Goal: Task Accomplishment & Management: Use online tool/utility

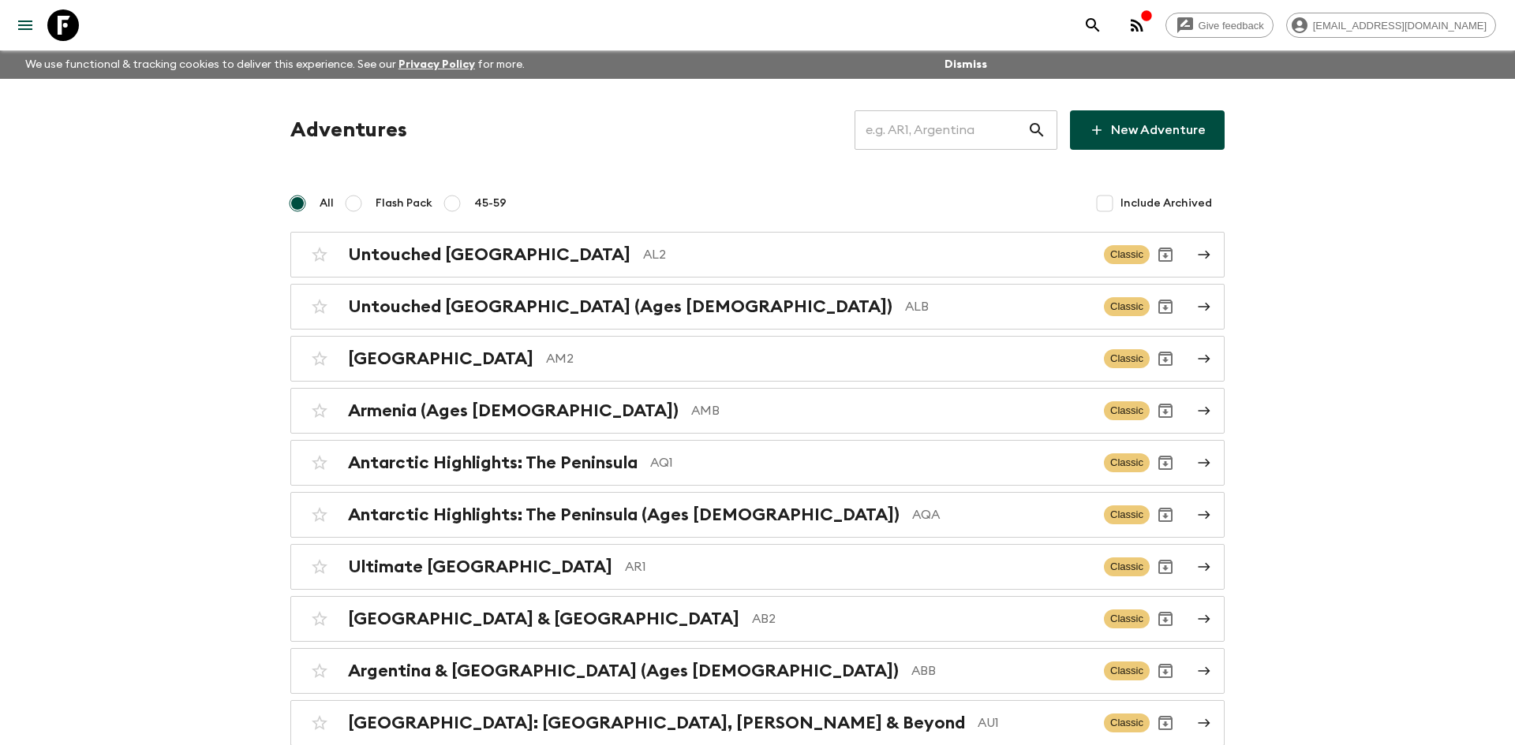
click at [913, 140] on input "text" at bounding box center [940, 130] width 173 height 44
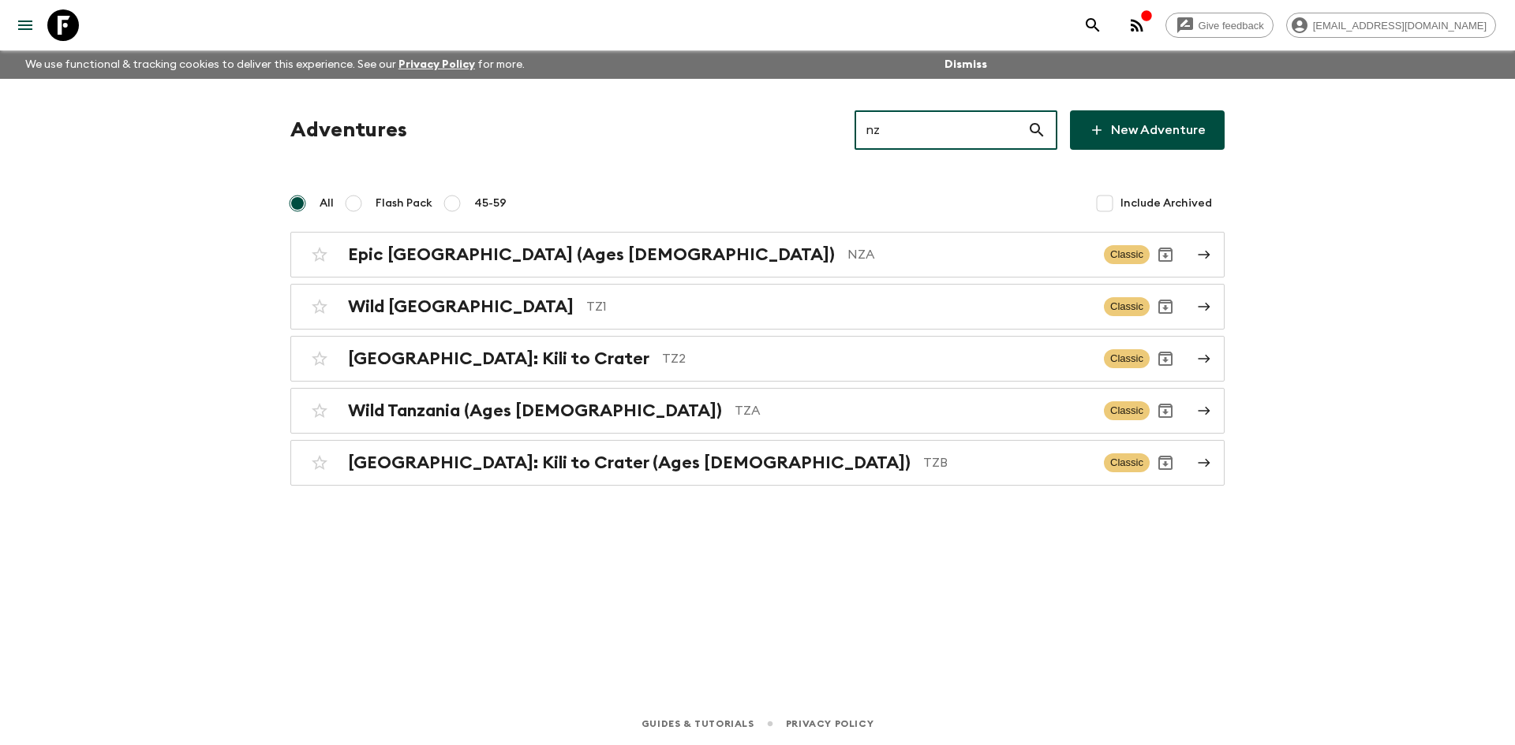
type input "nza"
click at [607, 248] on div "Epic [GEOGRAPHIC_DATA] (Ages [DEMOGRAPHIC_DATA]) NZA" at bounding box center [719, 255] width 743 height 21
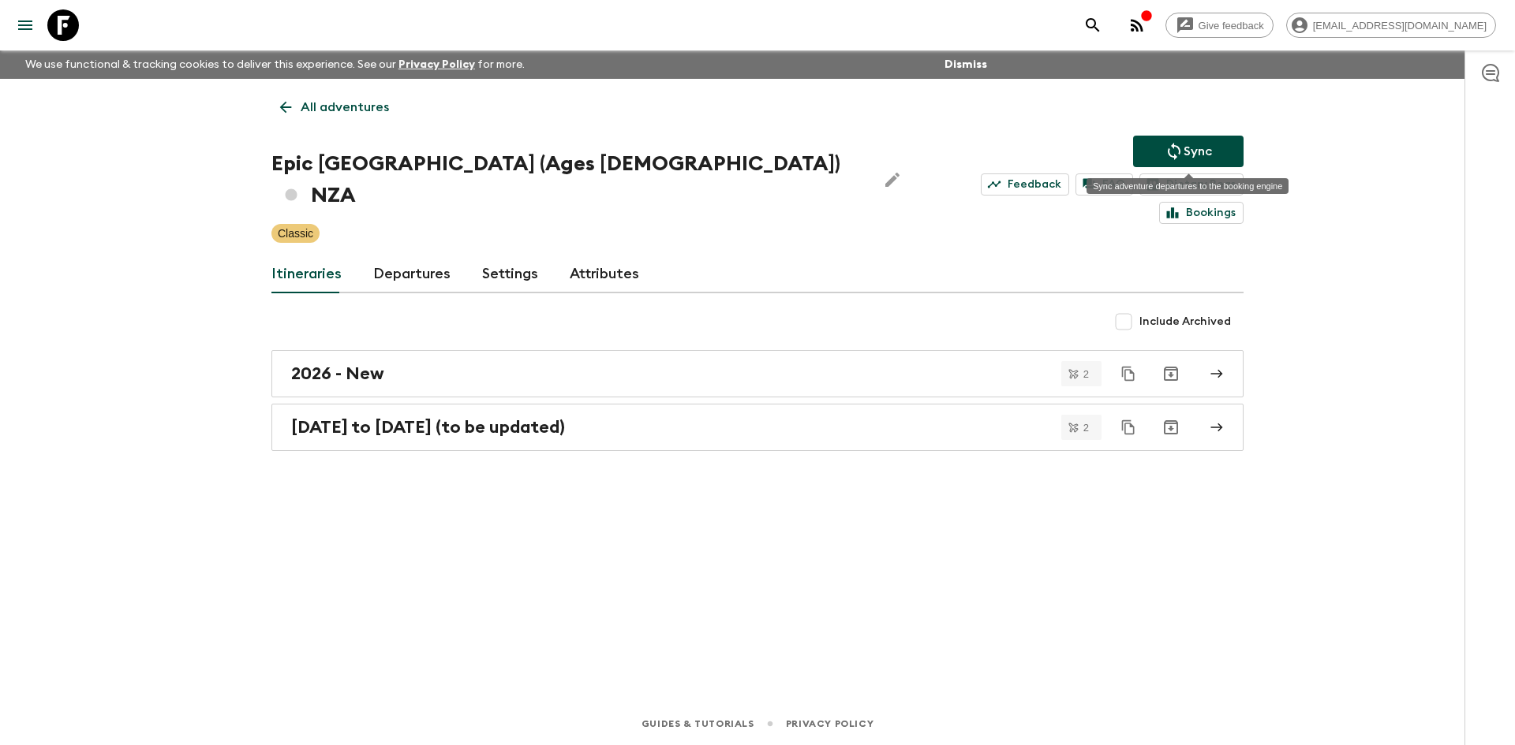
click at [1201, 150] on p "Sync" at bounding box center [1197, 151] width 28 height 19
click at [406, 256] on link "Departures" at bounding box center [411, 275] width 77 height 38
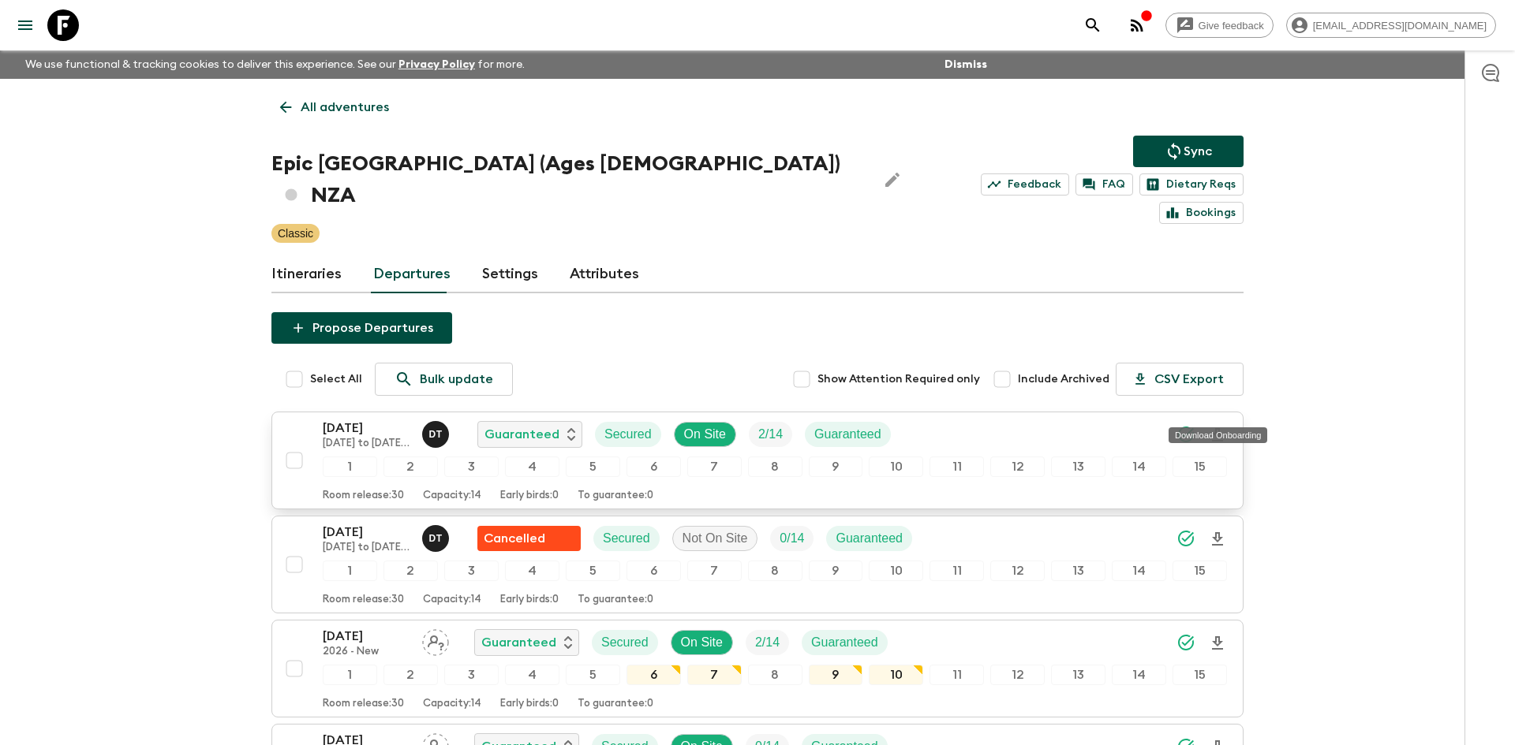
click at [1217, 428] on icon "Download Onboarding" at bounding box center [1217, 434] width 11 height 13
click at [368, 105] on p "All adventures" at bounding box center [345, 107] width 88 height 19
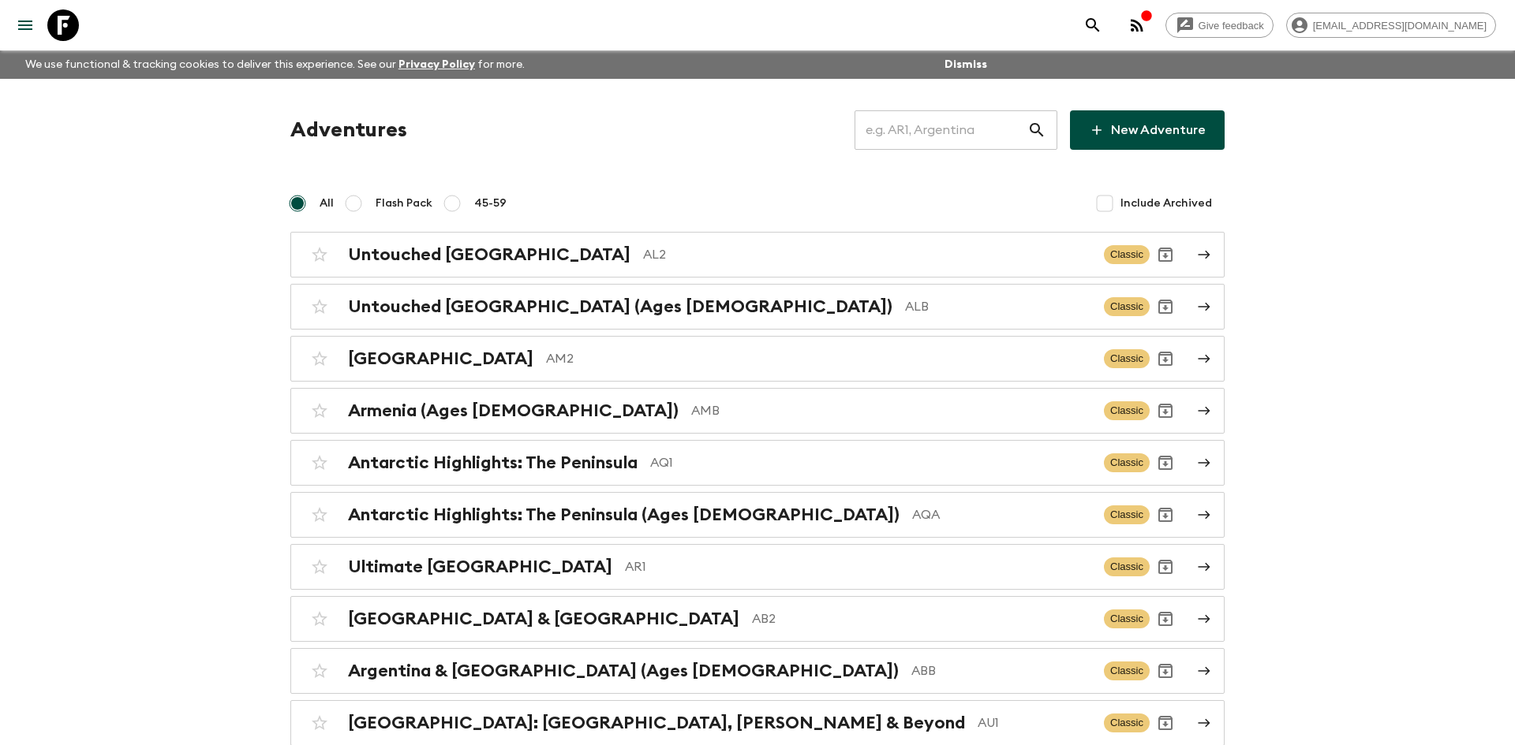
click at [901, 135] on input "text" at bounding box center [940, 130] width 173 height 44
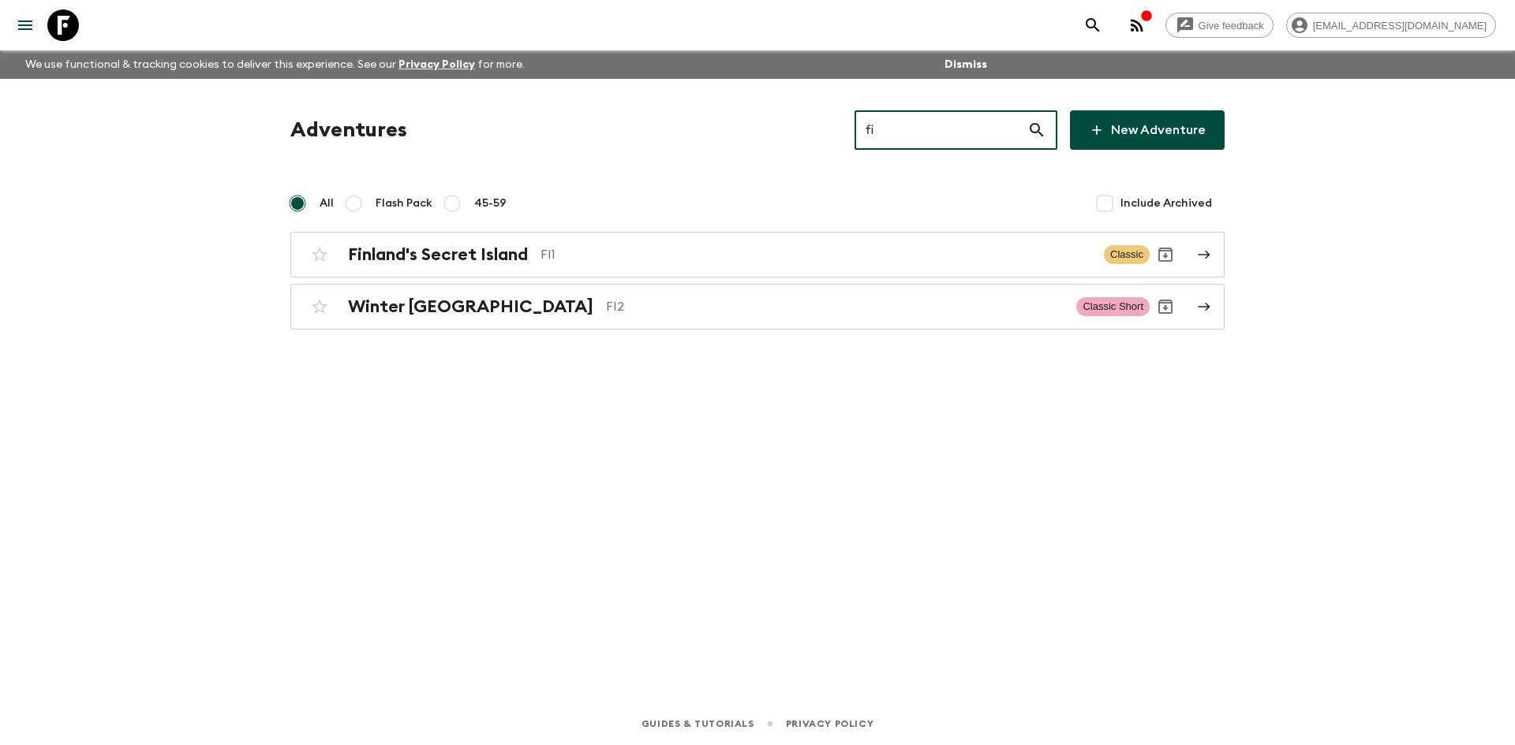
type input "fi2"
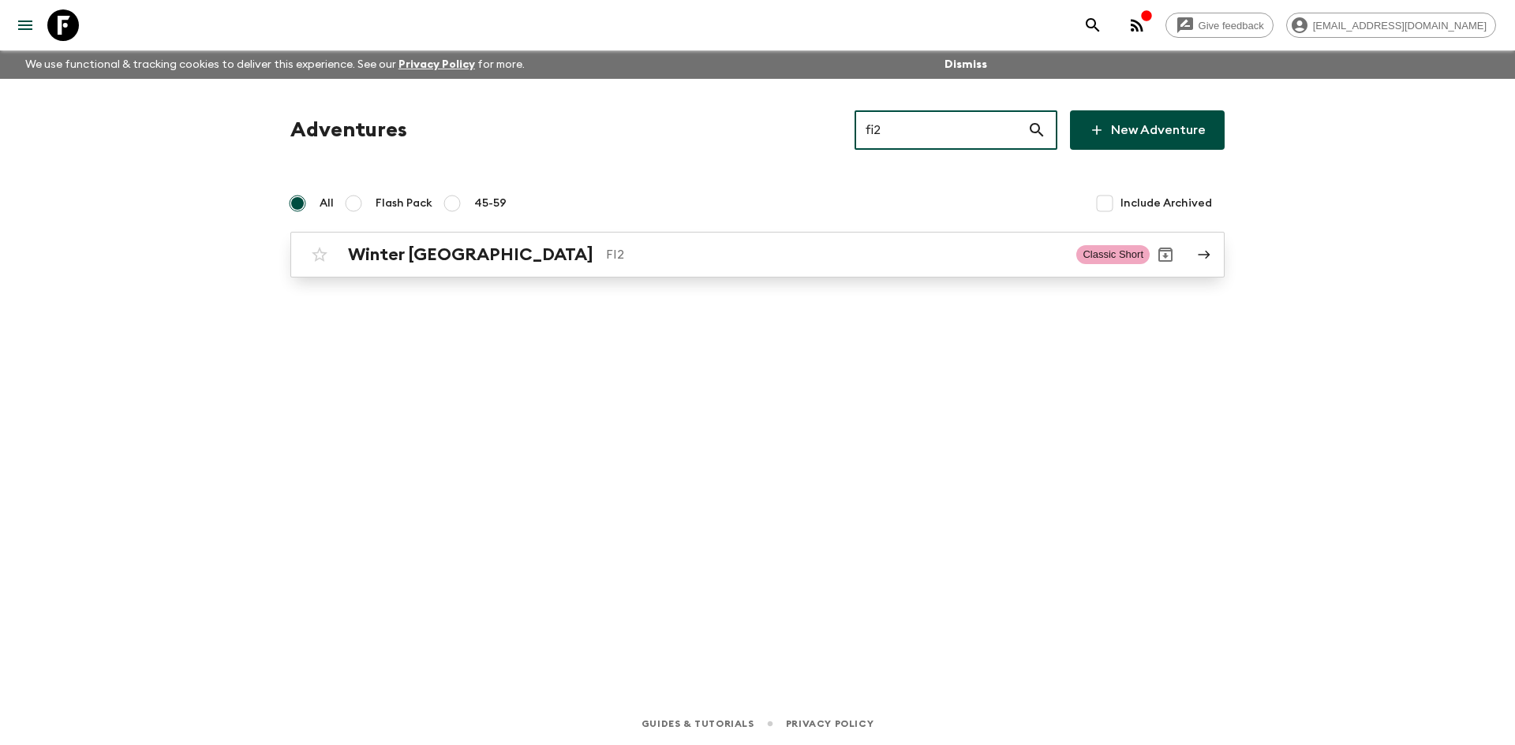
click at [606, 258] on p "FI2" at bounding box center [835, 254] width 458 height 19
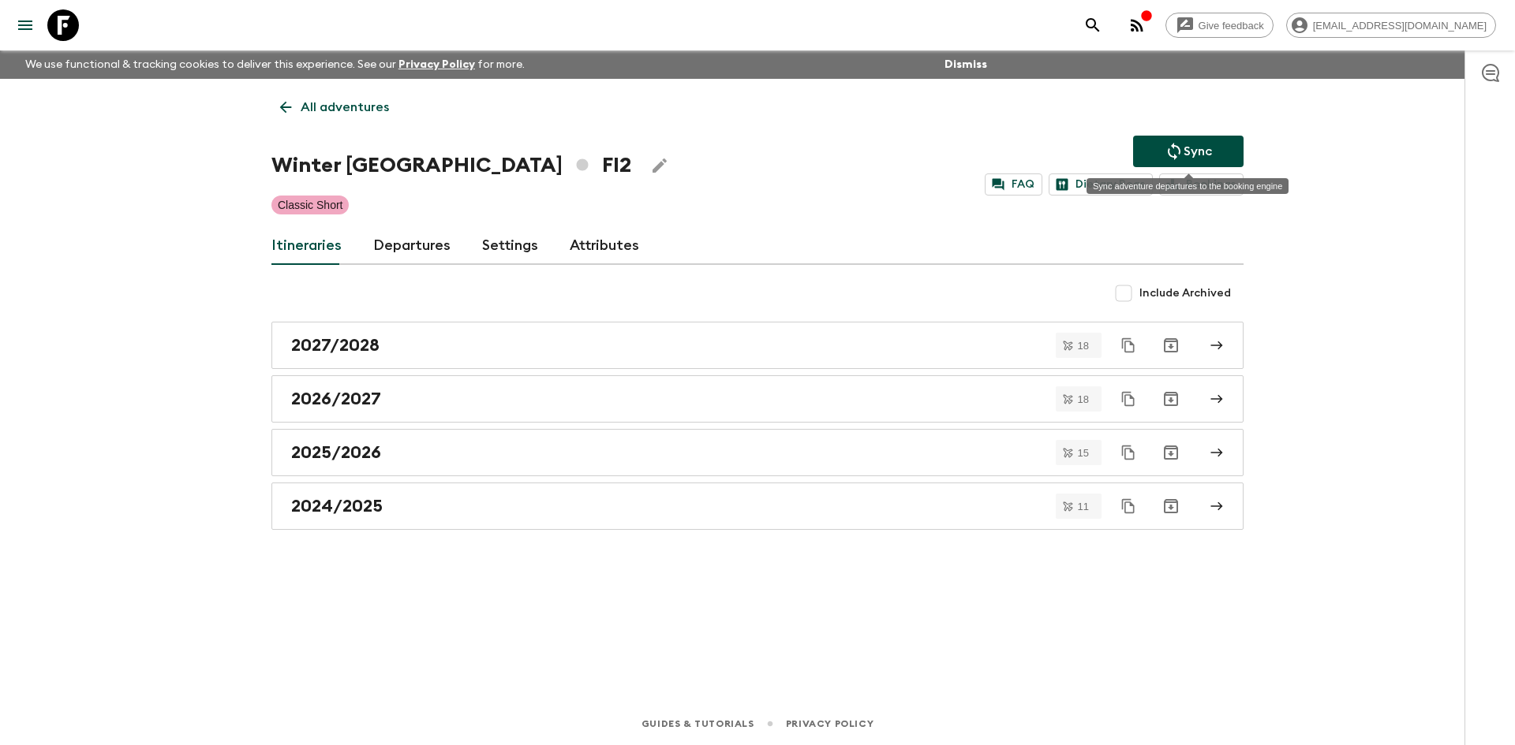
click at [1220, 145] on button "Sync" at bounding box center [1188, 152] width 110 height 32
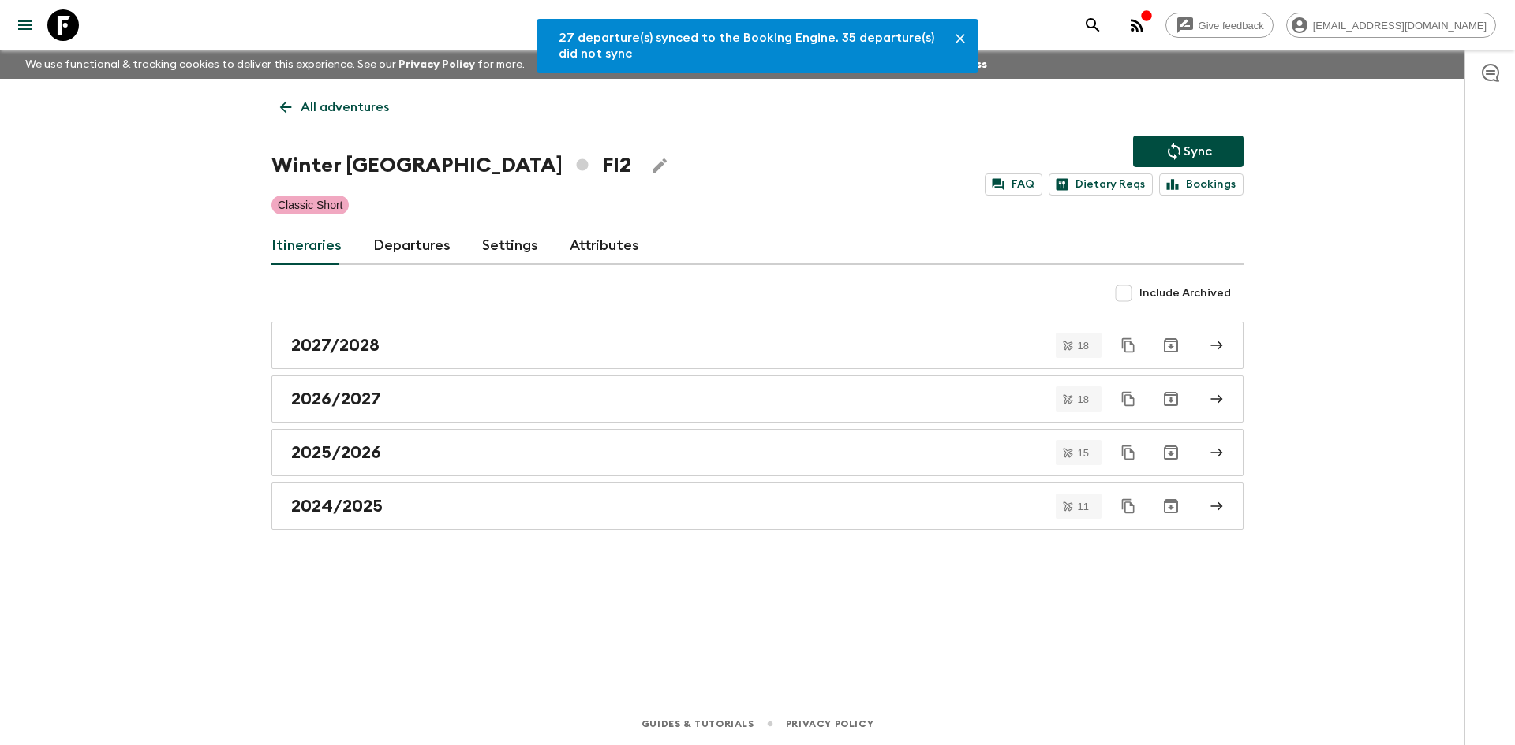
click at [415, 238] on link "Departures" at bounding box center [411, 246] width 77 height 38
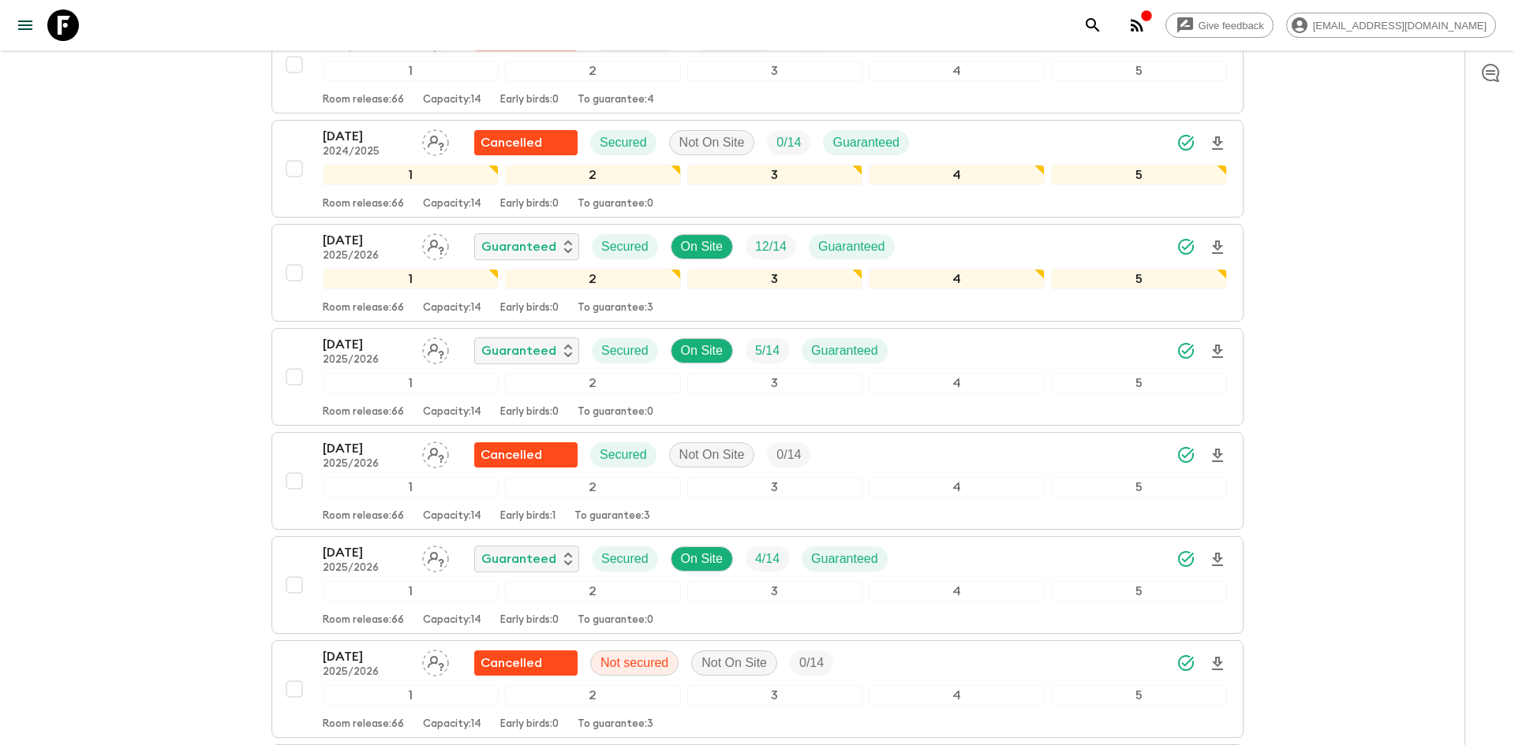
scroll to position [1306, 0]
click at [1221, 239] on icon "Download Onboarding" at bounding box center [1217, 246] width 19 height 19
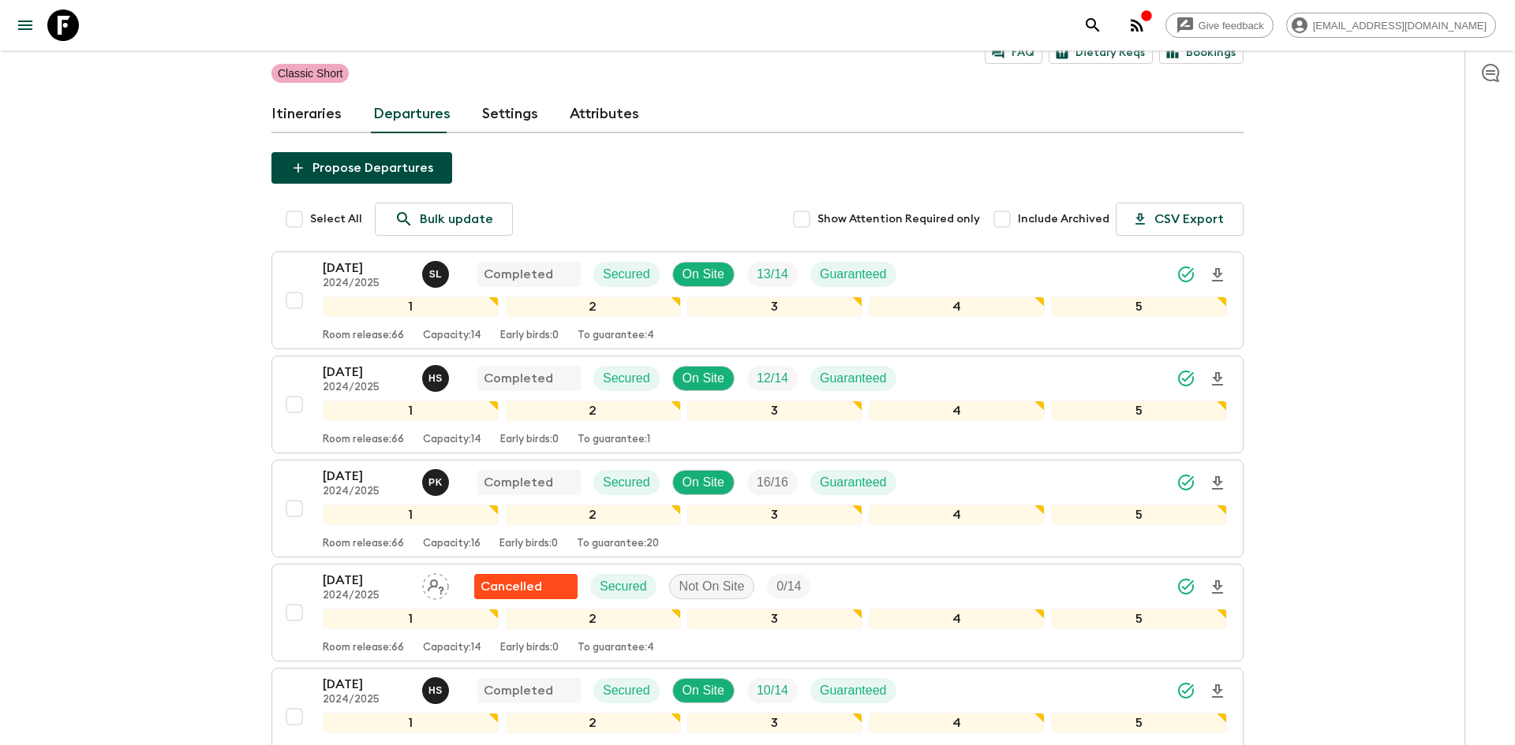
scroll to position [0, 0]
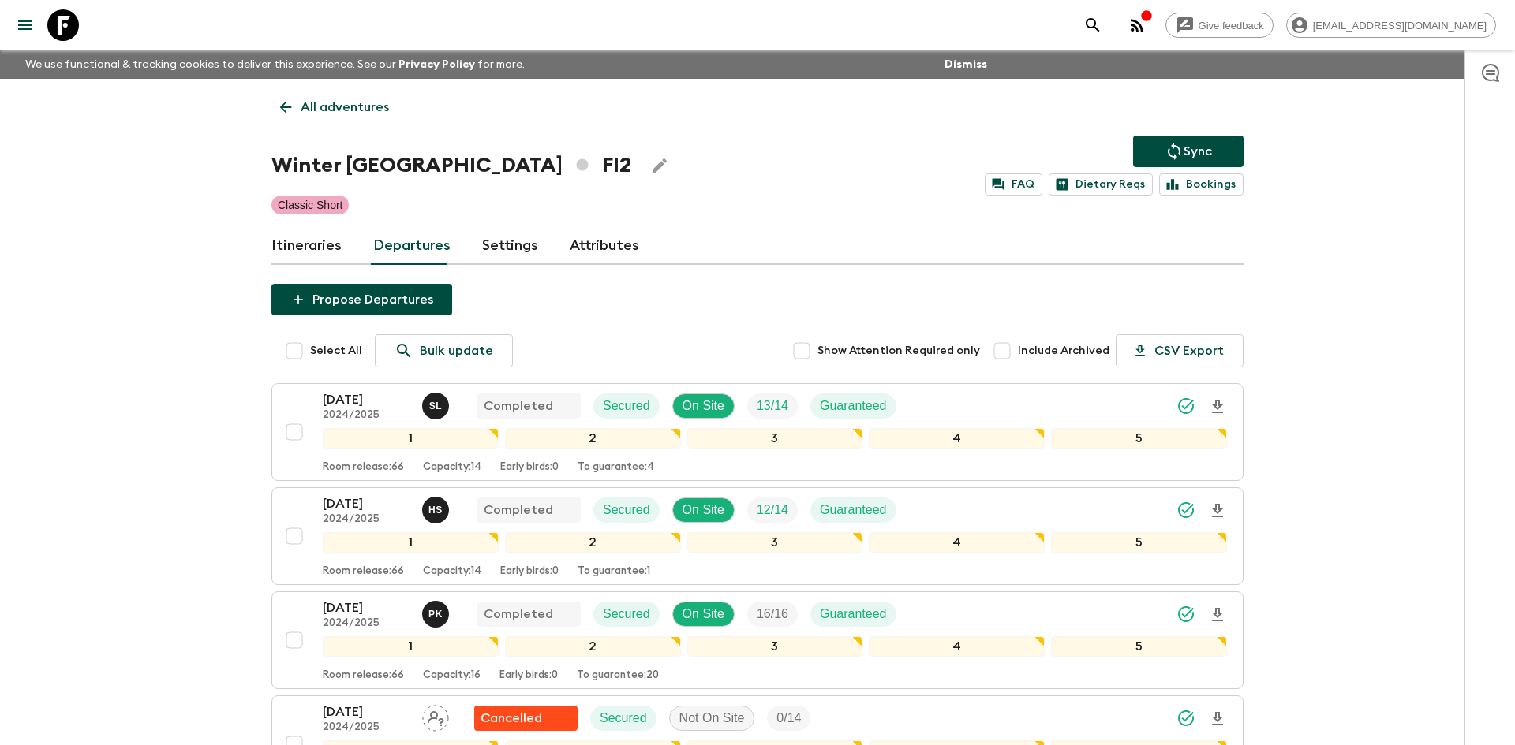
click at [369, 92] on link "All adventures" at bounding box center [334, 108] width 126 height 32
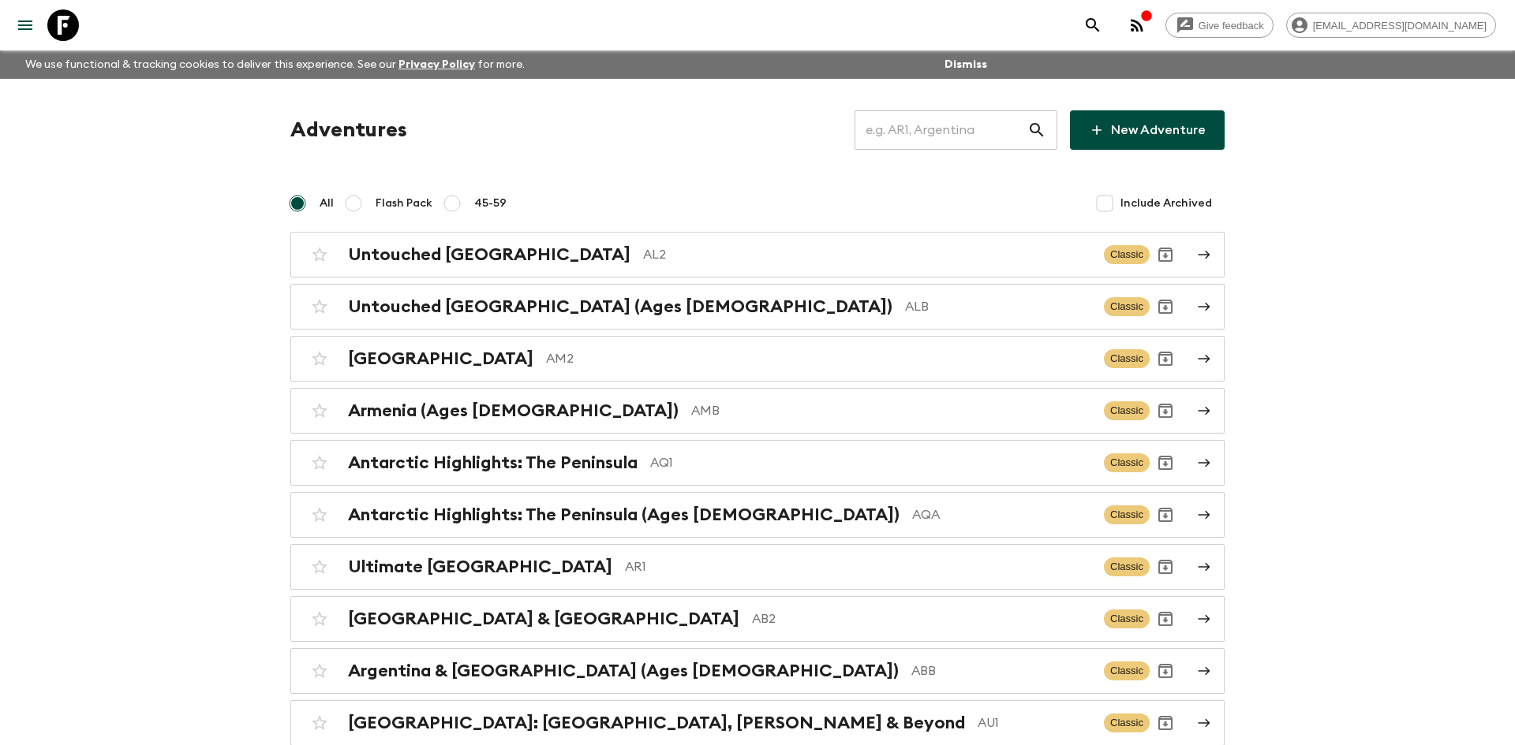
click at [897, 116] on input "text" at bounding box center [940, 130] width 173 height 44
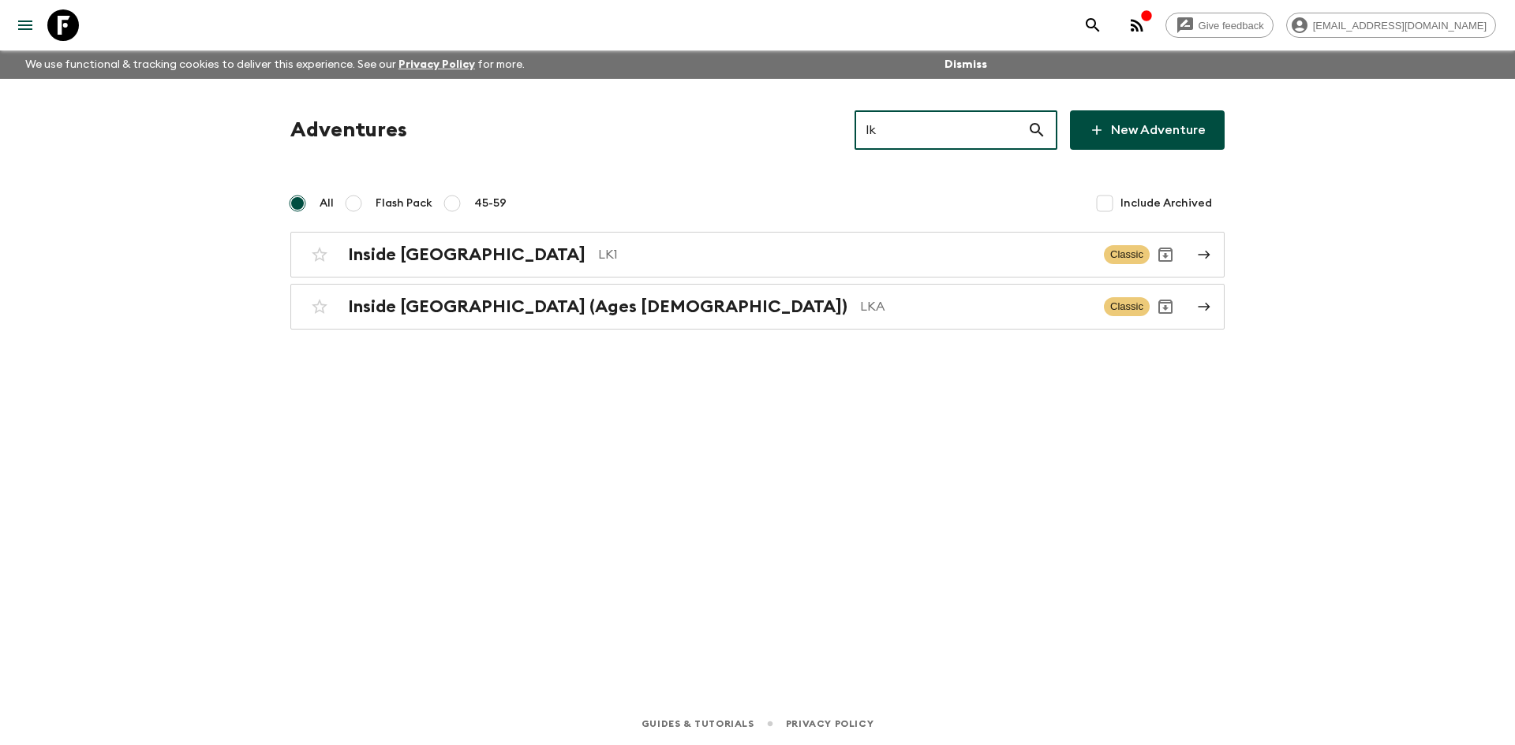
type input "lka"
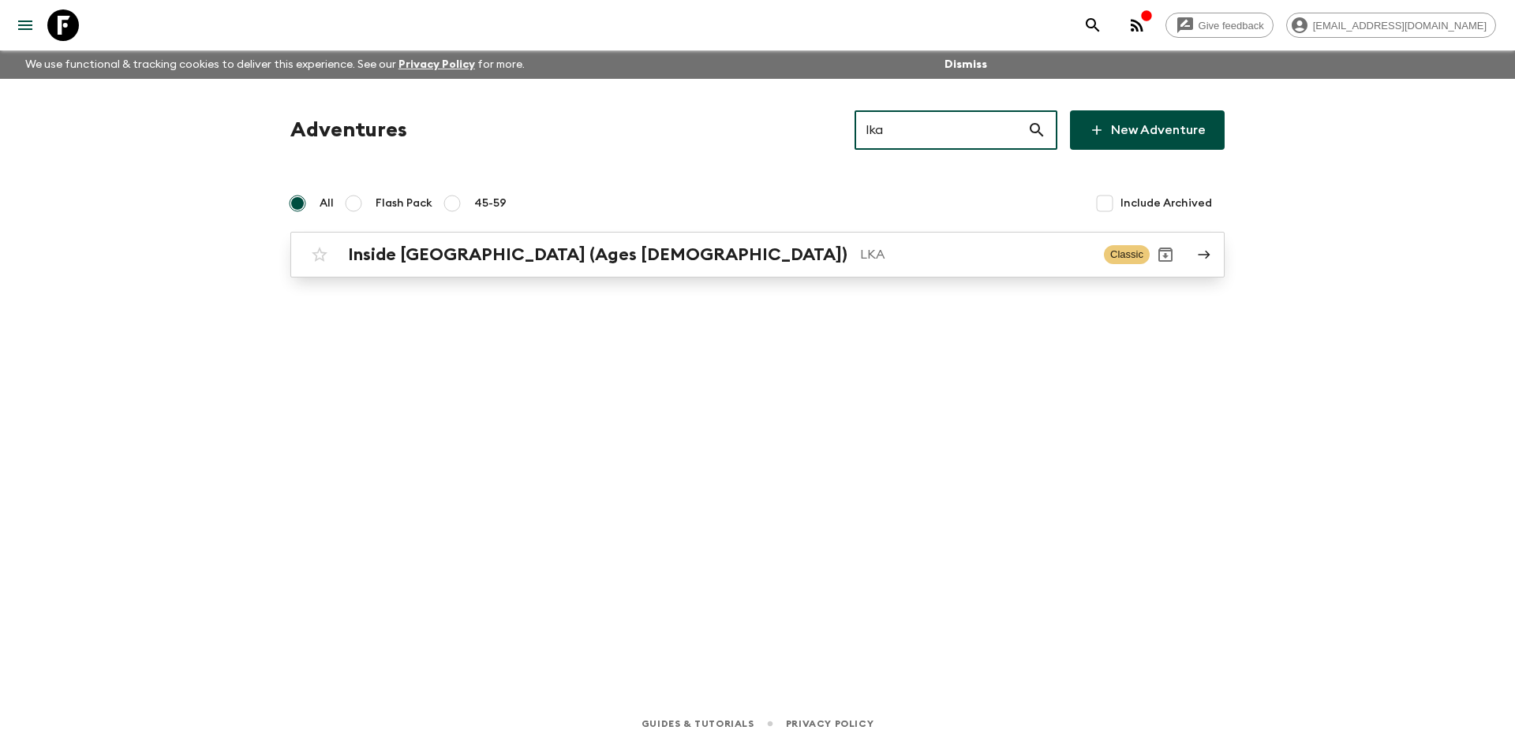
click at [581, 263] on h2 "Inside [GEOGRAPHIC_DATA] (Ages [DEMOGRAPHIC_DATA])" at bounding box center [597, 255] width 499 height 21
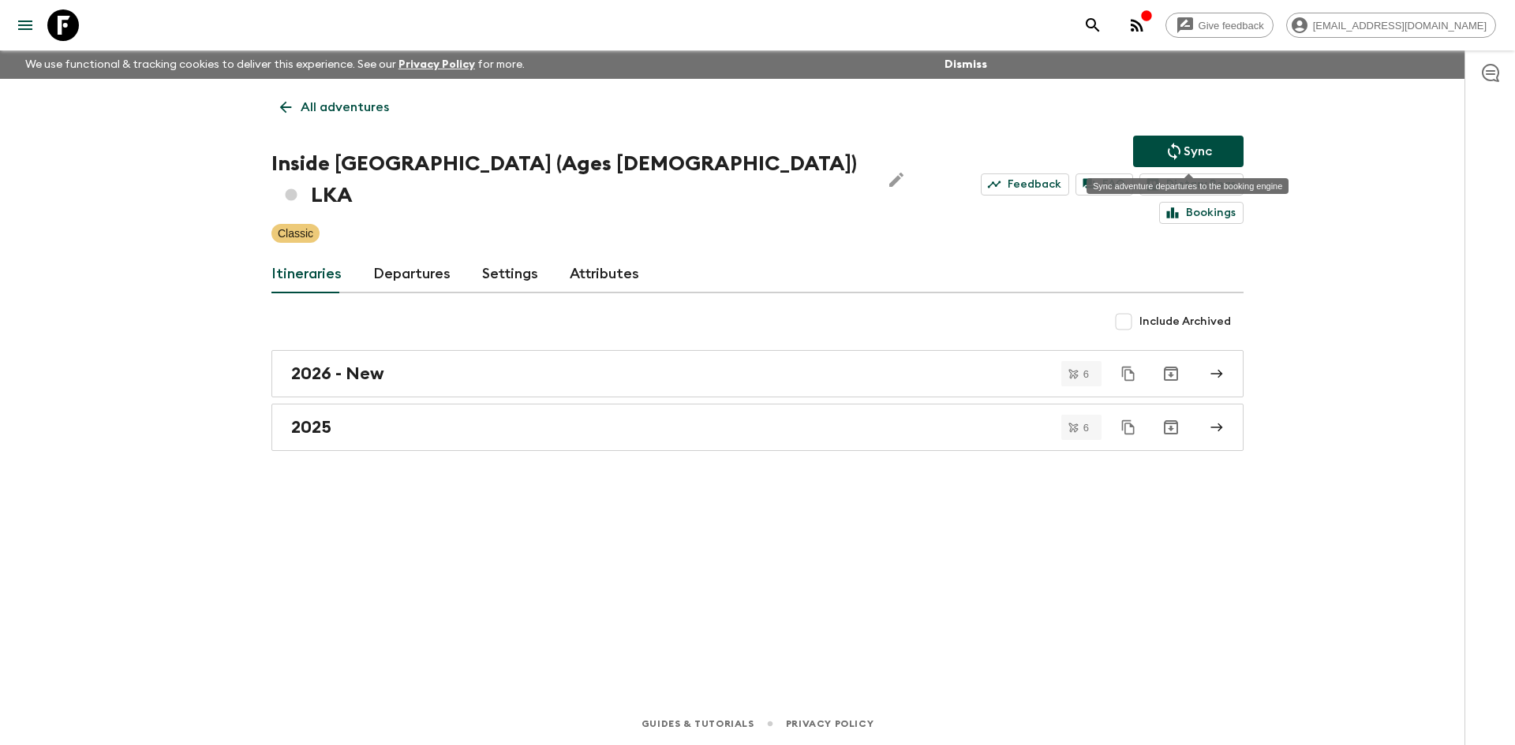
click at [1188, 163] on button "Sync" at bounding box center [1188, 152] width 110 height 32
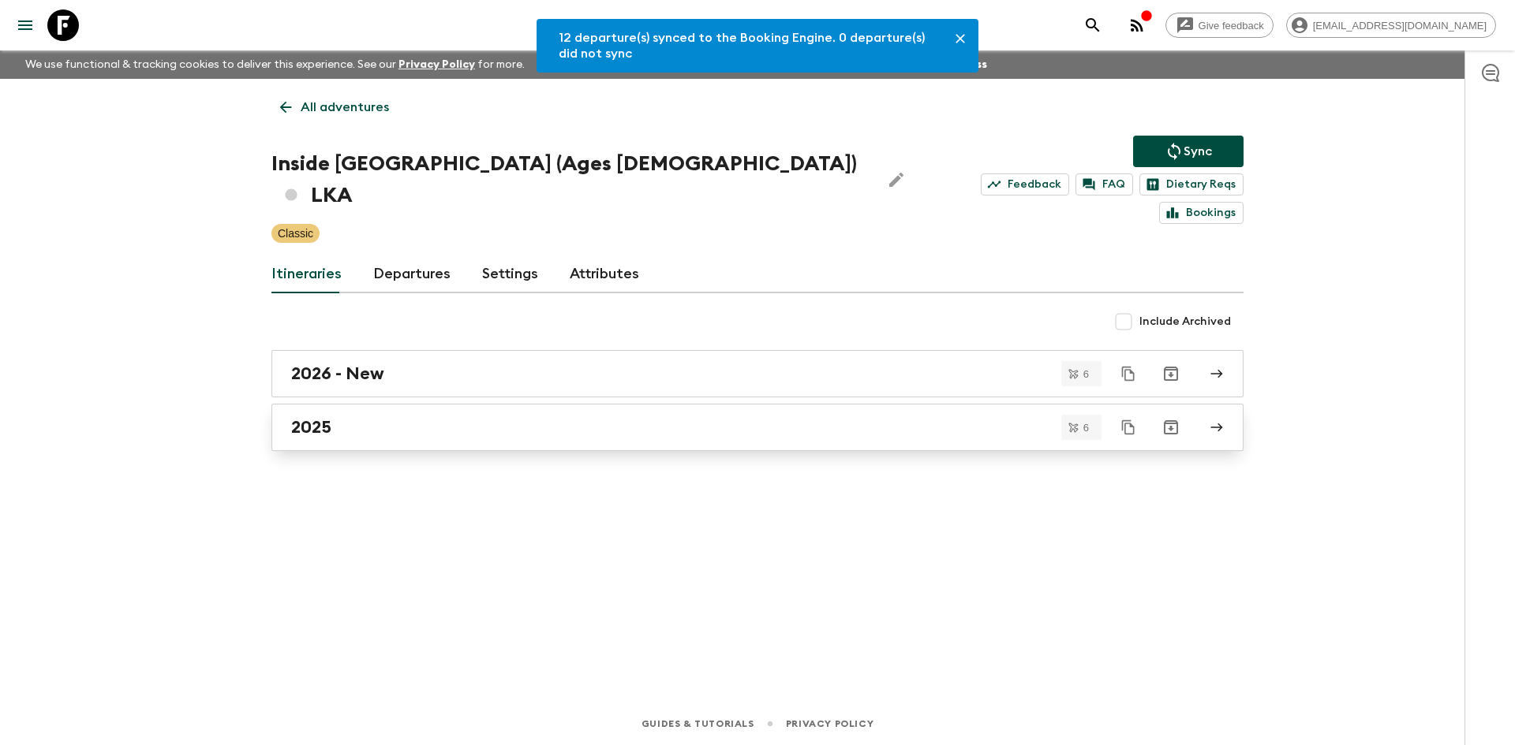
click at [395, 417] on div "2025" at bounding box center [742, 427] width 902 height 21
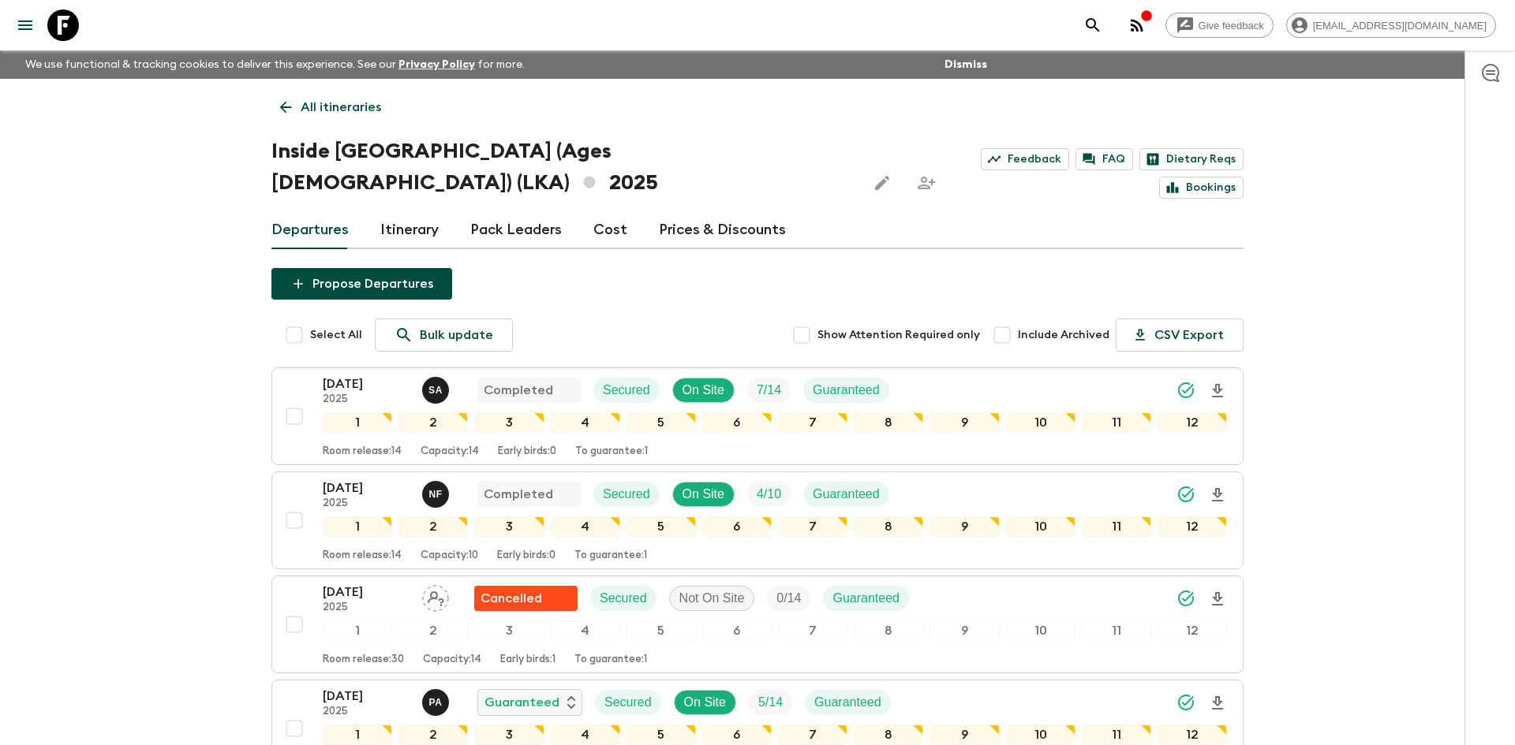
click at [322, 100] on p "All itineraries" at bounding box center [341, 107] width 80 height 19
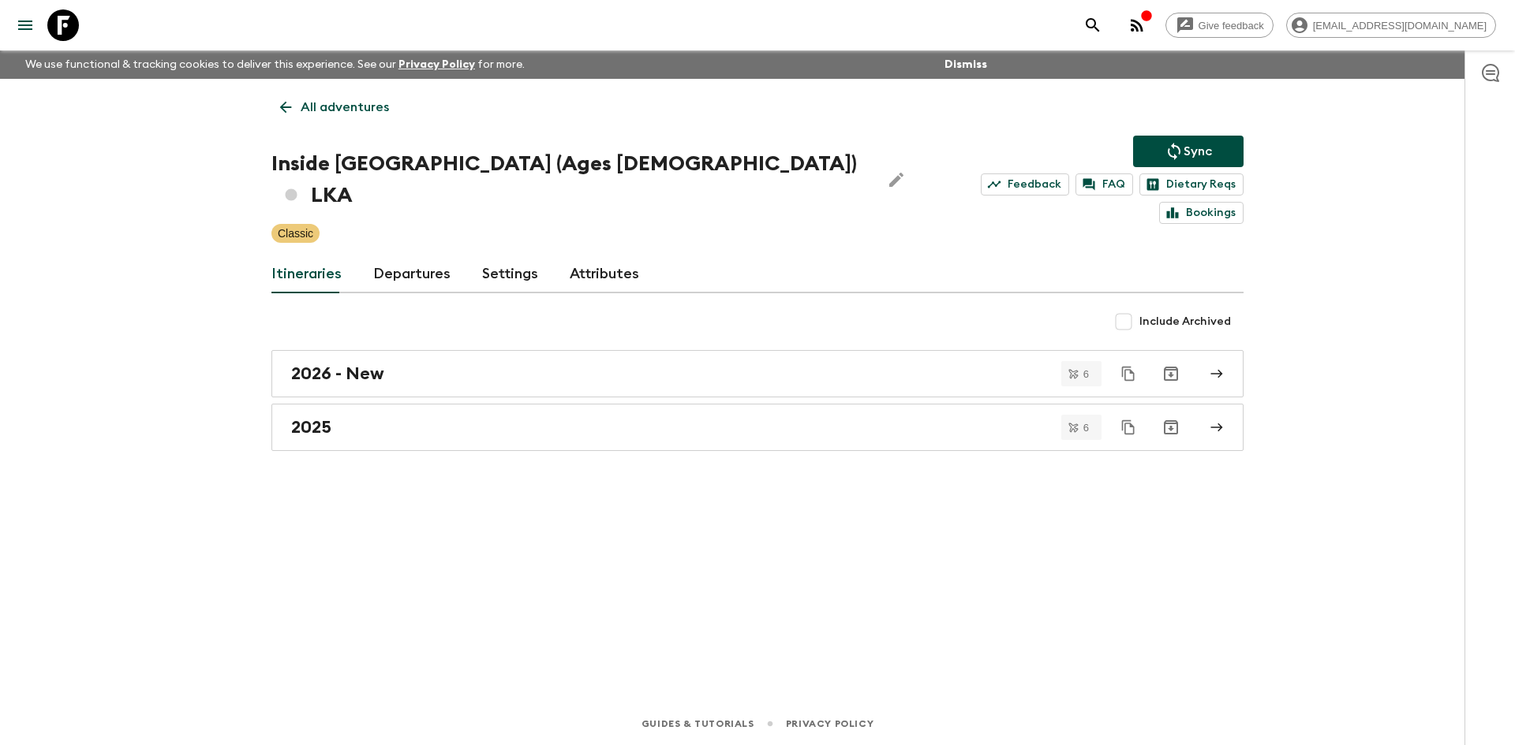
click at [322, 100] on p "All adventures" at bounding box center [345, 107] width 88 height 19
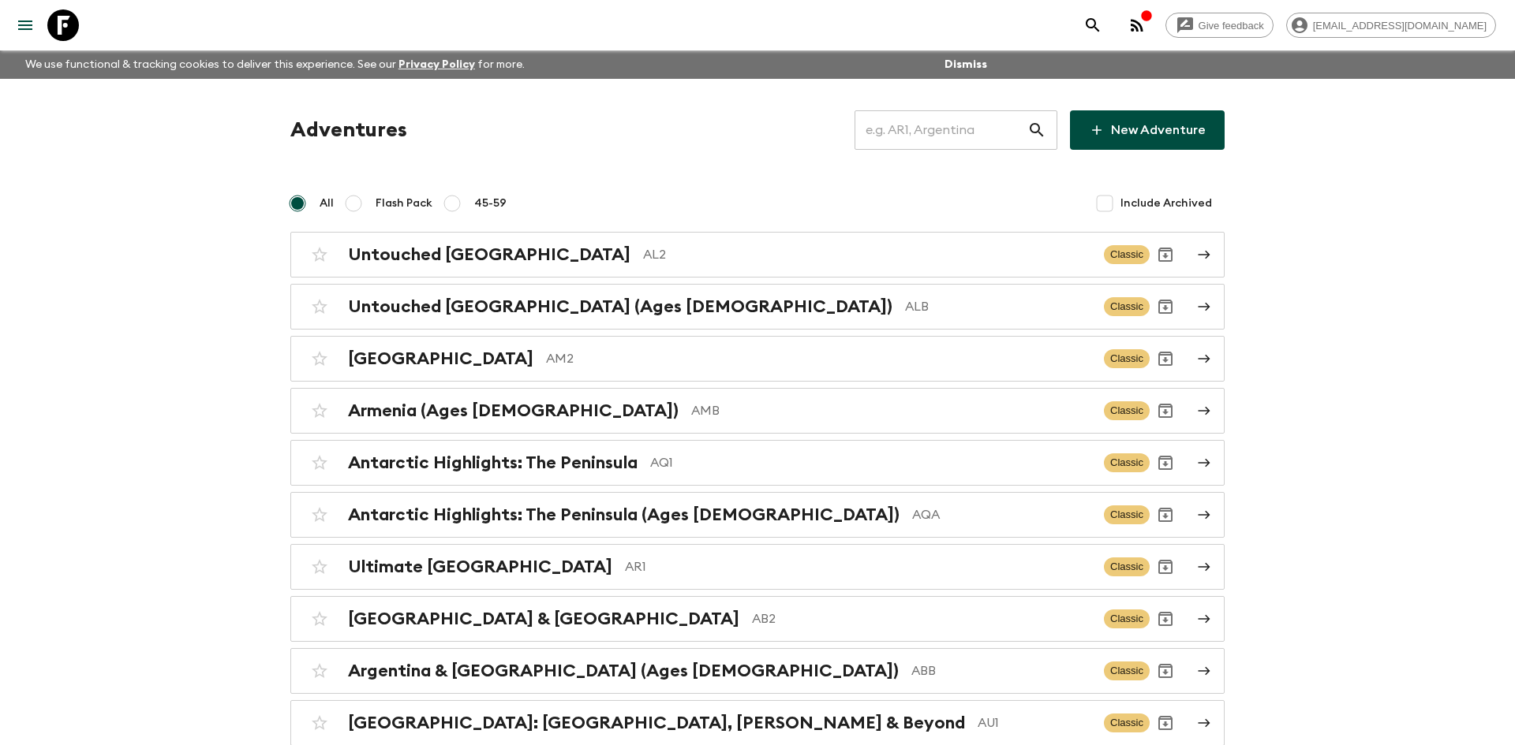
click at [932, 125] on input "text" at bounding box center [940, 130] width 173 height 44
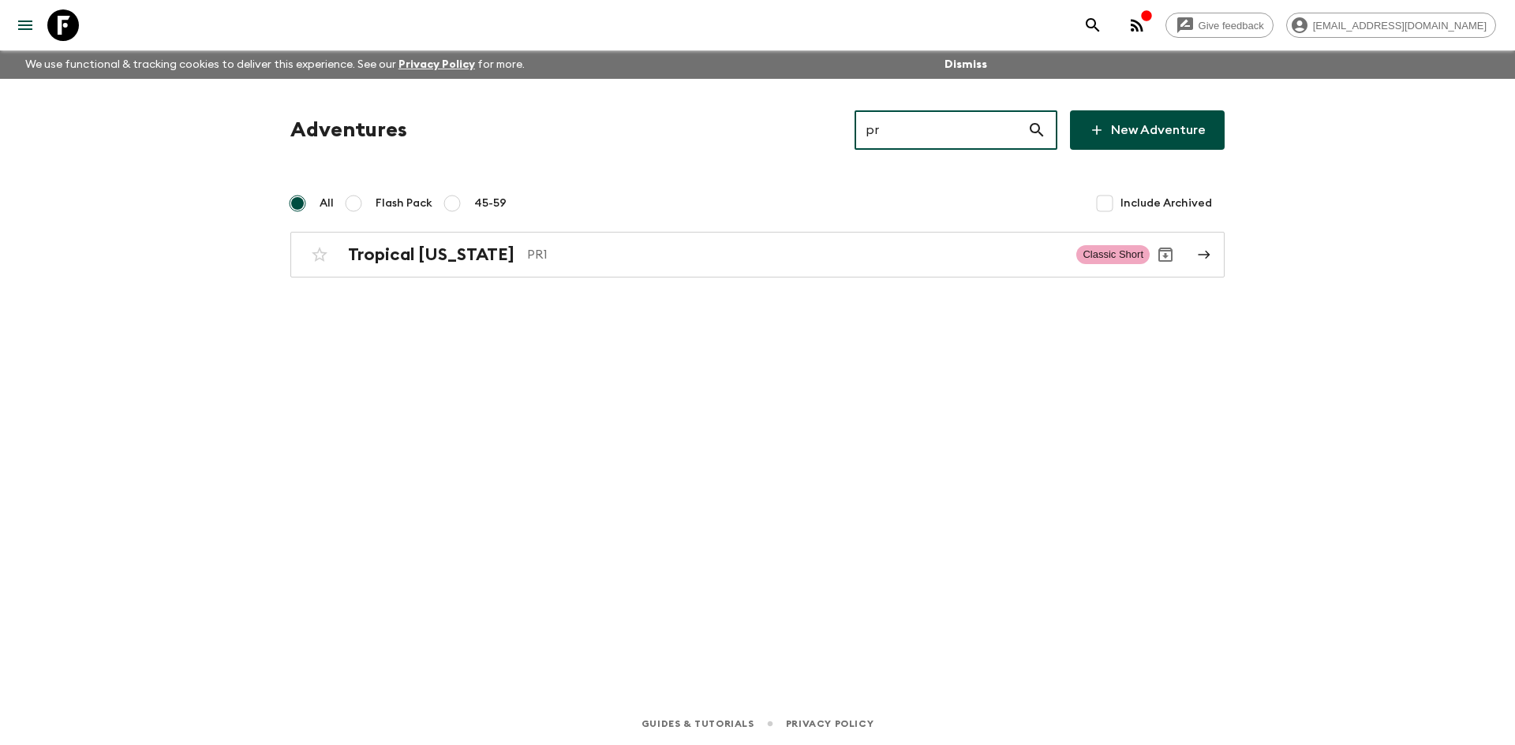
type input "pr1"
click at [619, 250] on p "PR1" at bounding box center [795, 254] width 536 height 19
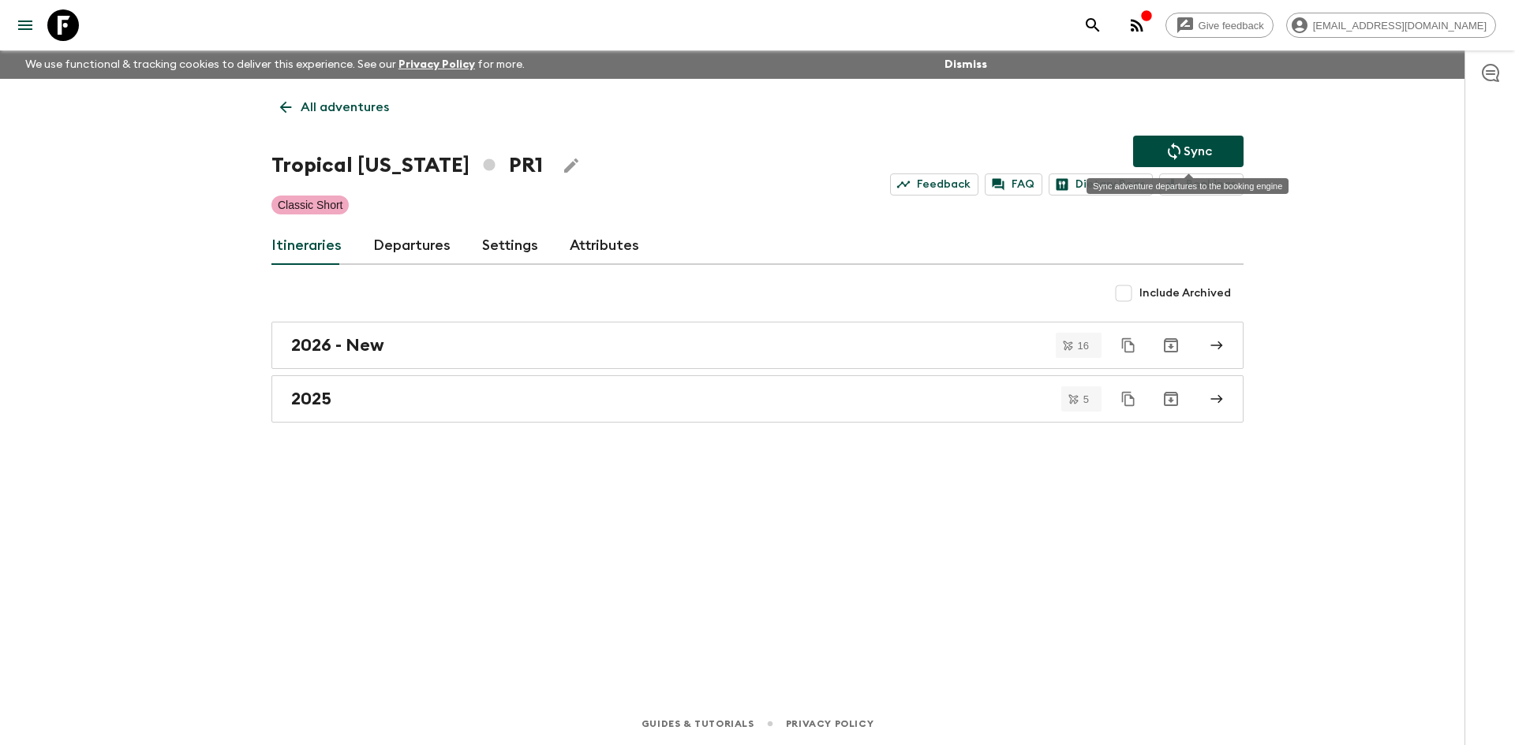
click at [1190, 151] on p "Sync" at bounding box center [1197, 151] width 28 height 19
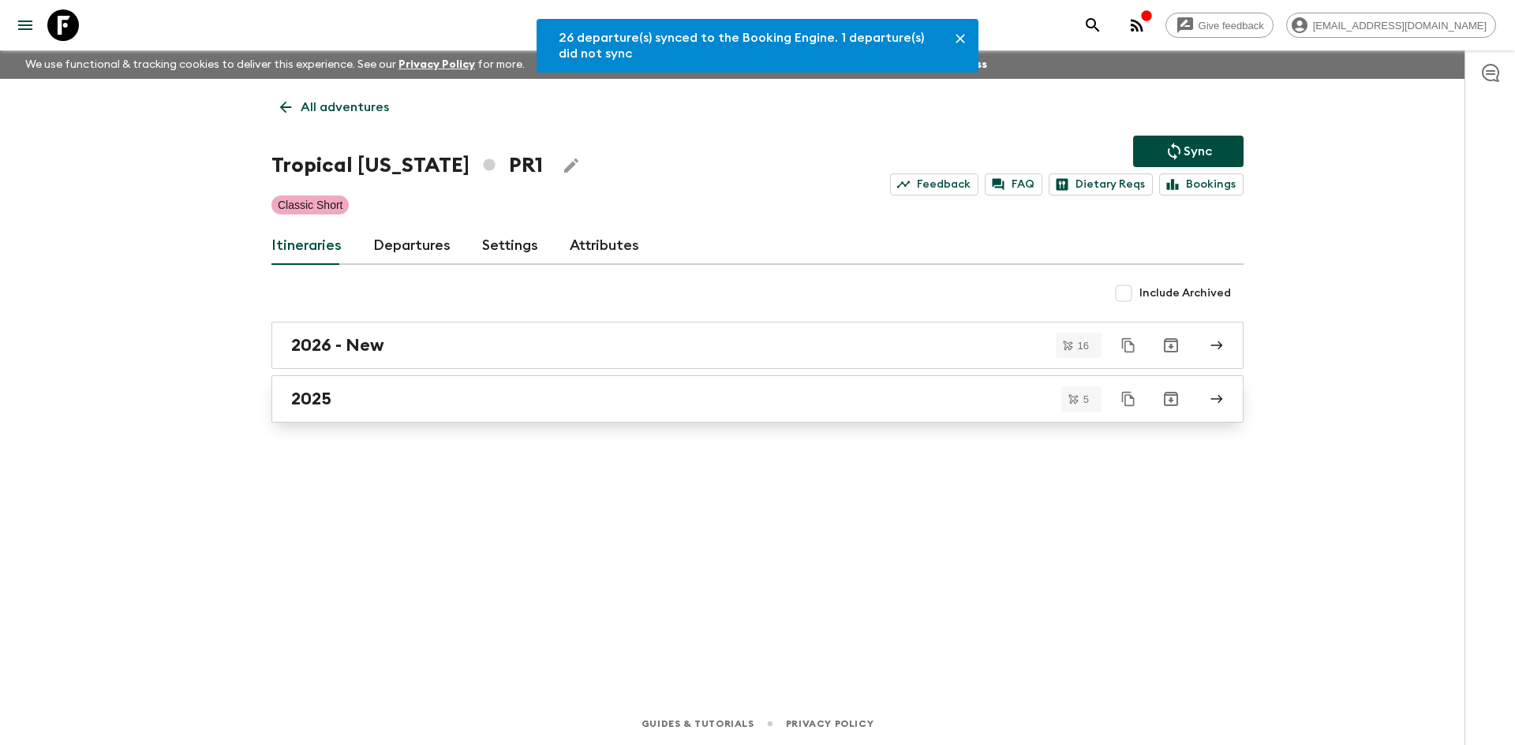
click at [401, 390] on div "2025" at bounding box center [742, 399] width 902 height 21
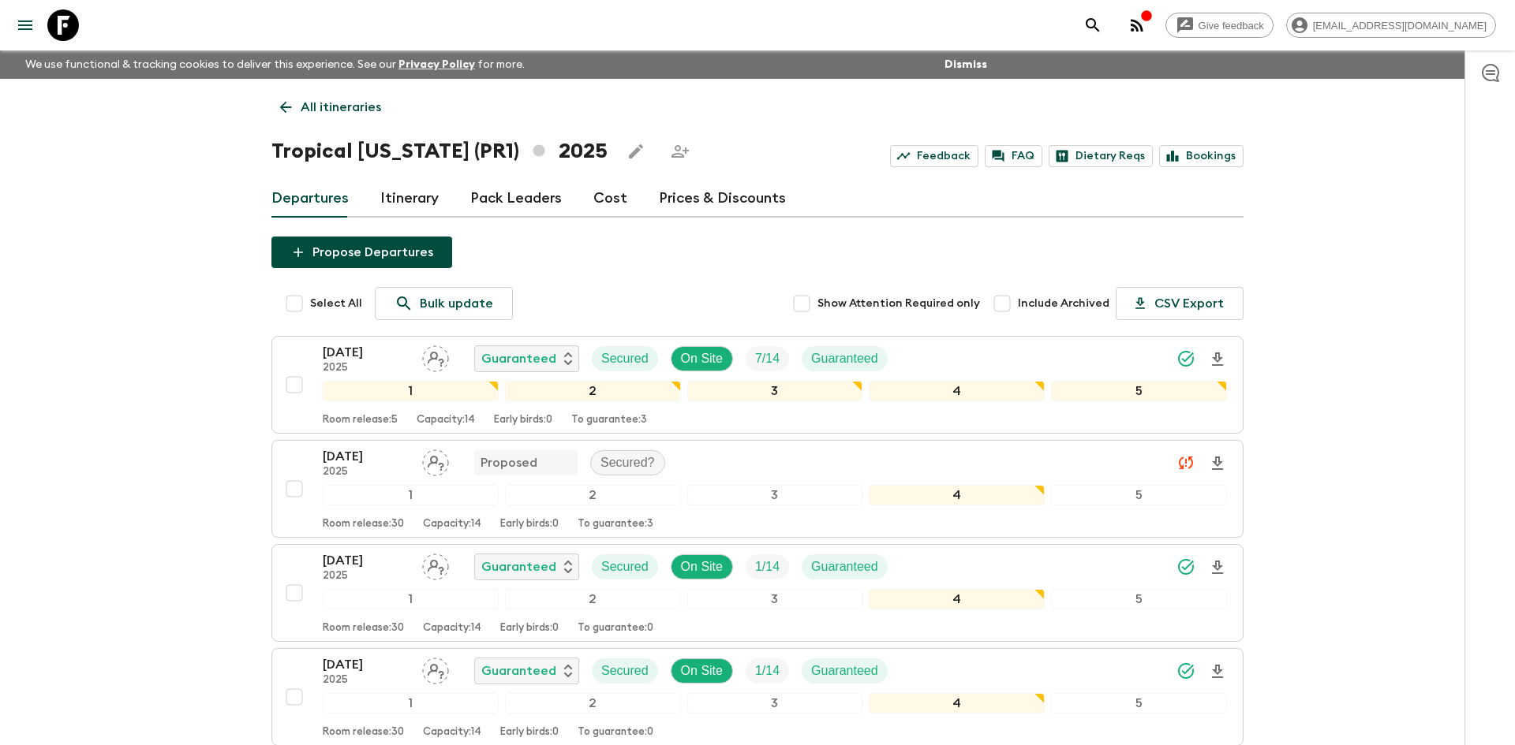
click at [334, 103] on p "All itineraries" at bounding box center [341, 107] width 80 height 19
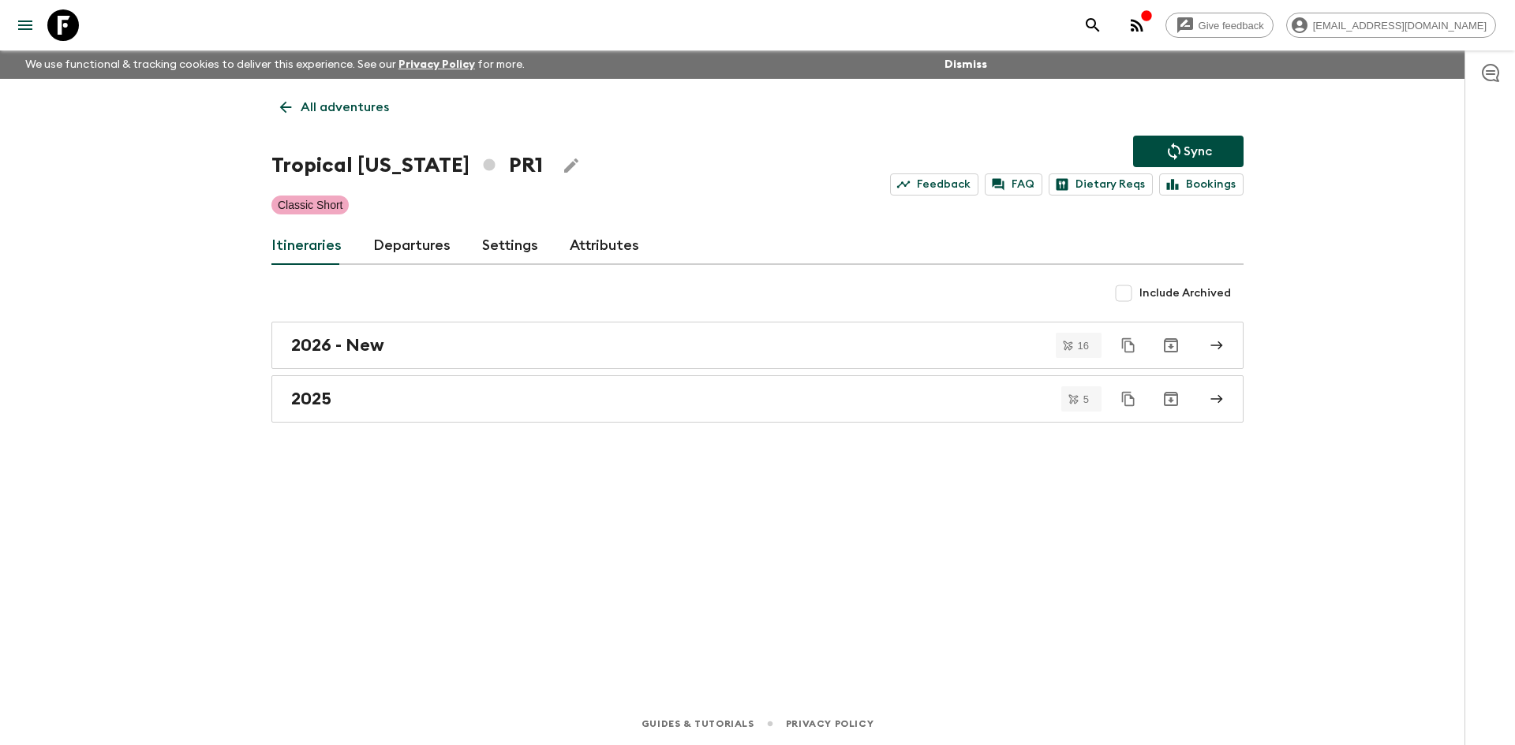
click at [334, 103] on p "All adventures" at bounding box center [345, 107] width 88 height 19
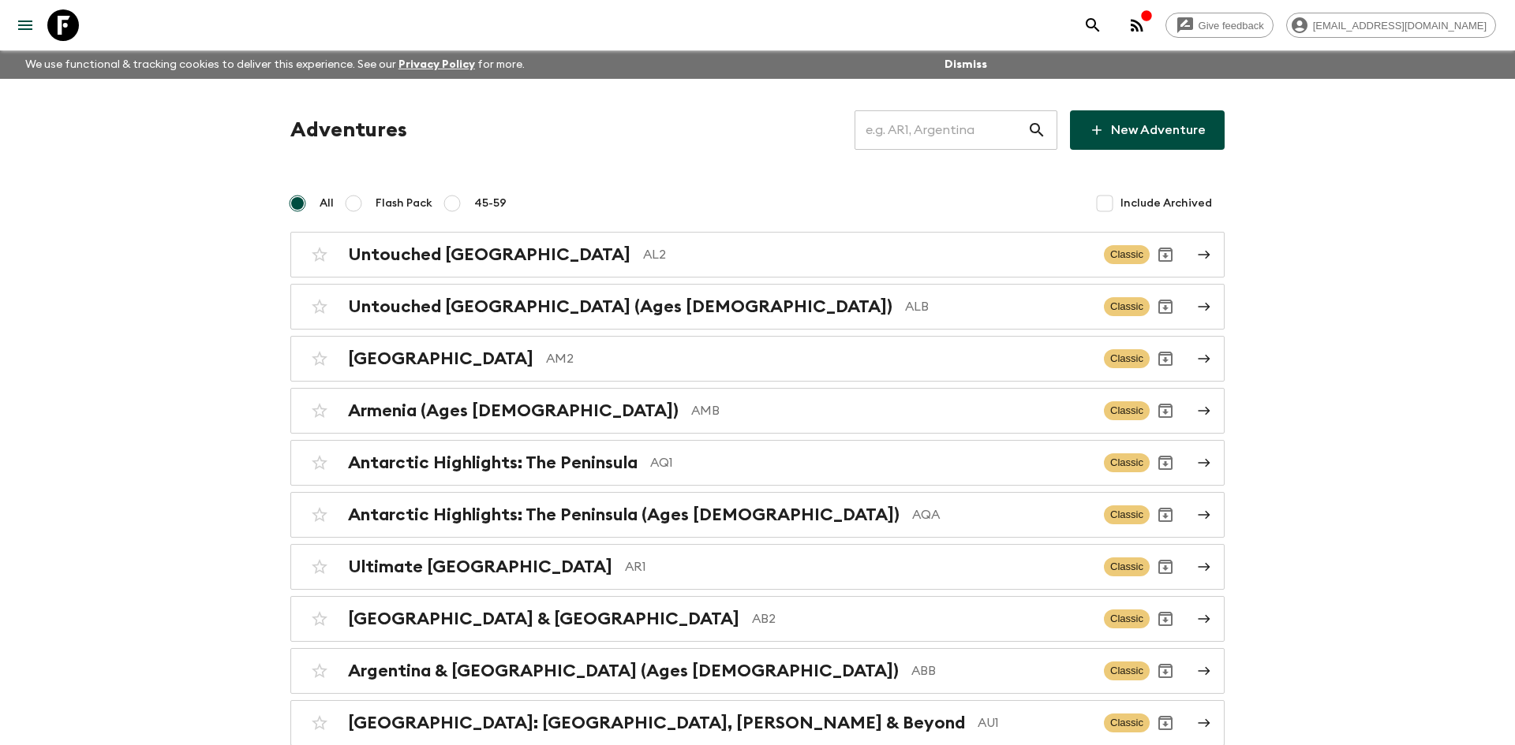
click at [938, 130] on input "text" at bounding box center [940, 130] width 173 height 44
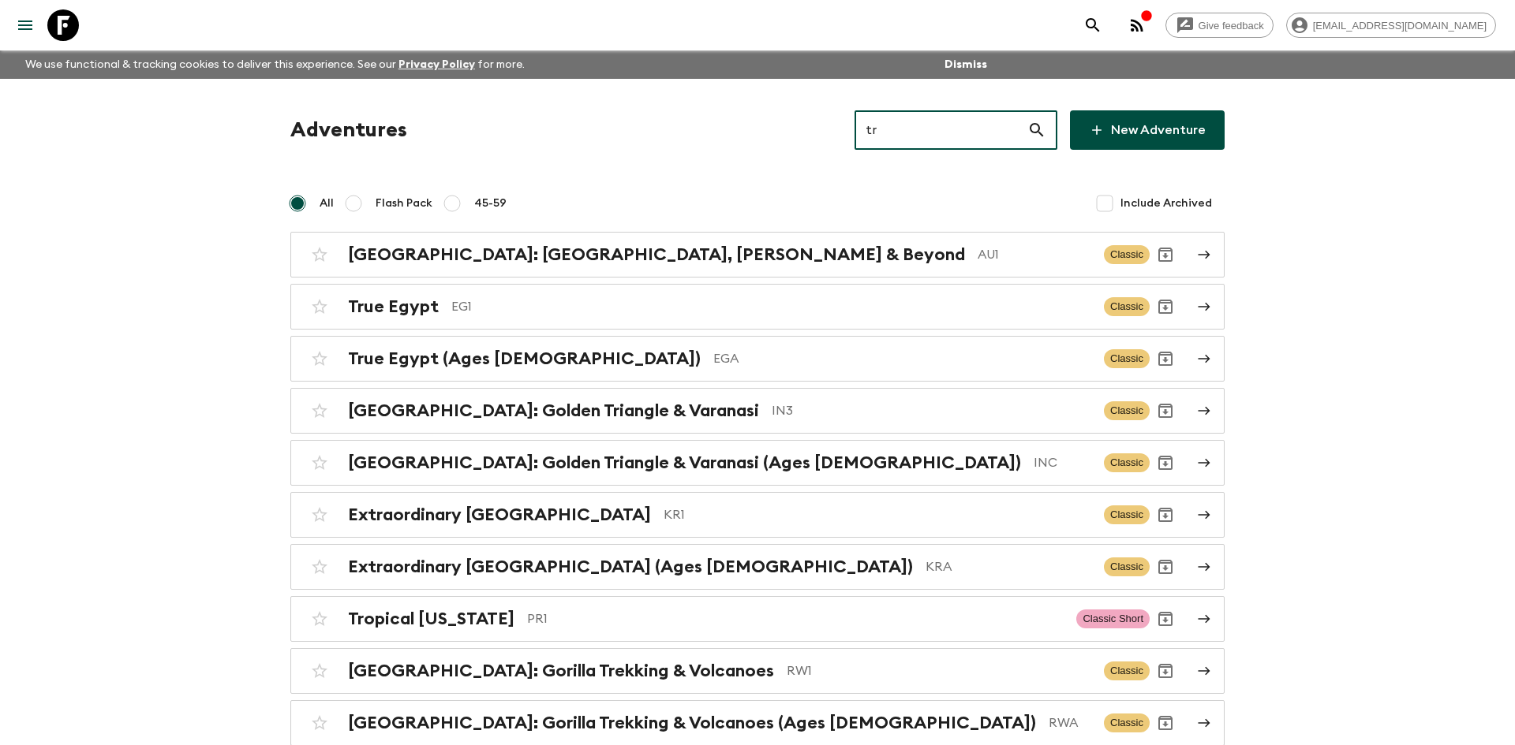
type input "tr3"
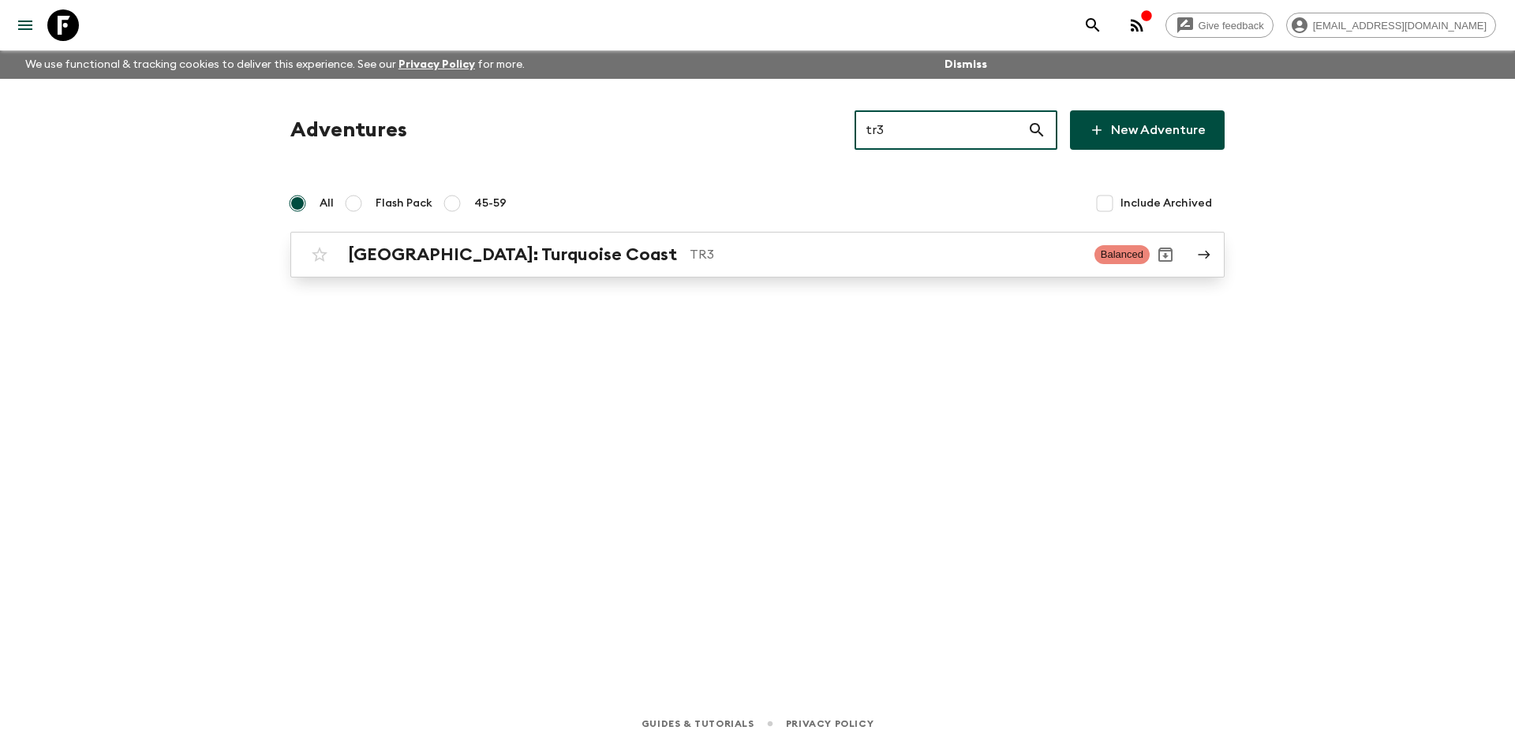
click at [689, 259] on p "TR3" at bounding box center [885, 254] width 392 height 19
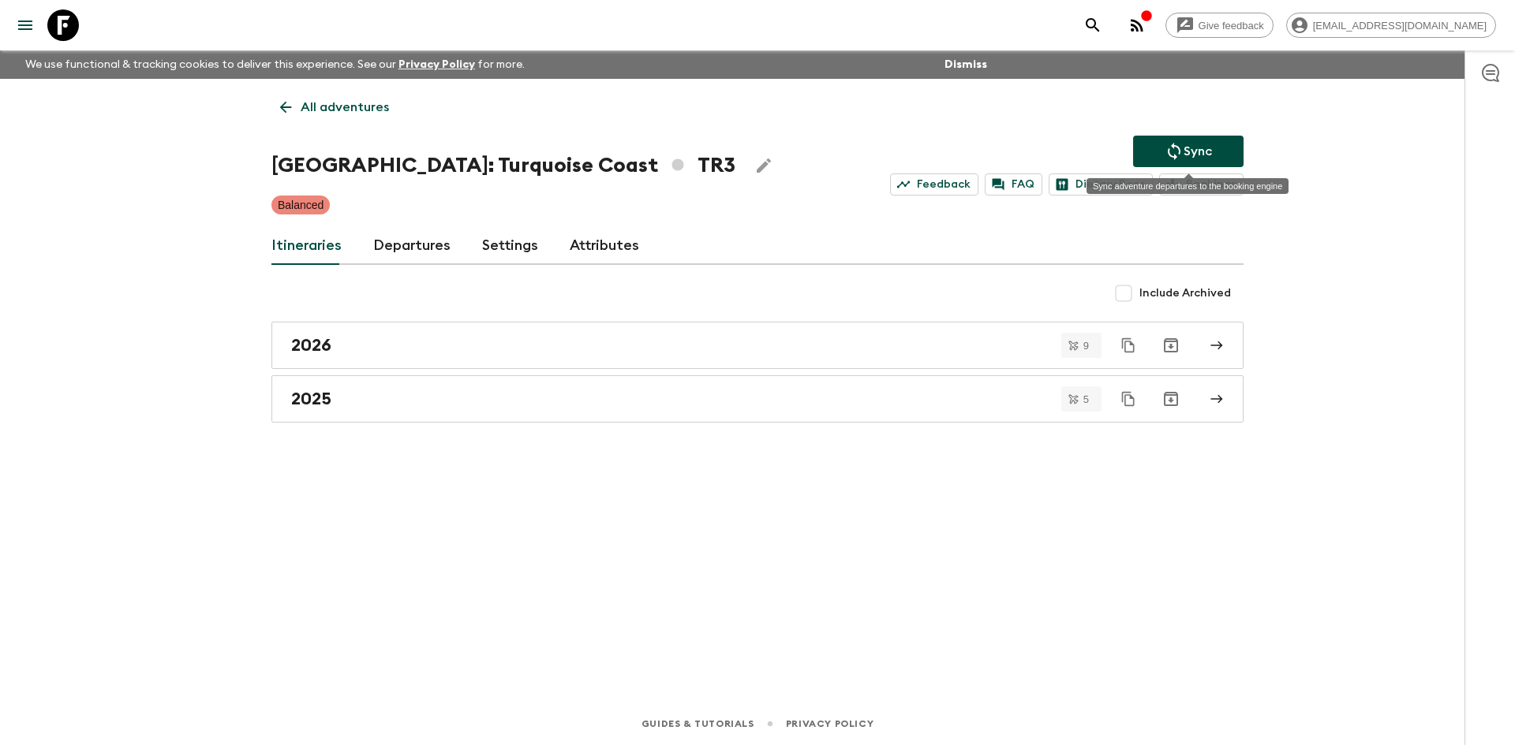
click at [1181, 160] on icon "Sync adventure departures to the booking engine" at bounding box center [1173, 151] width 19 height 19
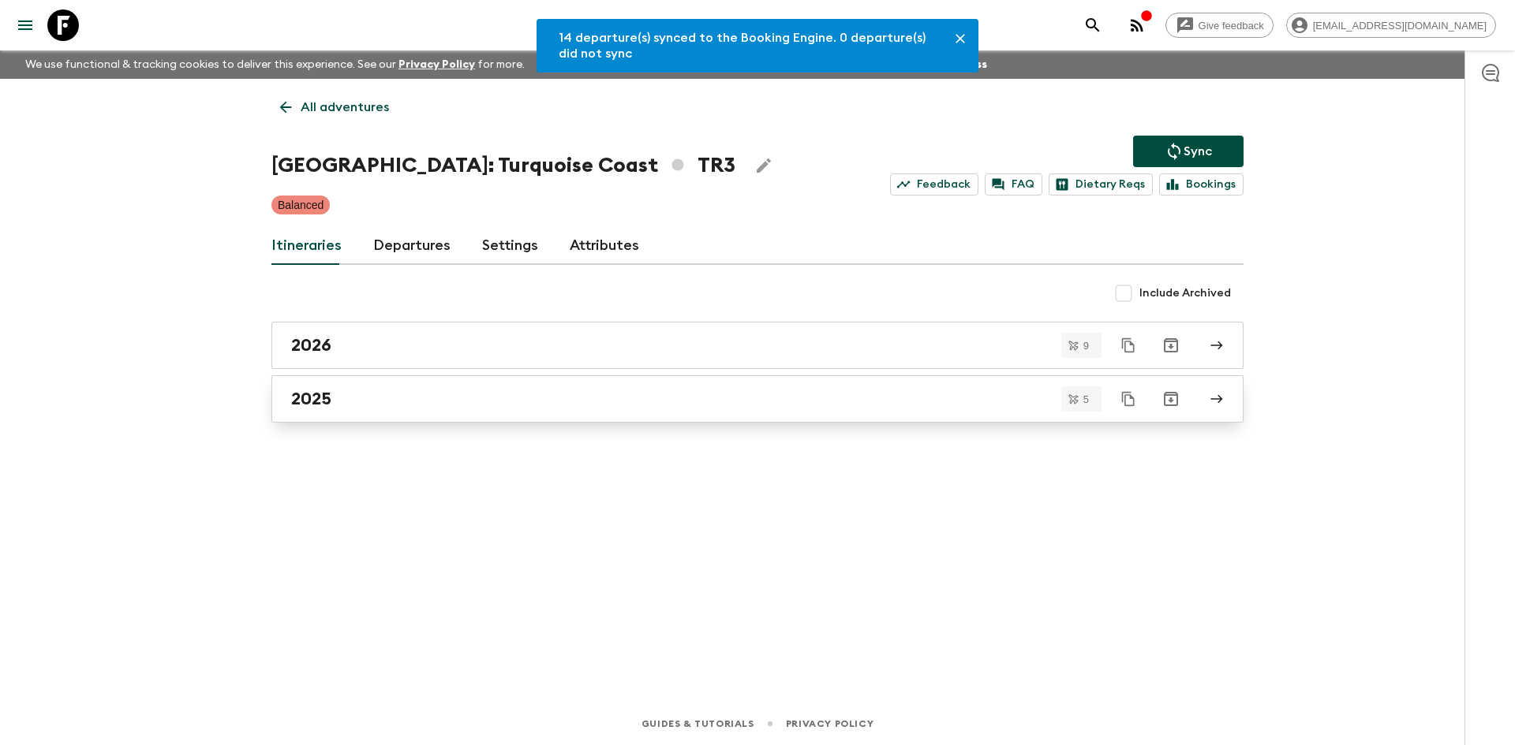
click at [558, 390] on div "2025" at bounding box center [742, 399] width 902 height 21
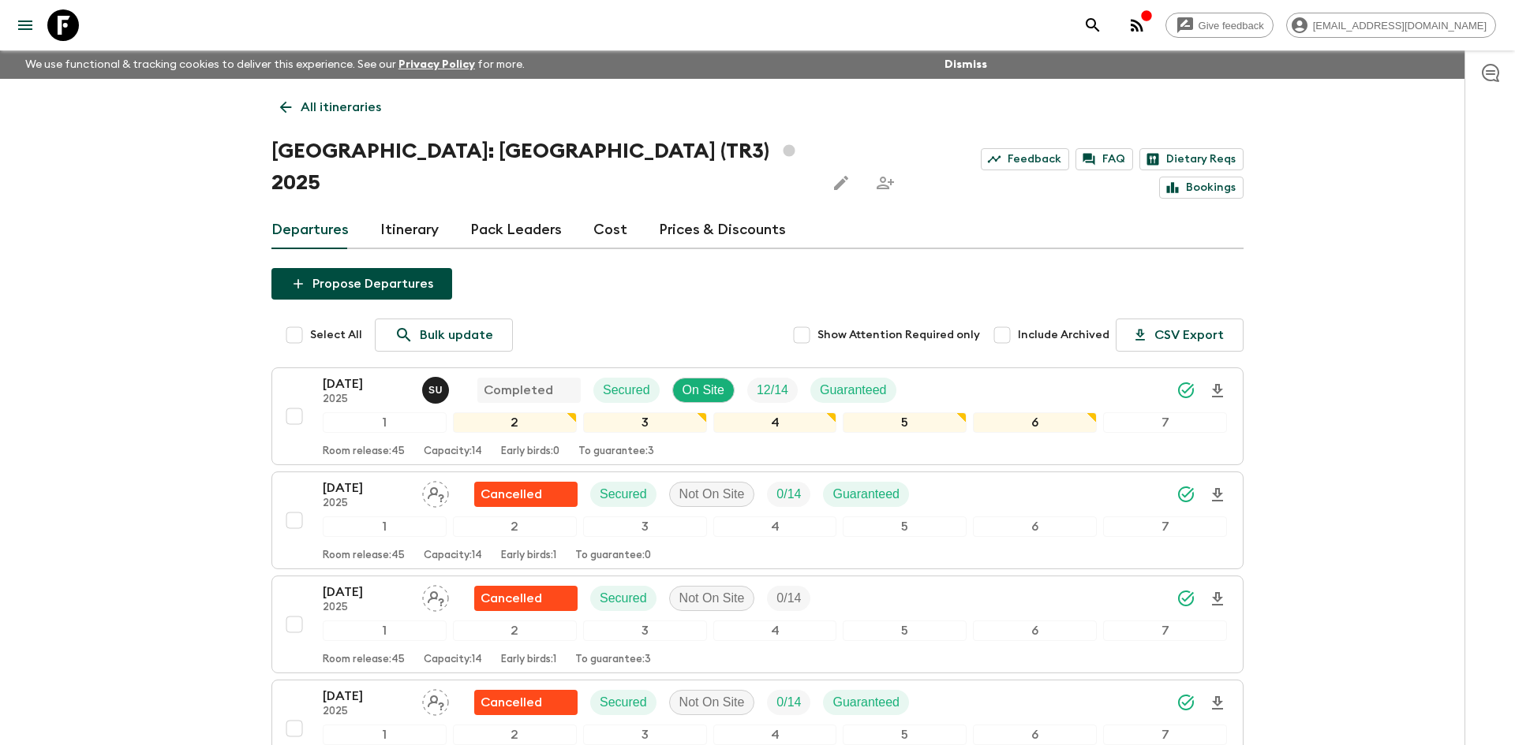
click at [363, 101] on p "All itineraries" at bounding box center [341, 107] width 80 height 19
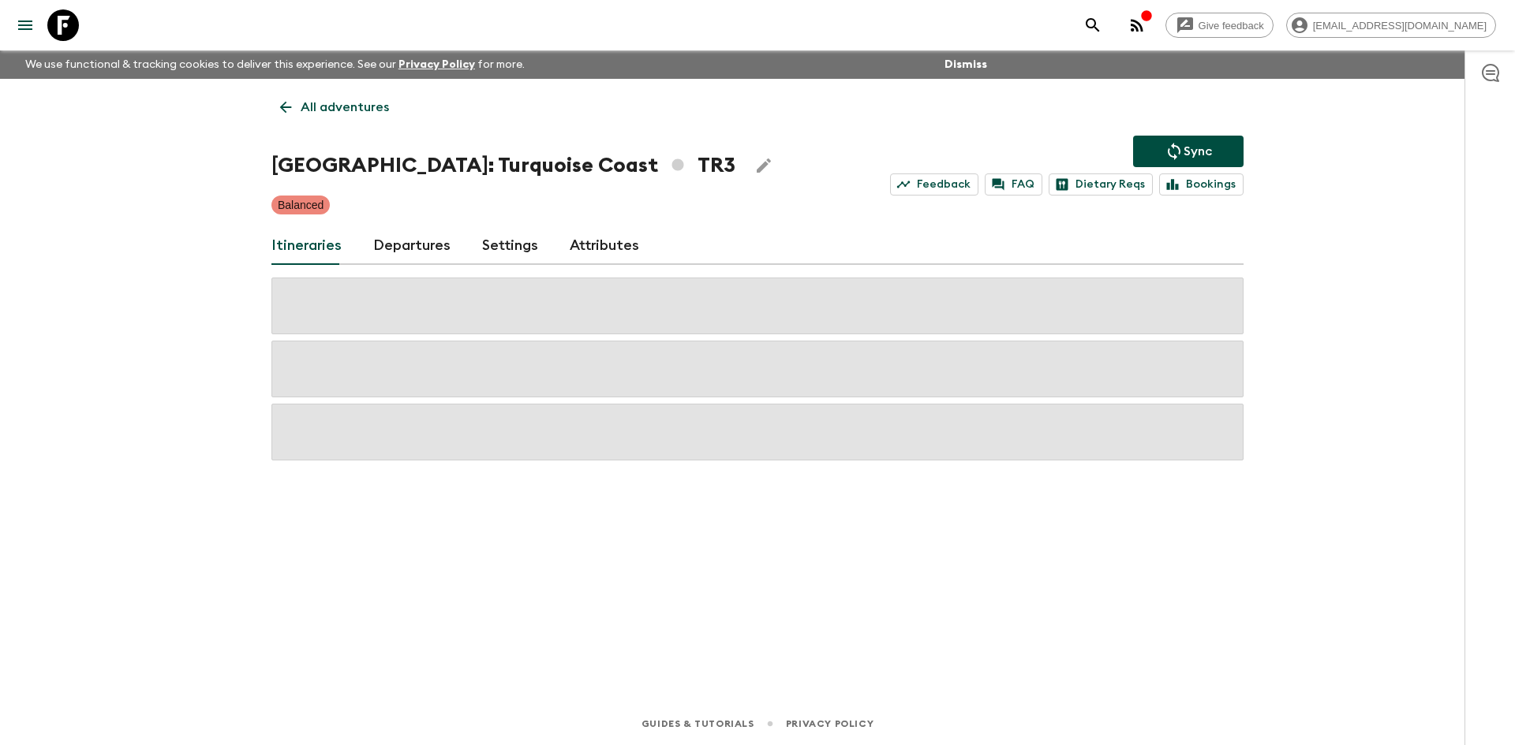
click at [363, 101] on p "All adventures" at bounding box center [345, 107] width 88 height 19
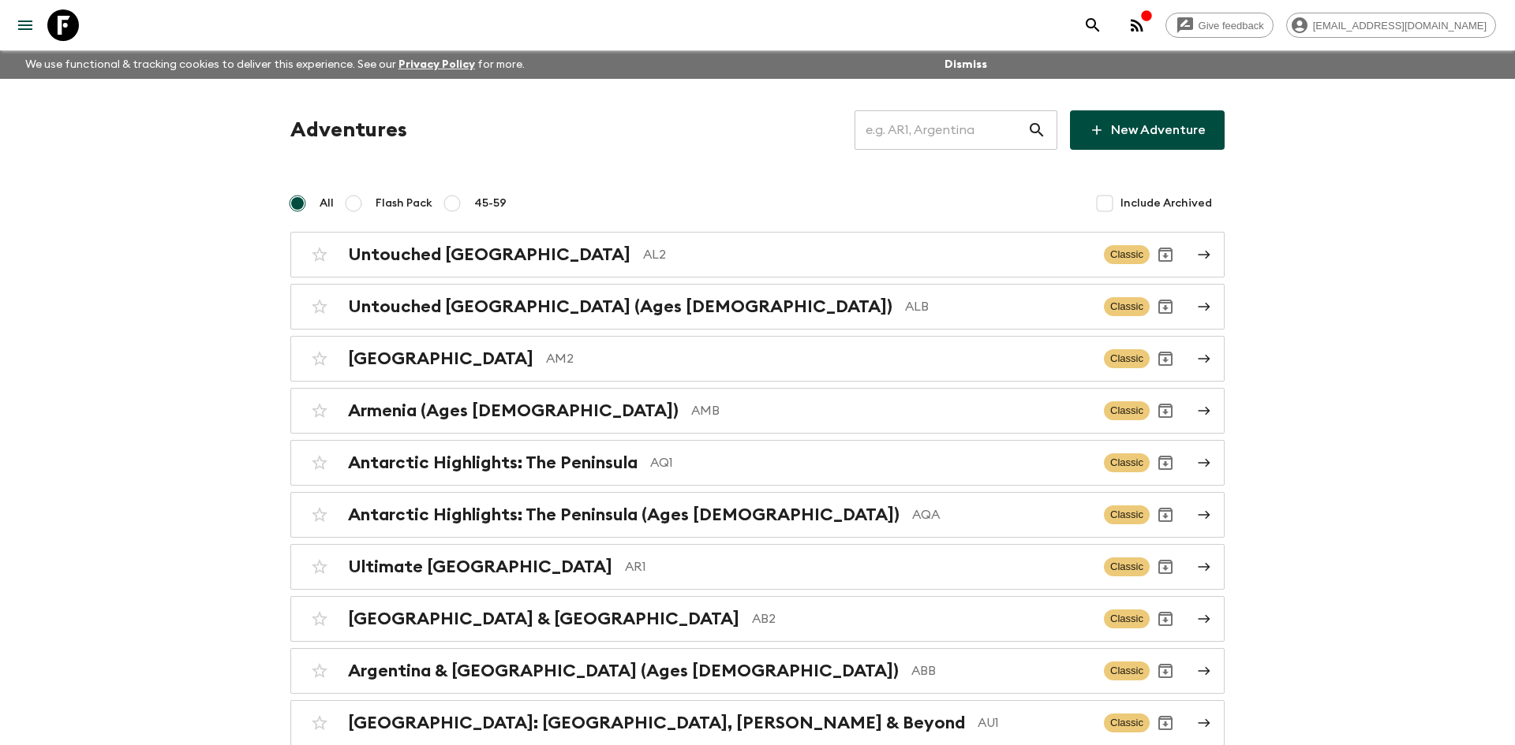
click at [894, 133] on input "text" at bounding box center [940, 130] width 173 height 44
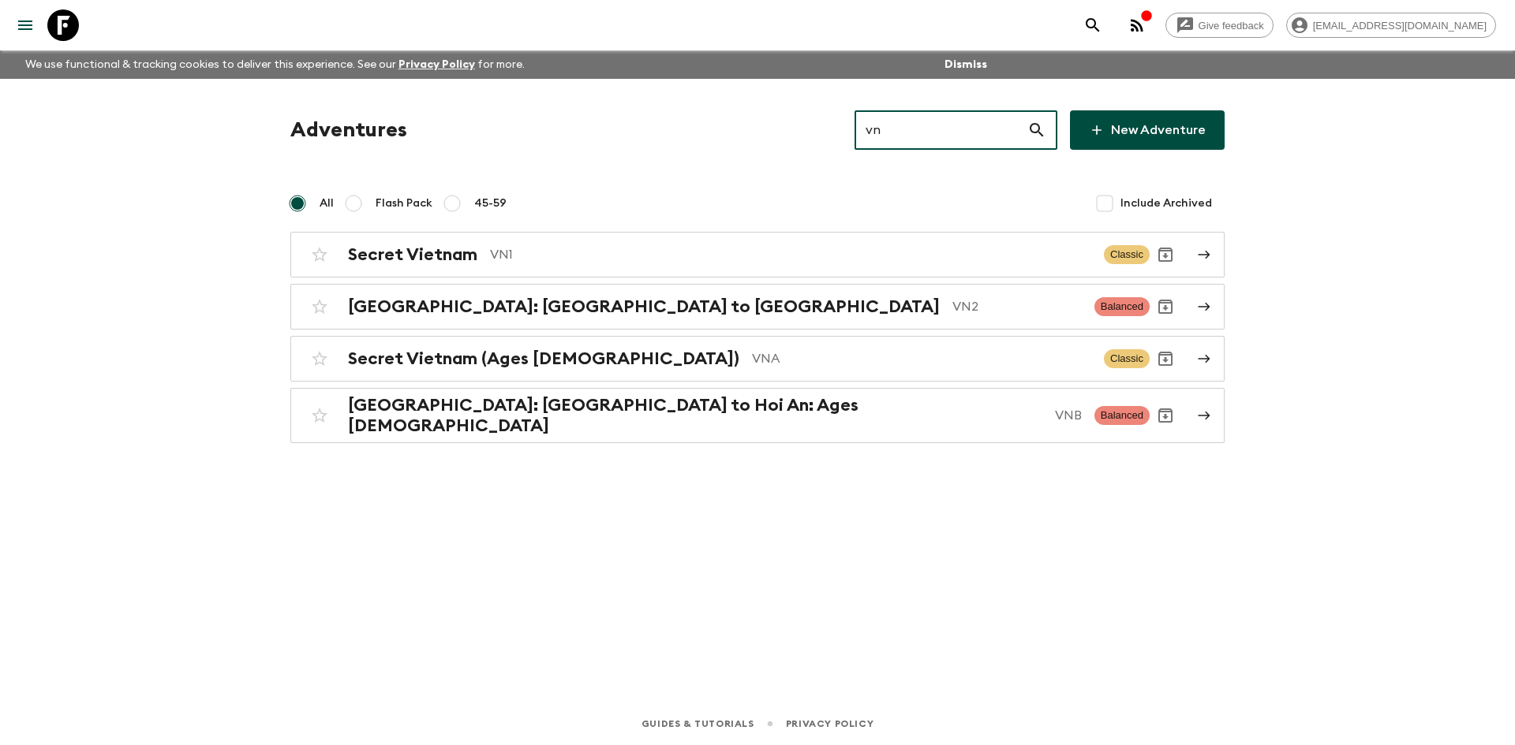
type input "vna"
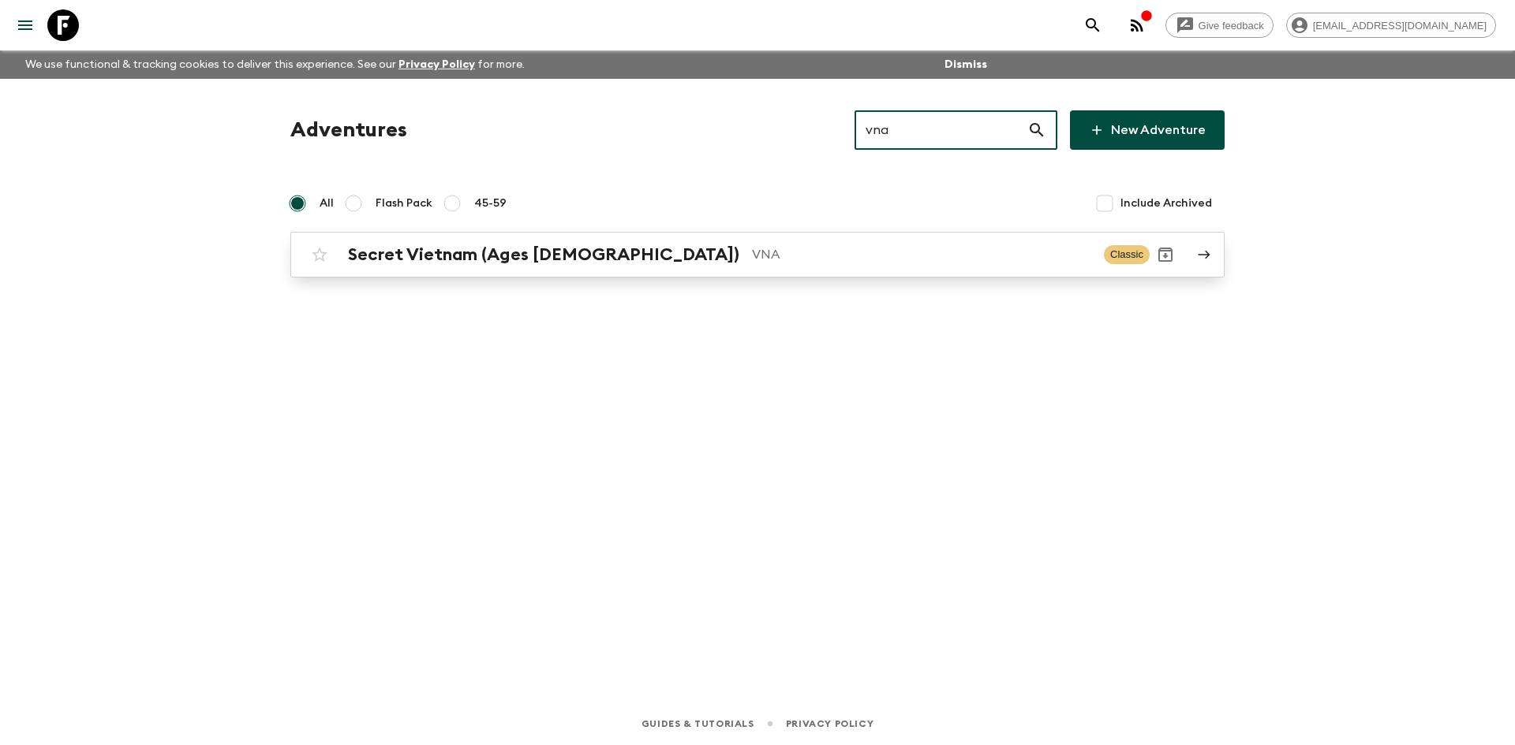
click at [752, 260] on p "VNA" at bounding box center [921, 254] width 339 height 19
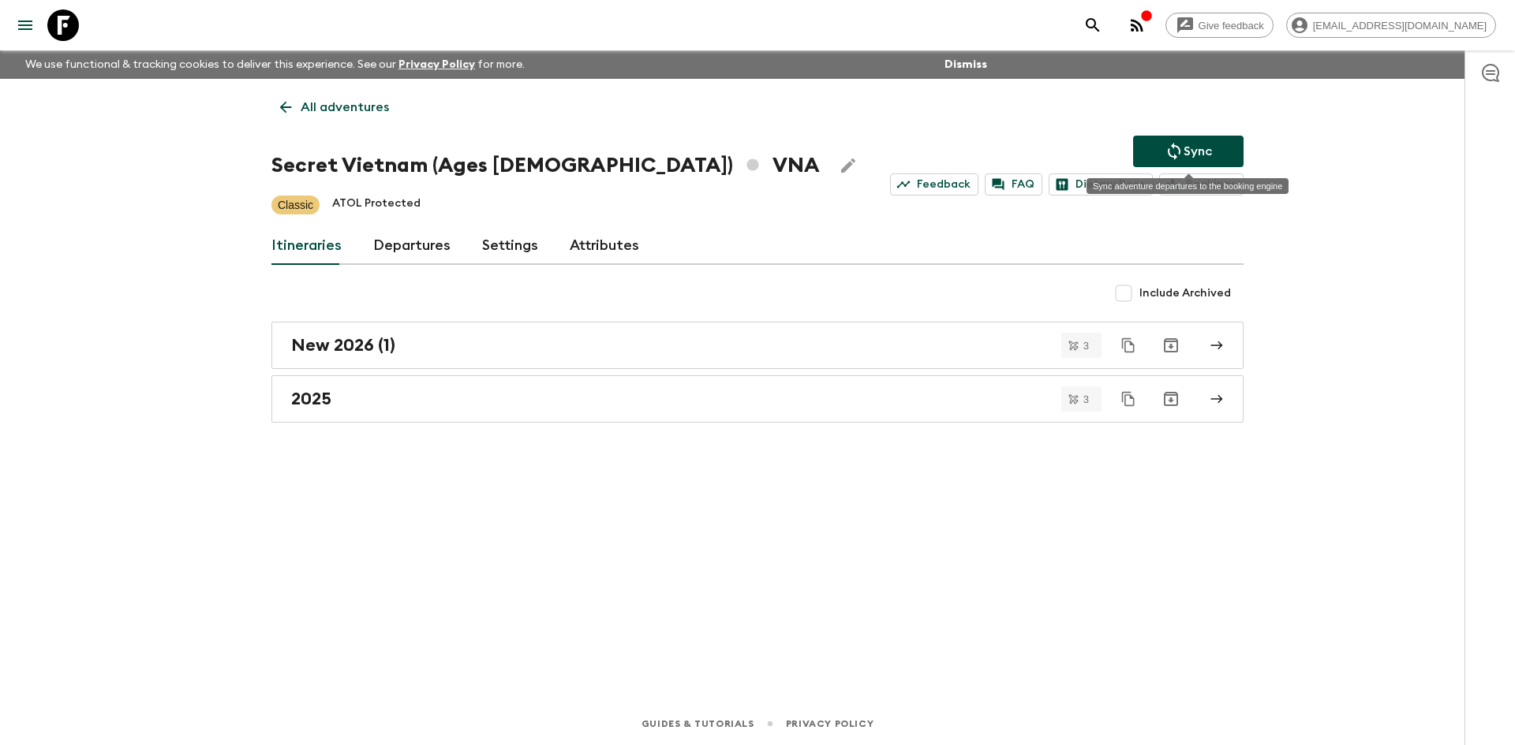
click at [1217, 153] on button "Sync" at bounding box center [1188, 152] width 110 height 32
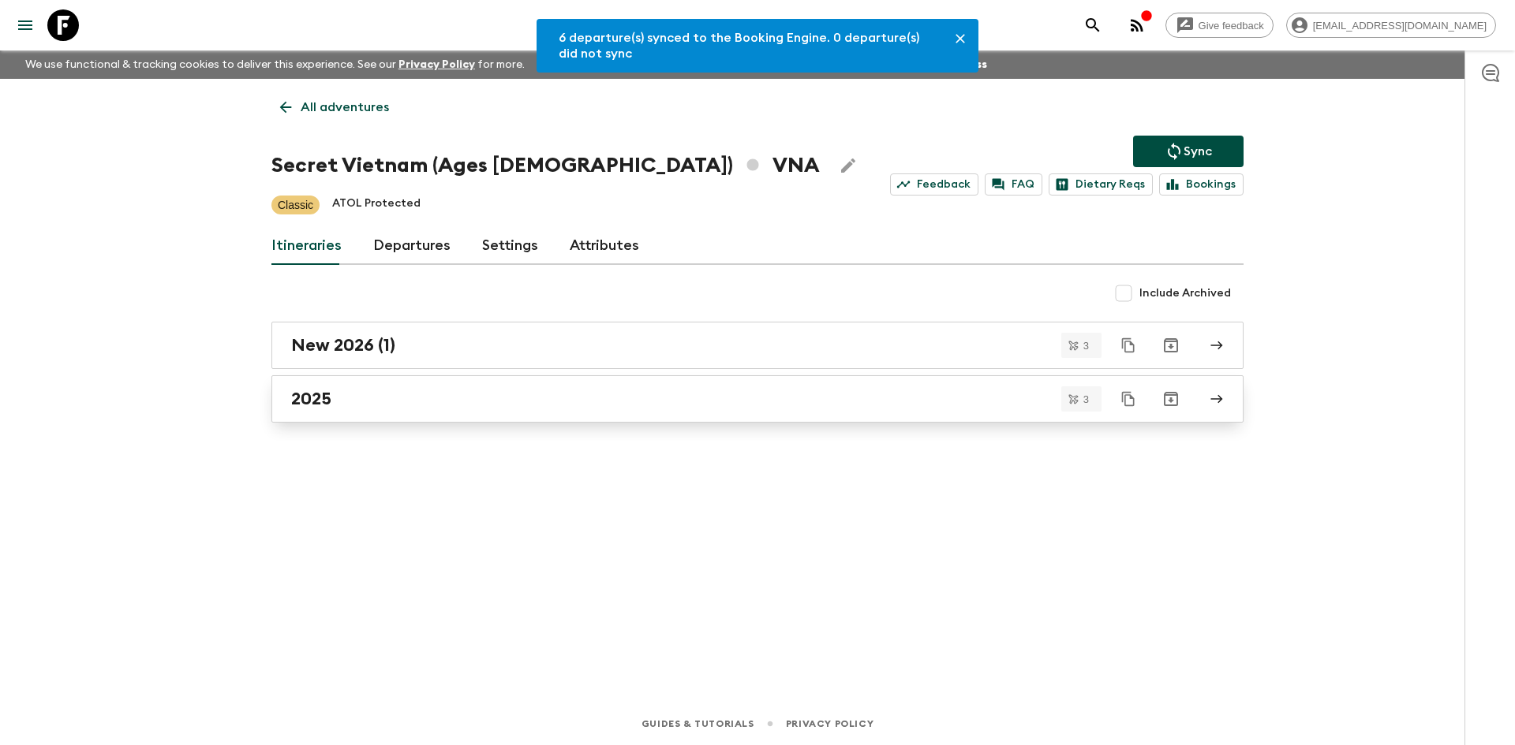
click at [487, 394] on div "2025" at bounding box center [742, 399] width 902 height 21
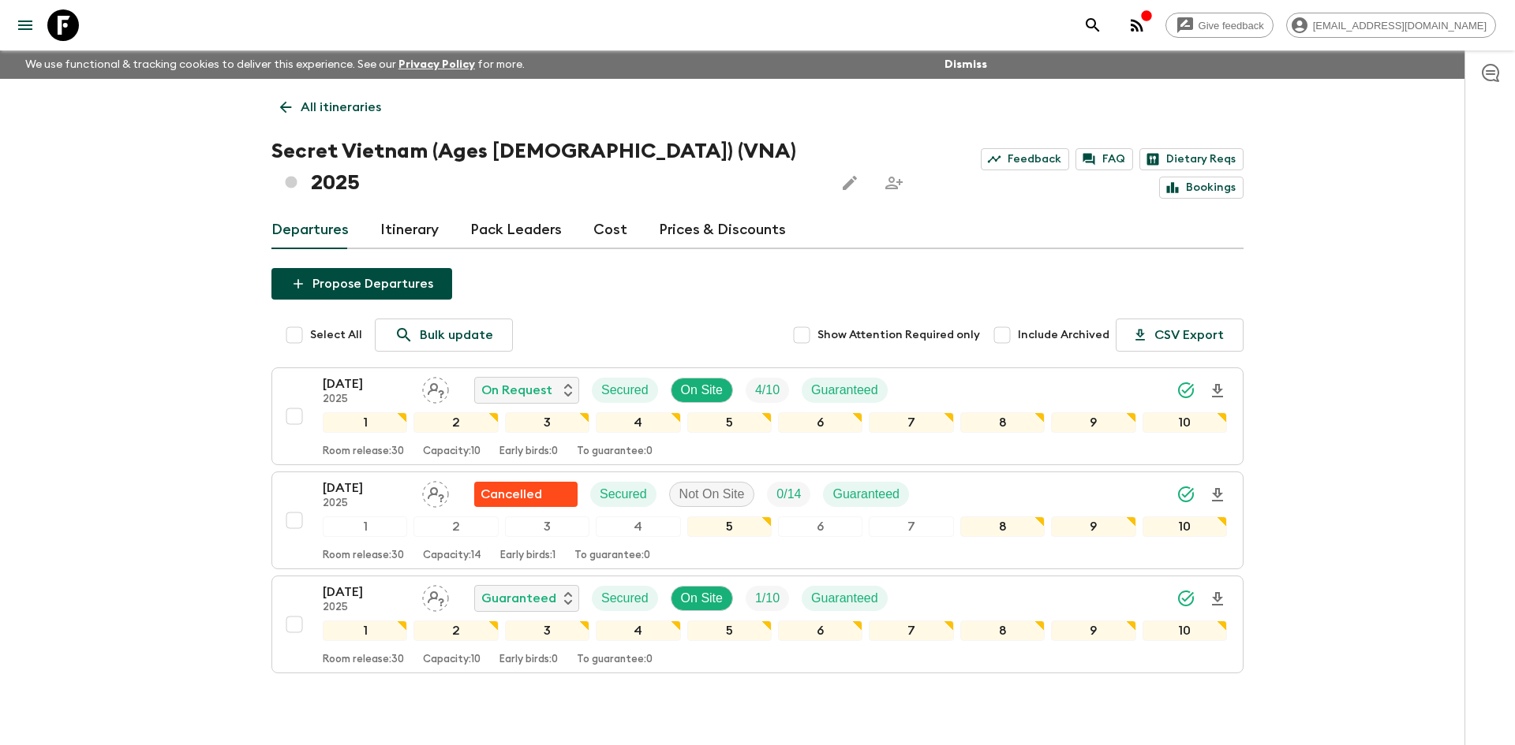
click at [372, 104] on p "All itineraries" at bounding box center [341, 107] width 80 height 19
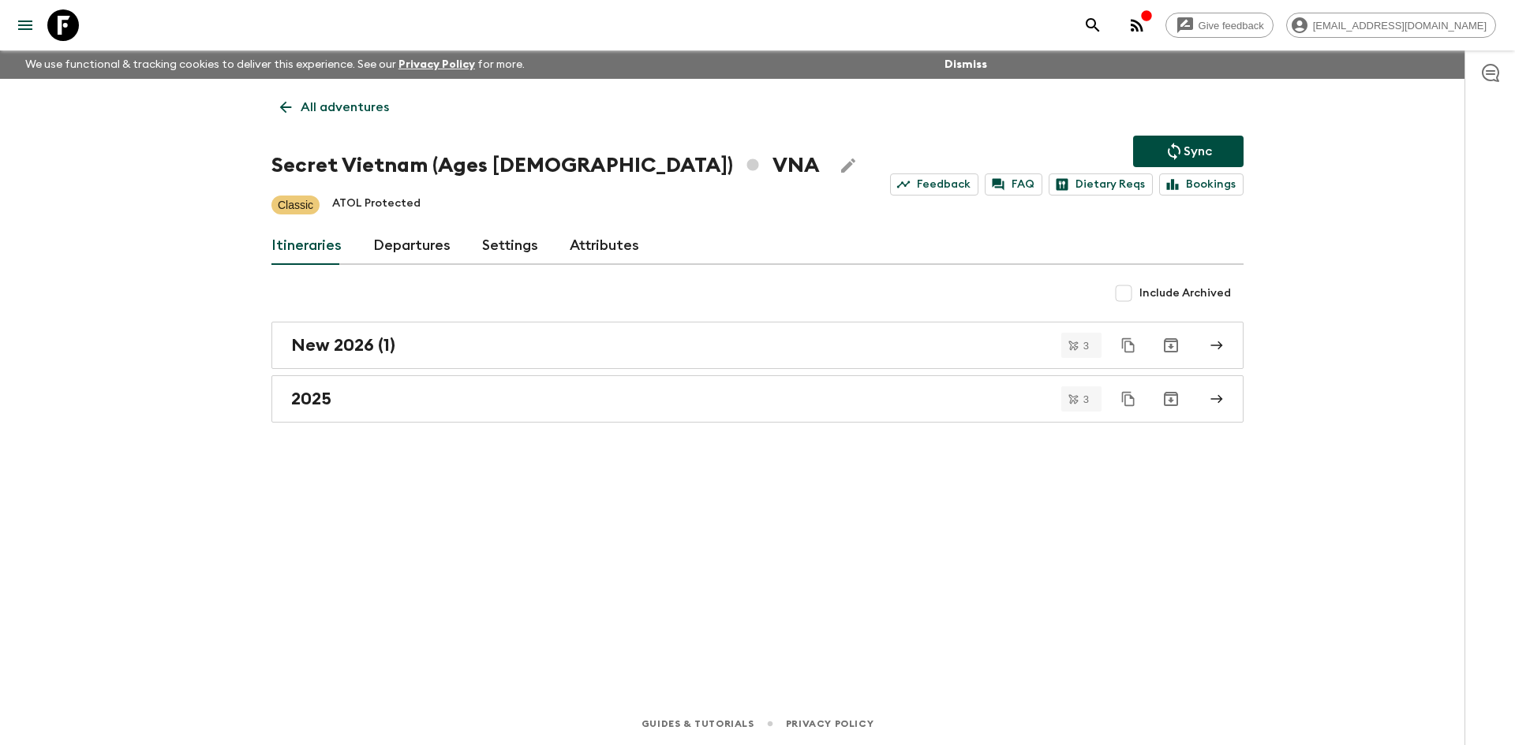
click at [372, 104] on p "All adventures" at bounding box center [345, 107] width 88 height 19
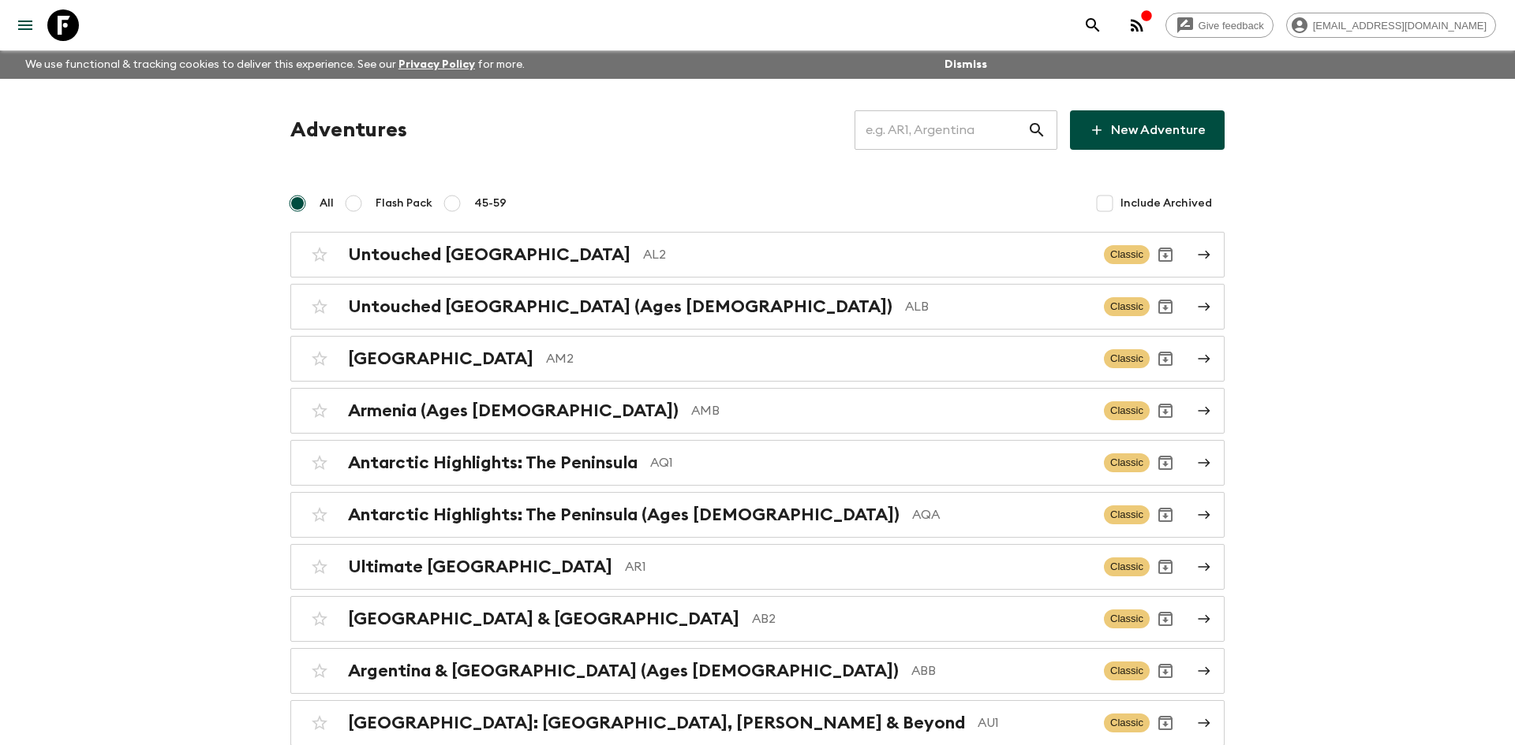
click at [884, 130] on input "text" at bounding box center [940, 130] width 173 height 44
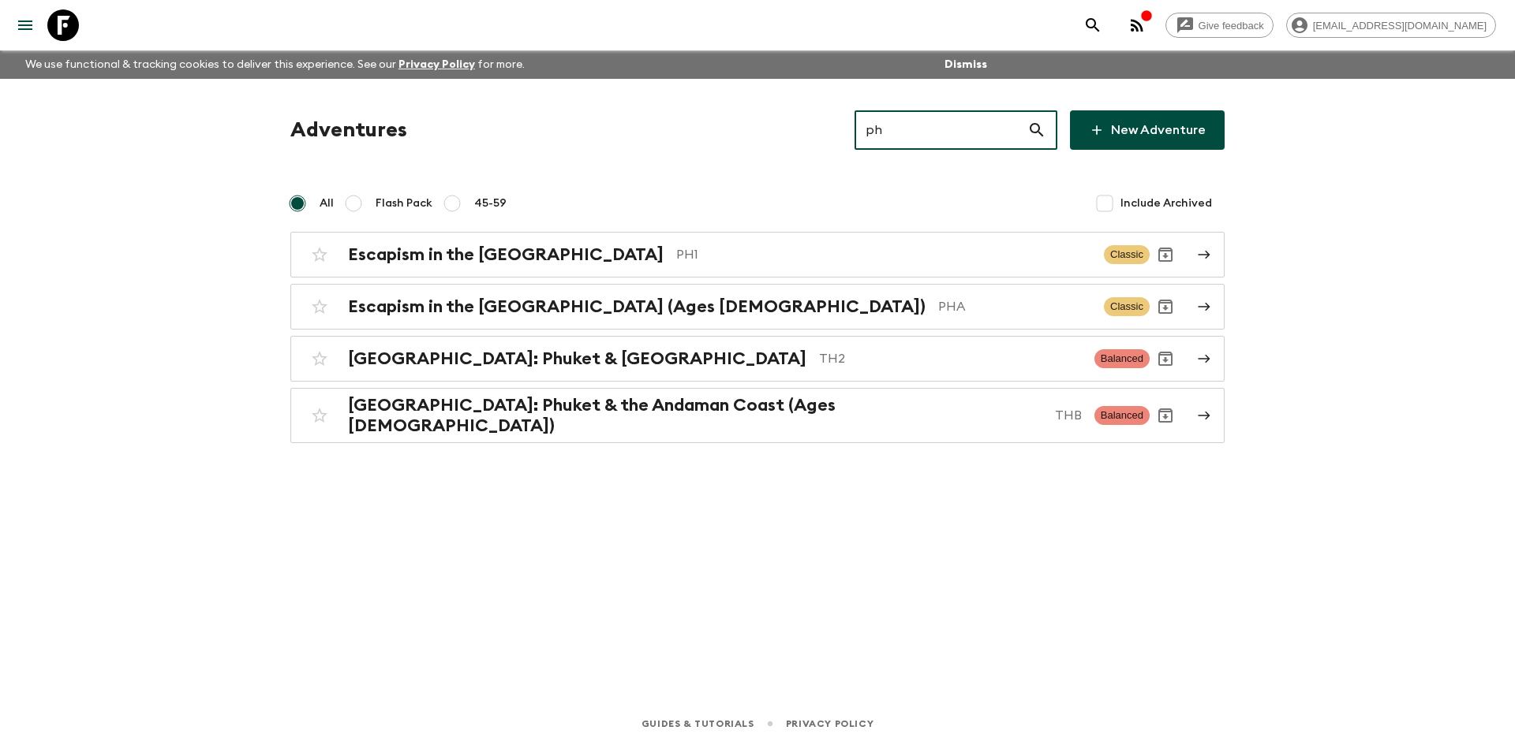
type input "pha"
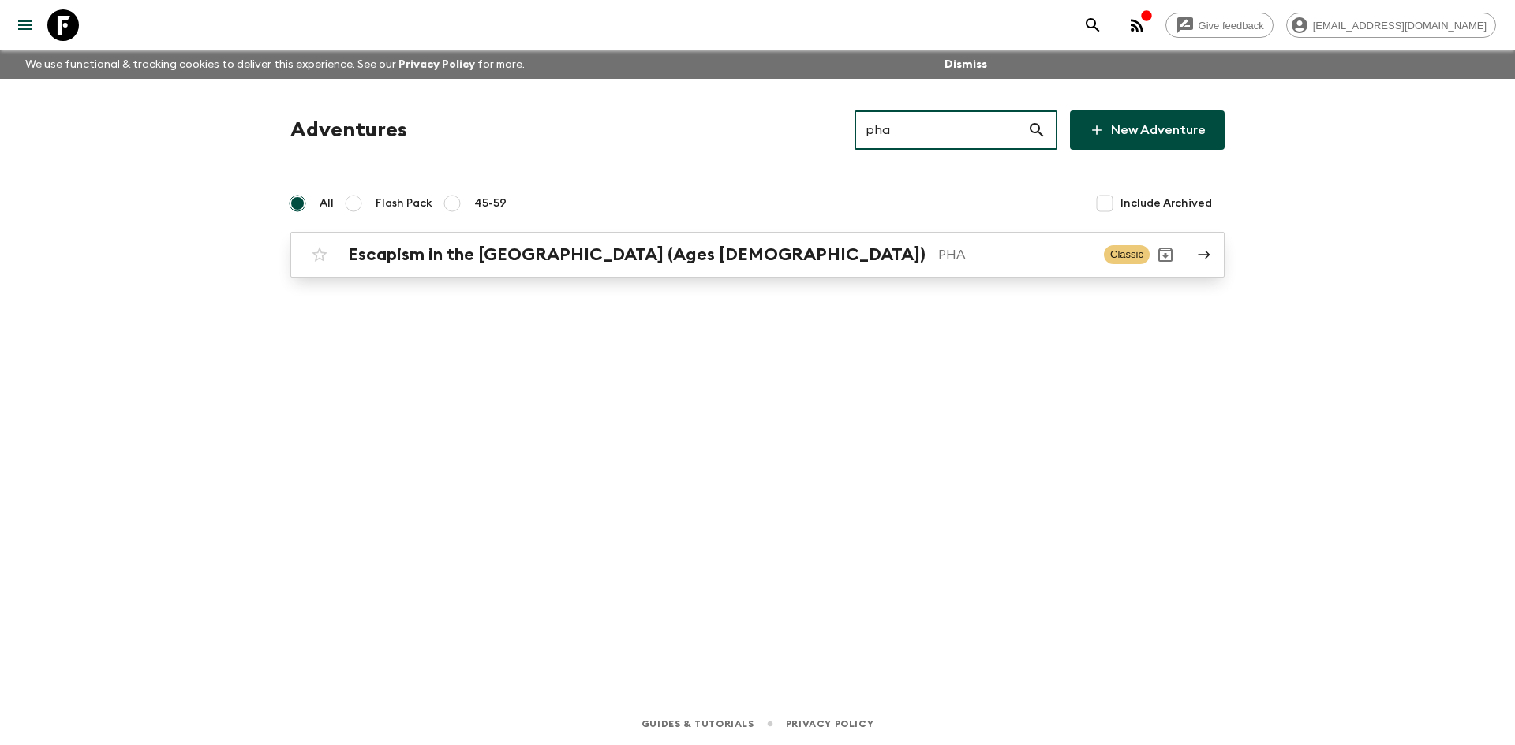
click at [668, 261] on h2 "Escapism in the [GEOGRAPHIC_DATA] (Ages [DEMOGRAPHIC_DATA])" at bounding box center [636, 255] width 577 height 21
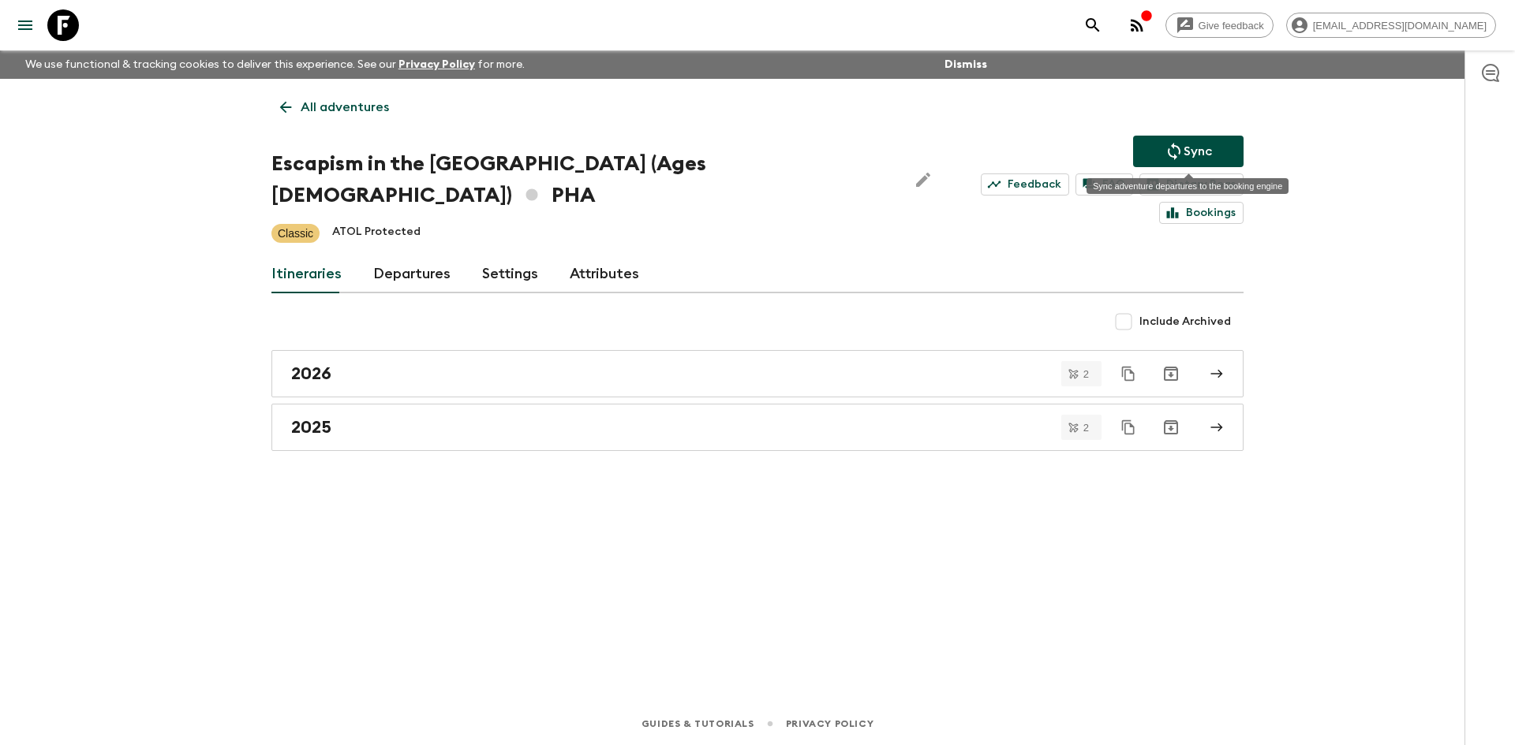
click at [1168, 147] on icon "Sync adventure departures to the booking engine" at bounding box center [1173, 151] width 19 height 19
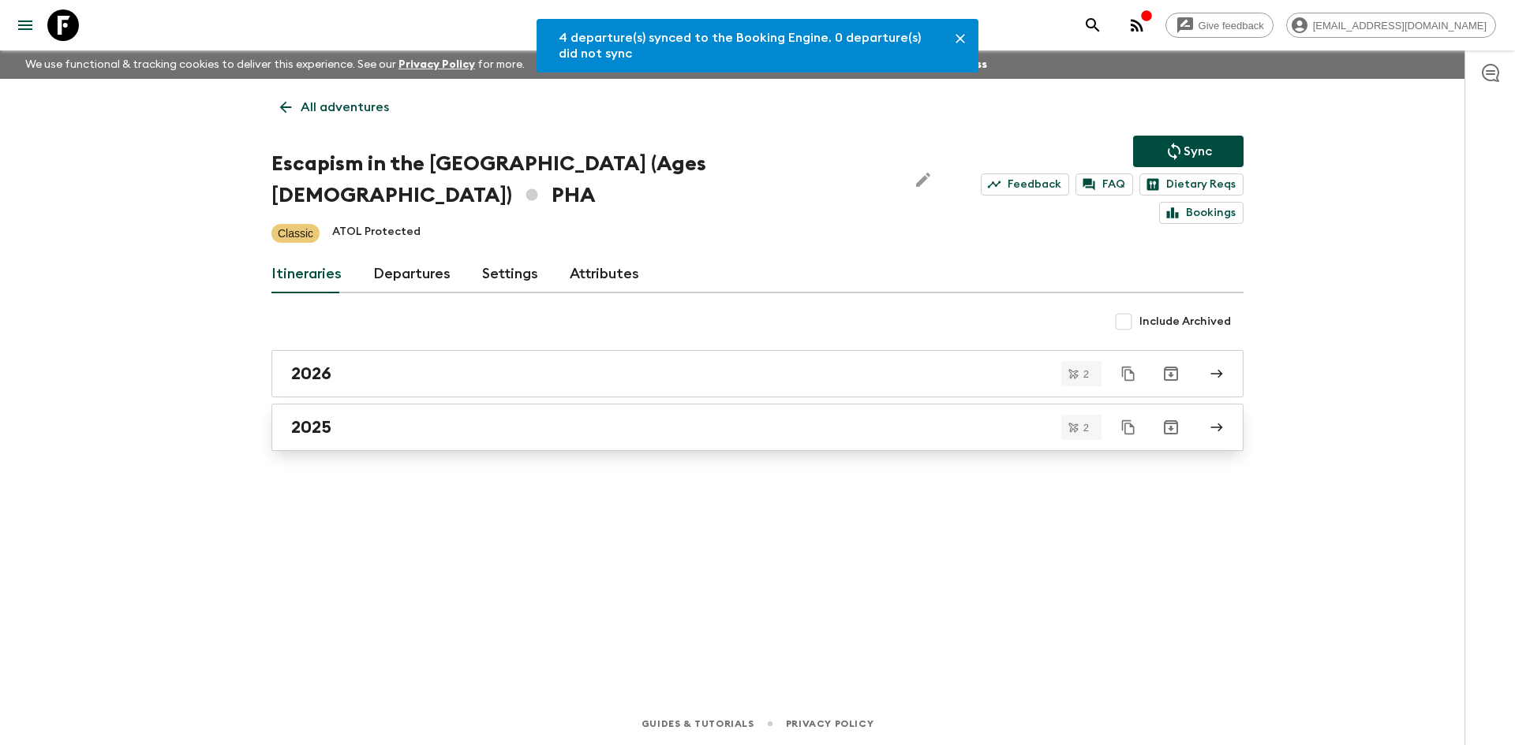
click at [432, 417] on div "2025" at bounding box center [742, 427] width 902 height 21
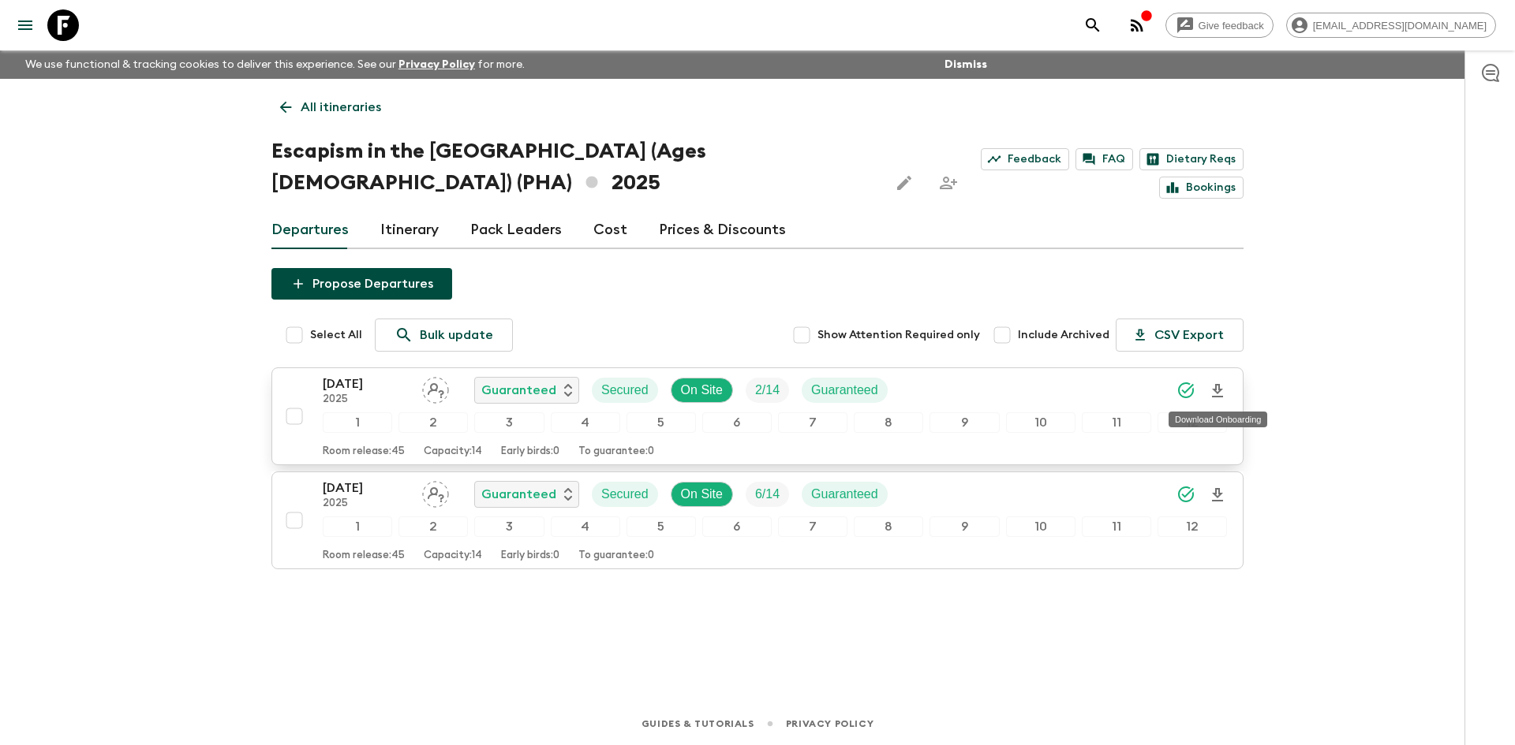
click at [1213, 395] on icon "Download Onboarding" at bounding box center [1217, 391] width 19 height 19
click at [331, 101] on p "All itineraries" at bounding box center [341, 107] width 80 height 19
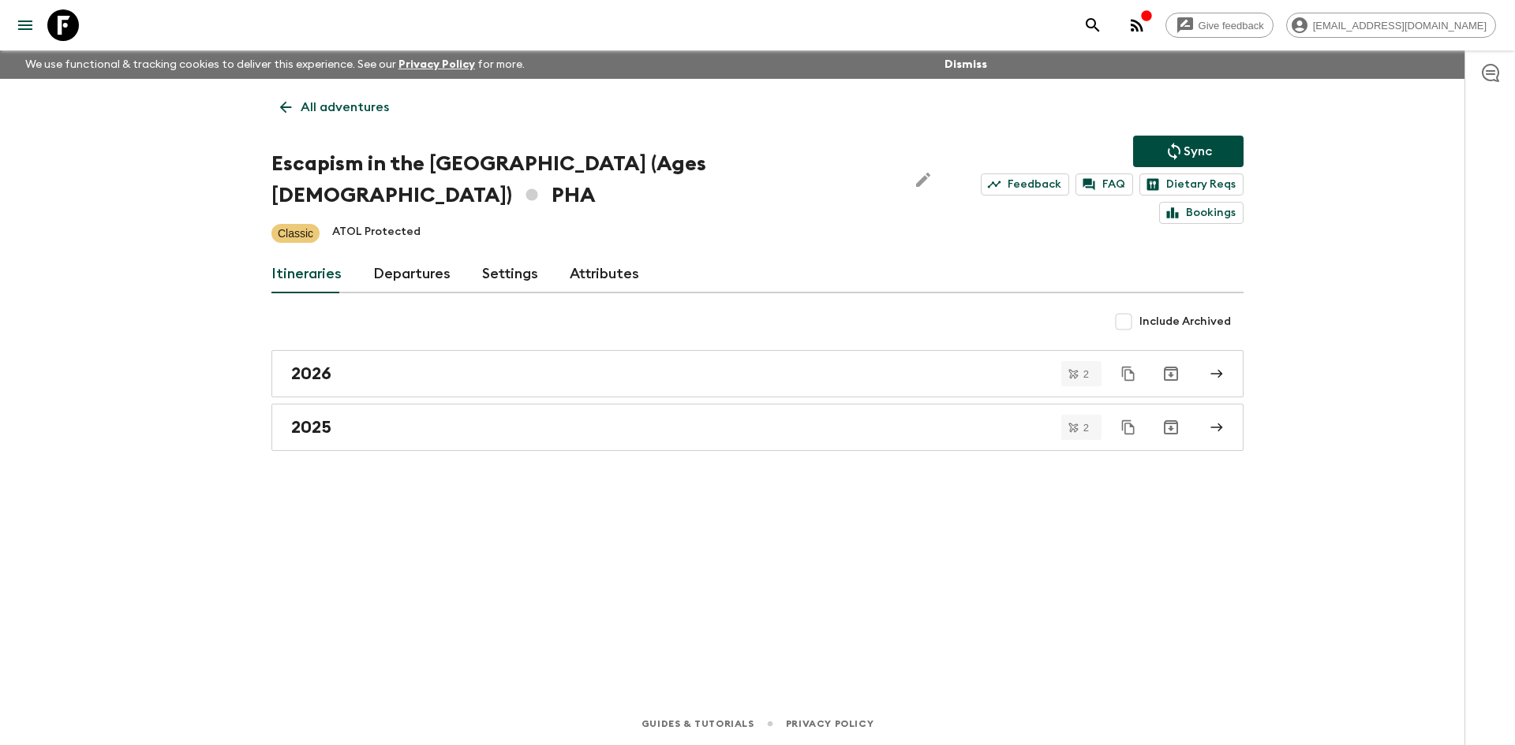
click at [331, 101] on p "All adventures" at bounding box center [345, 107] width 88 height 19
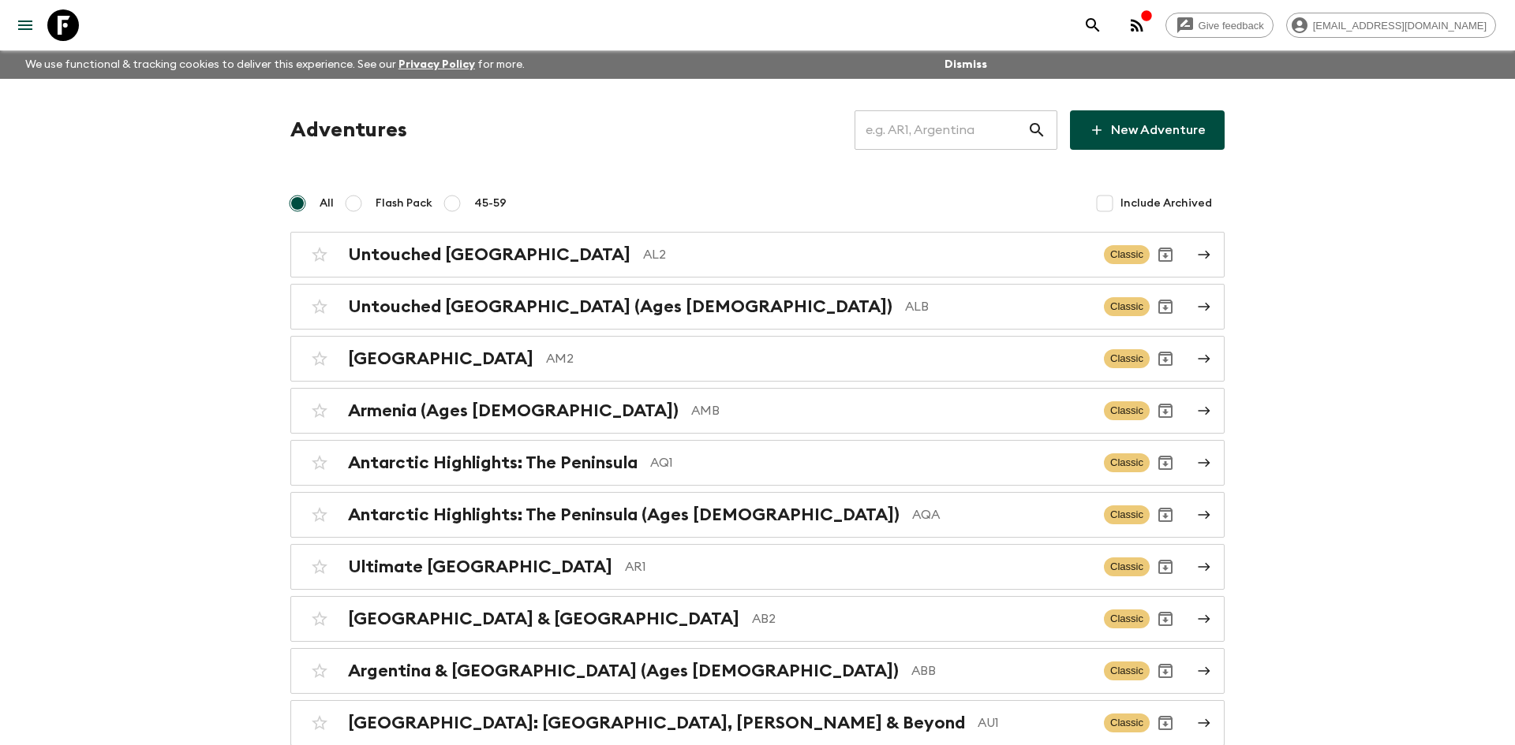
click at [898, 134] on input "text" at bounding box center [940, 130] width 173 height 44
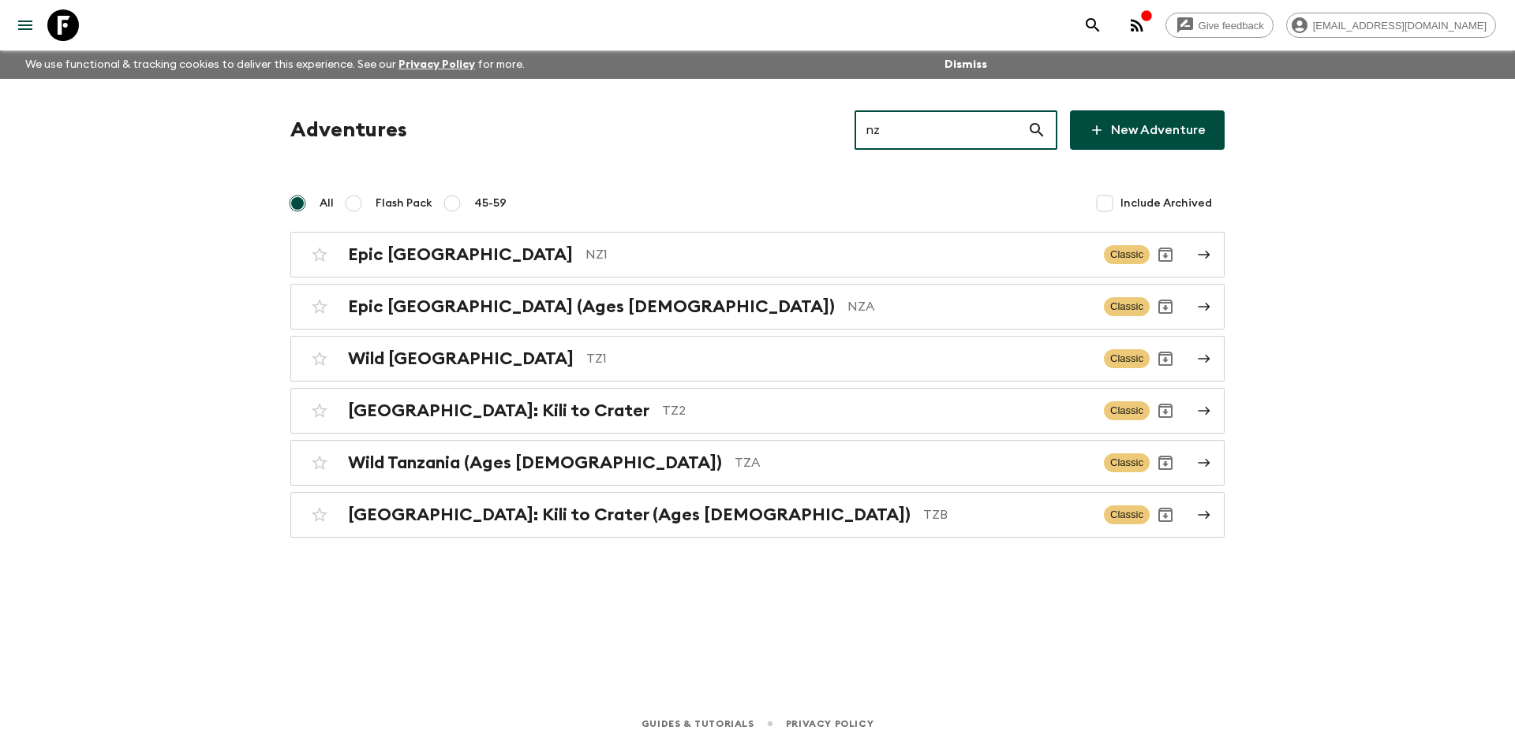
type input "nza"
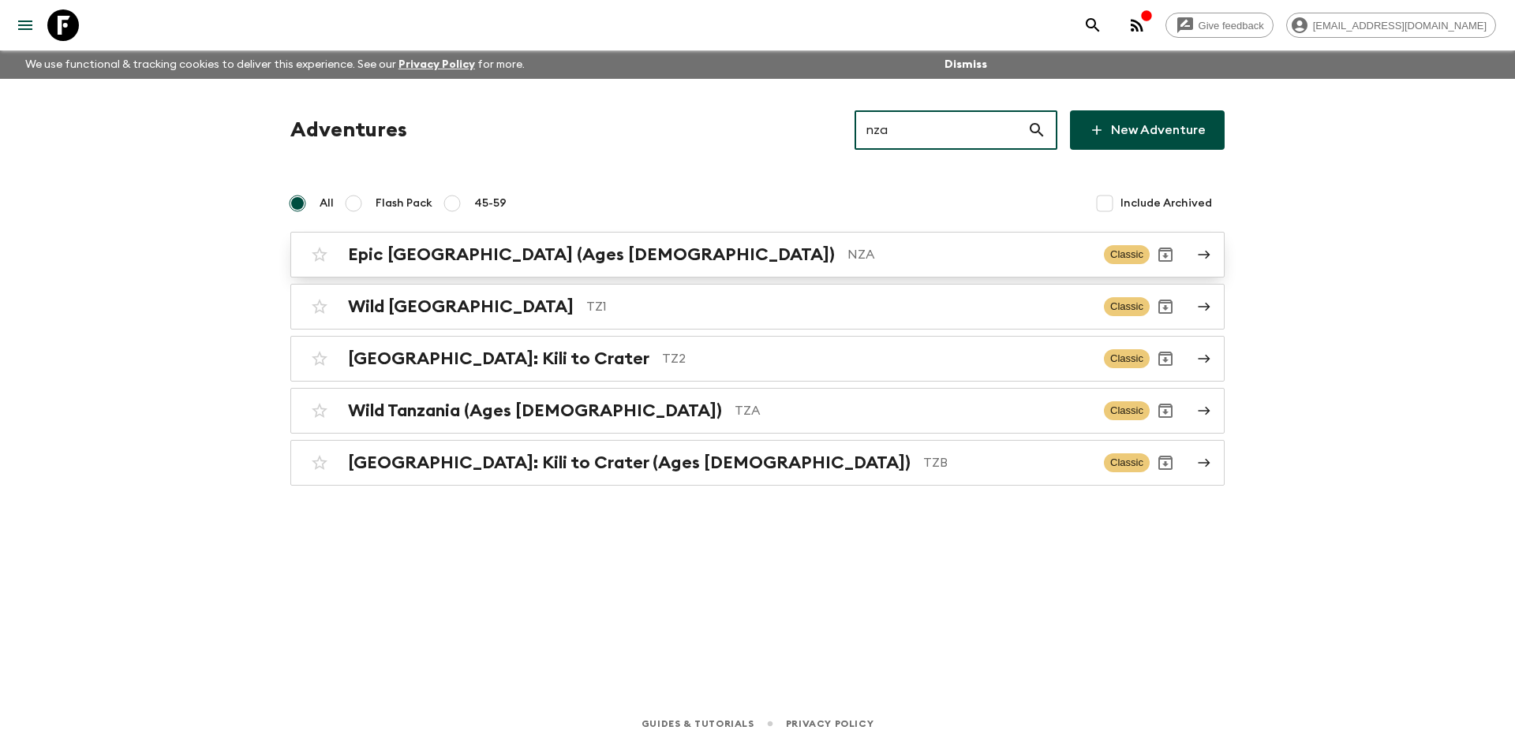
click at [530, 261] on h2 "Epic [GEOGRAPHIC_DATA] (Ages [DEMOGRAPHIC_DATA])" at bounding box center [591, 255] width 487 height 21
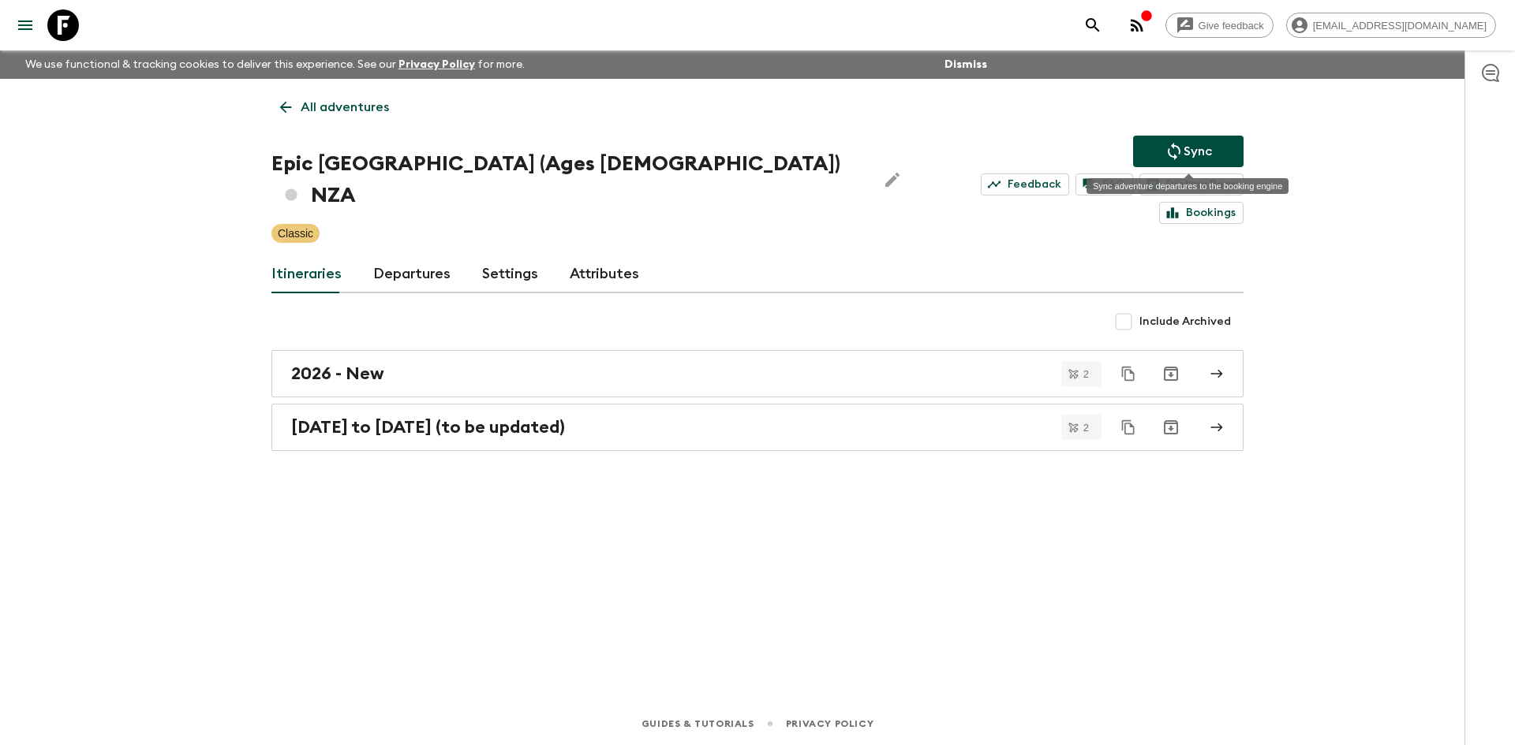
click at [1177, 155] on icon "Sync adventure departures to the booking engine" at bounding box center [1173, 151] width 19 height 19
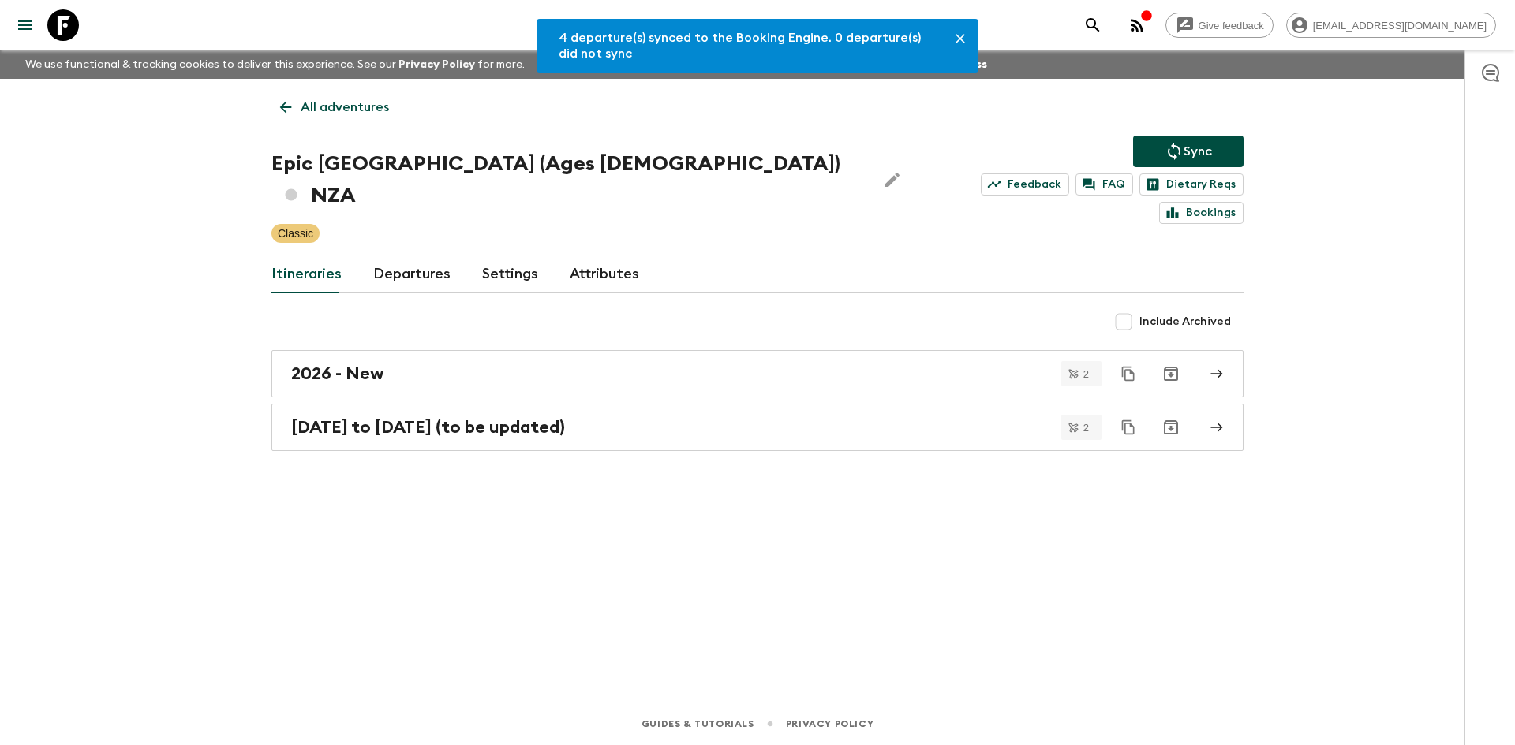
click at [374, 256] on link "Departures" at bounding box center [411, 275] width 77 height 38
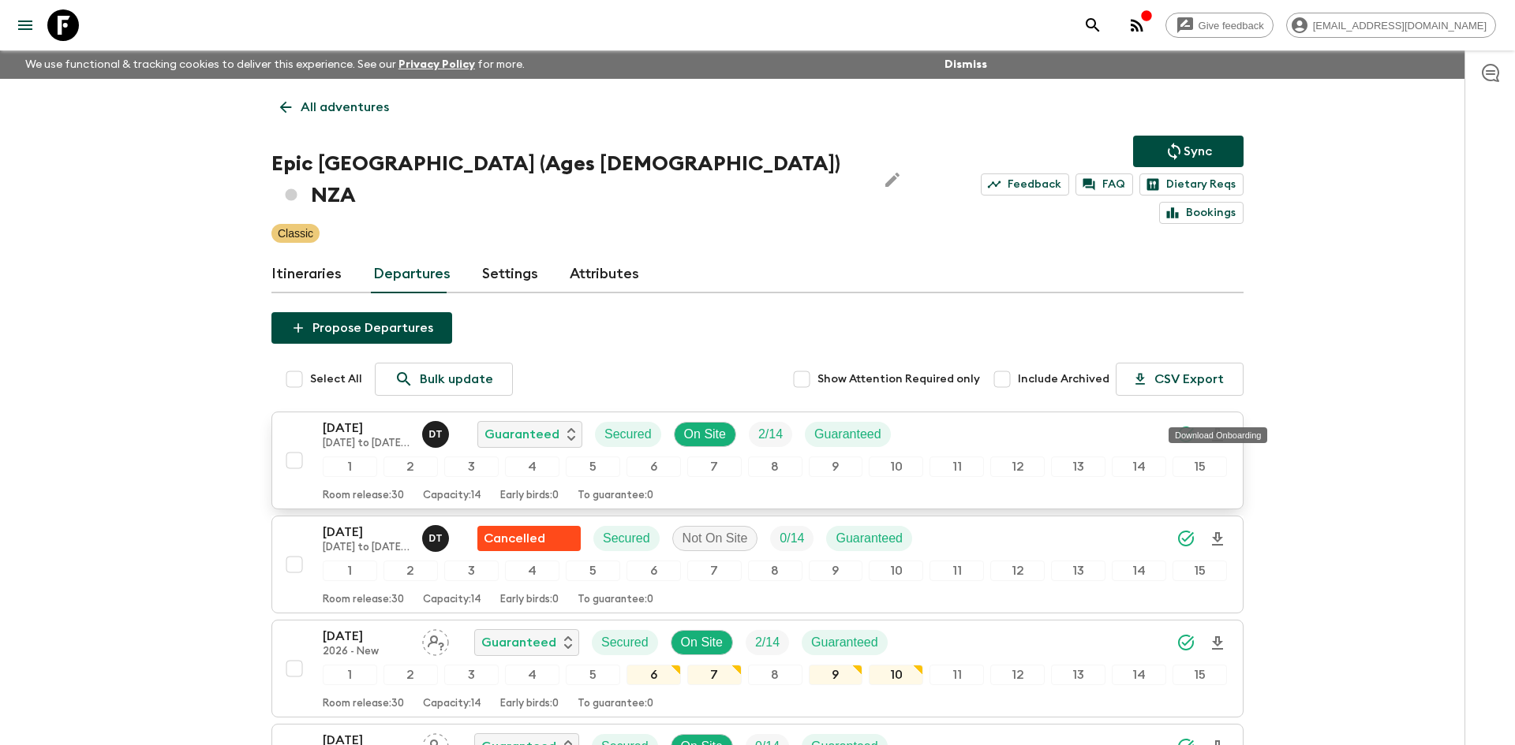
click at [1217, 426] on icon "Download Onboarding" at bounding box center [1217, 435] width 19 height 19
click at [346, 105] on p "All adventures" at bounding box center [345, 107] width 88 height 19
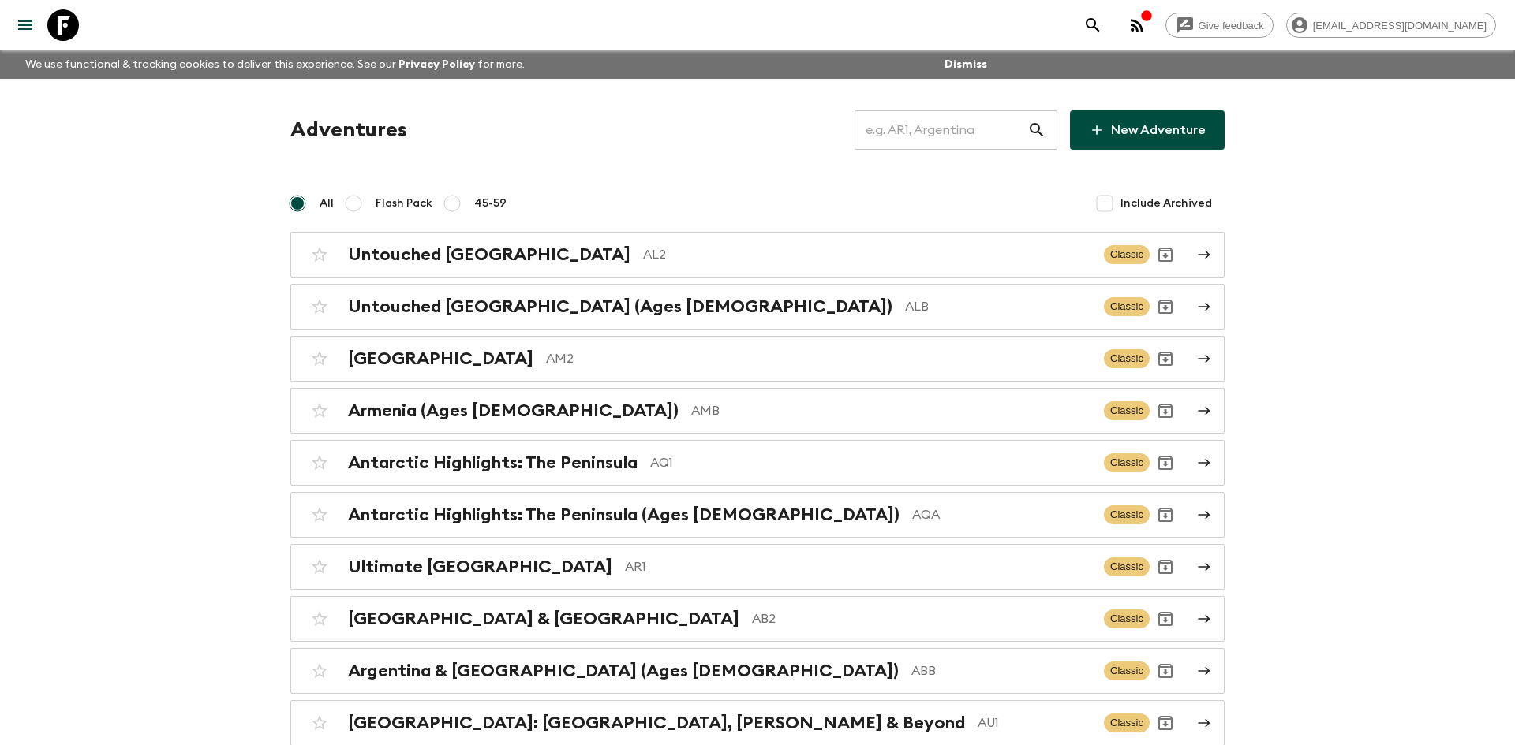
click at [911, 122] on input "text" at bounding box center [940, 130] width 173 height 44
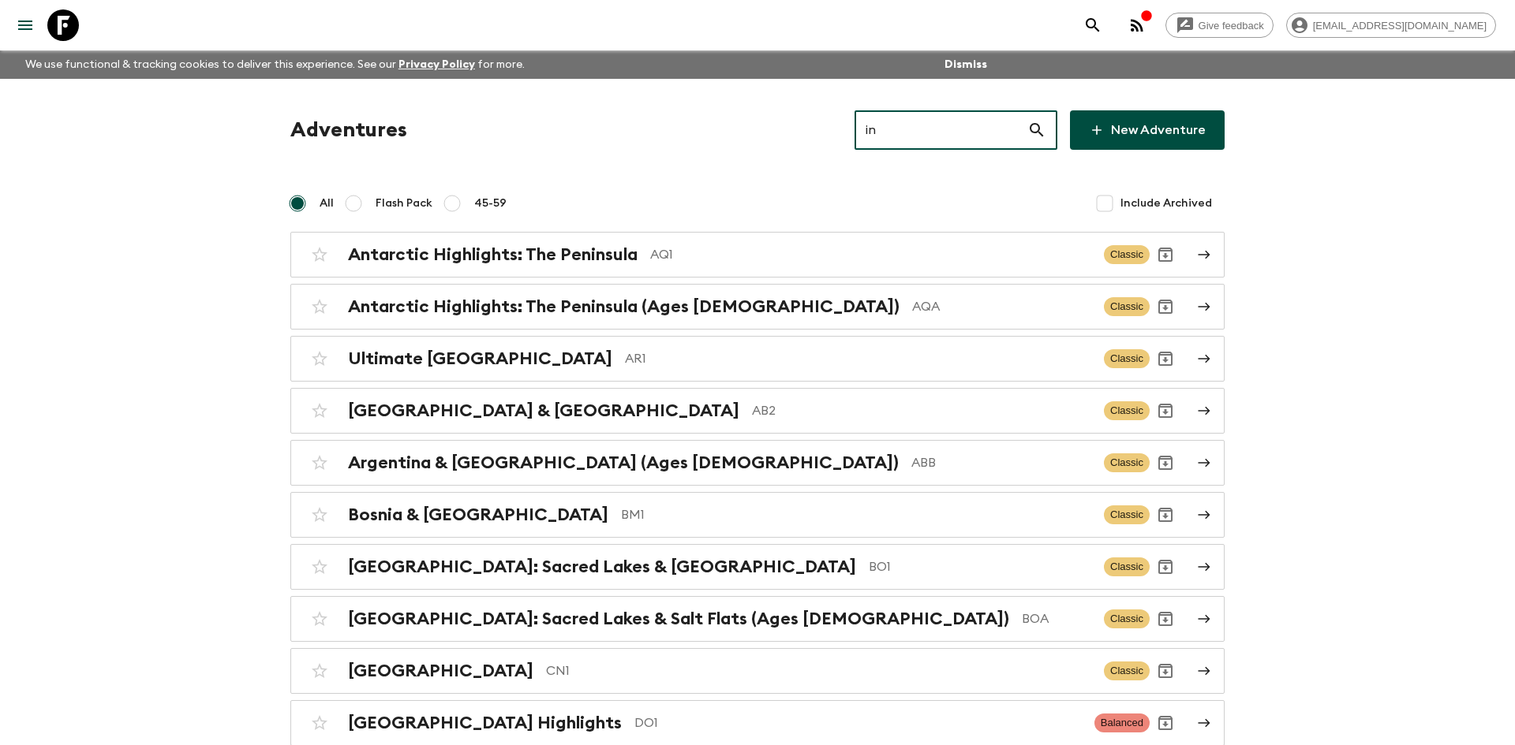
type input "in2"
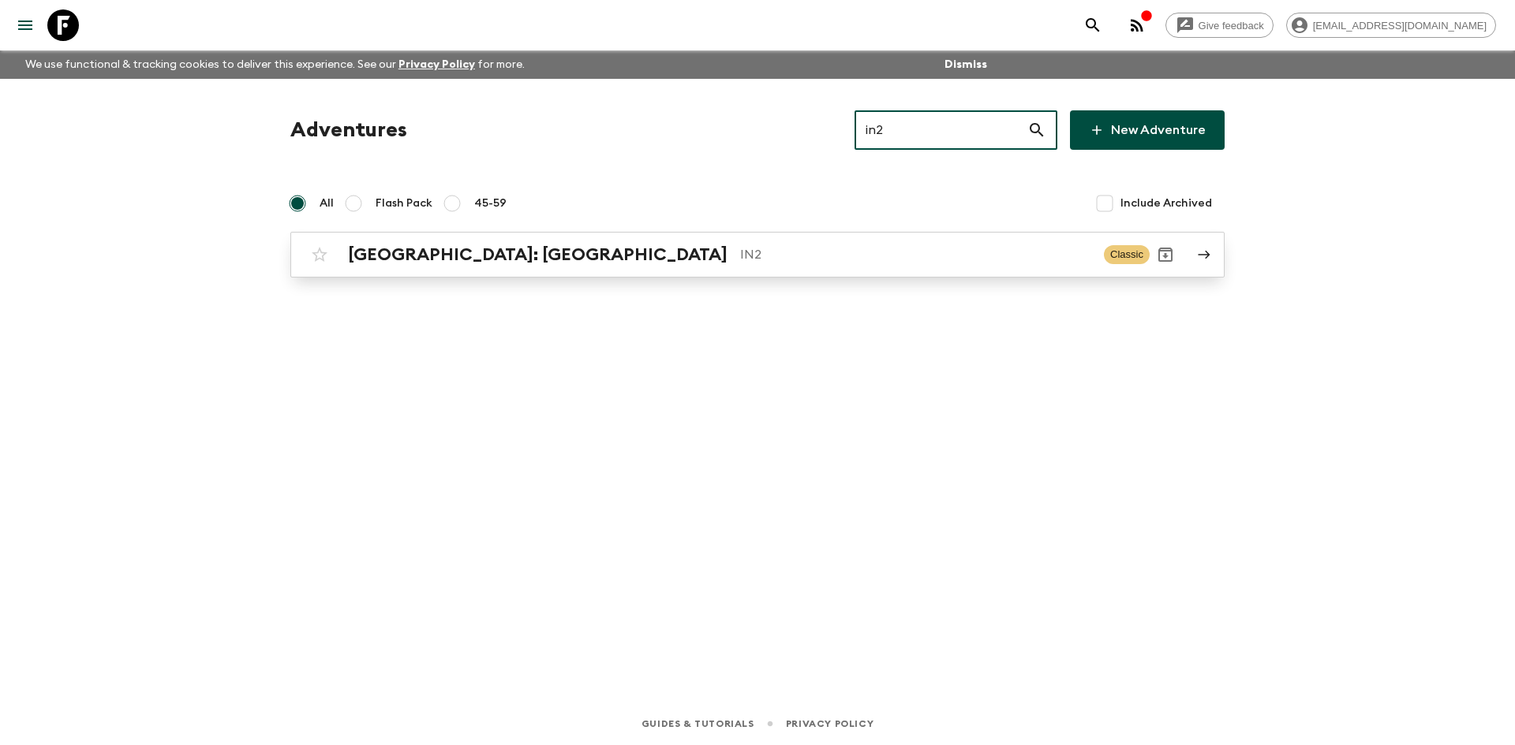
click at [740, 263] on p "IN2" at bounding box center [915, 254] width 351 height 19
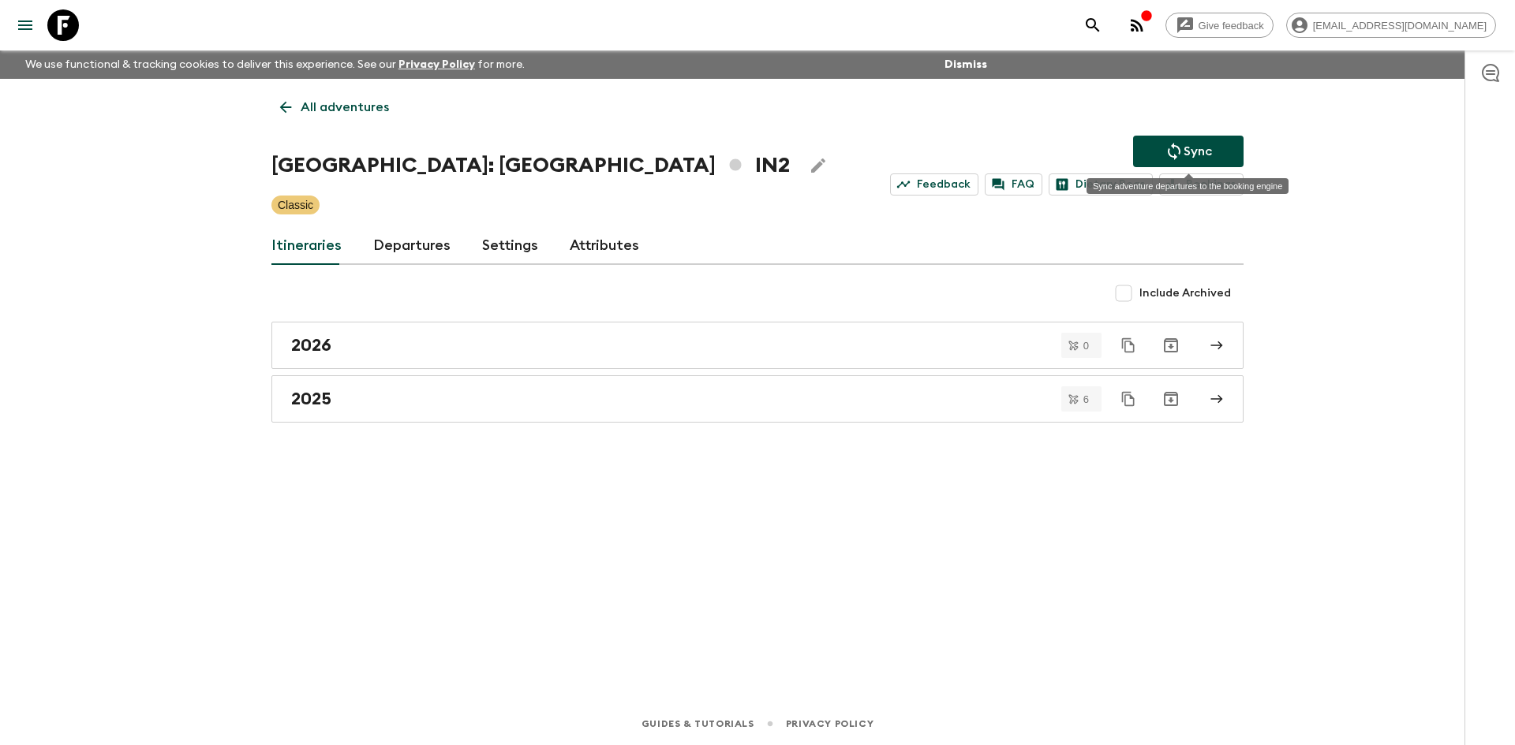
click at [1163, 150] on button "Sync" at bounding box center [1188, 152] width 110 height 32
click at [438, 415] on link "2025" at bounding box center [757, 399] width 972 height 47
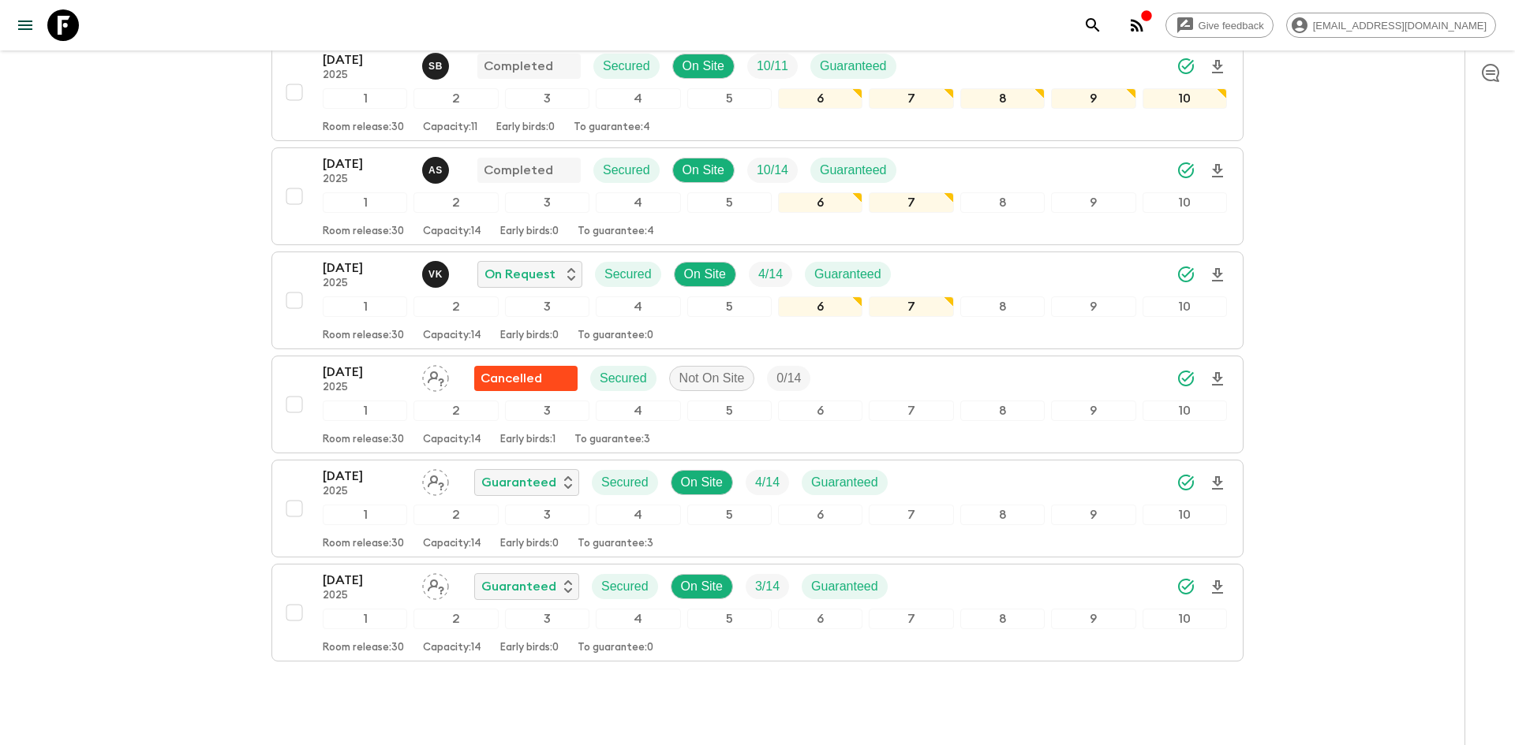
scroll to position [353, 0]
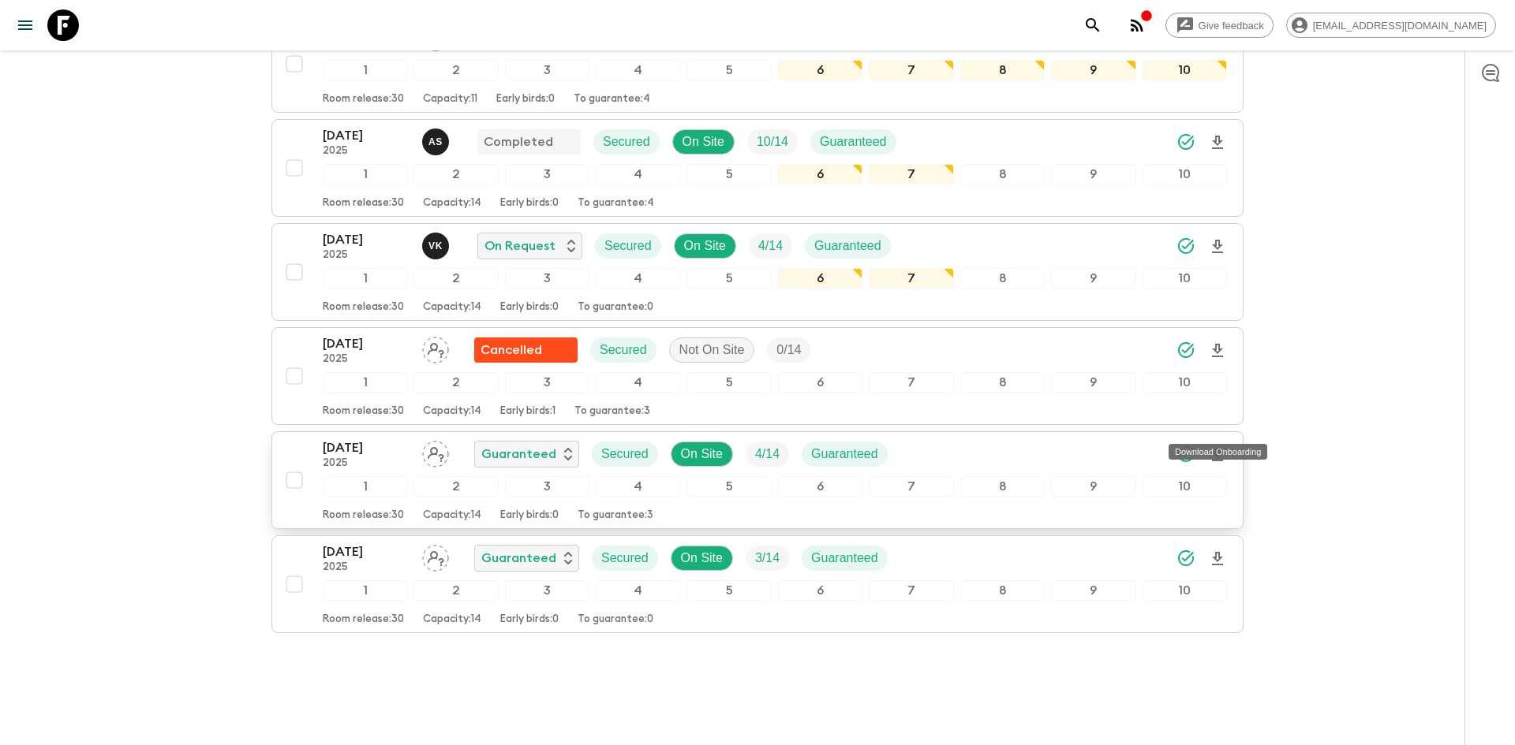
click at [1218, 448] on icon "Download Onboarding" at bounding box center [1217, 454] width 11 height 13
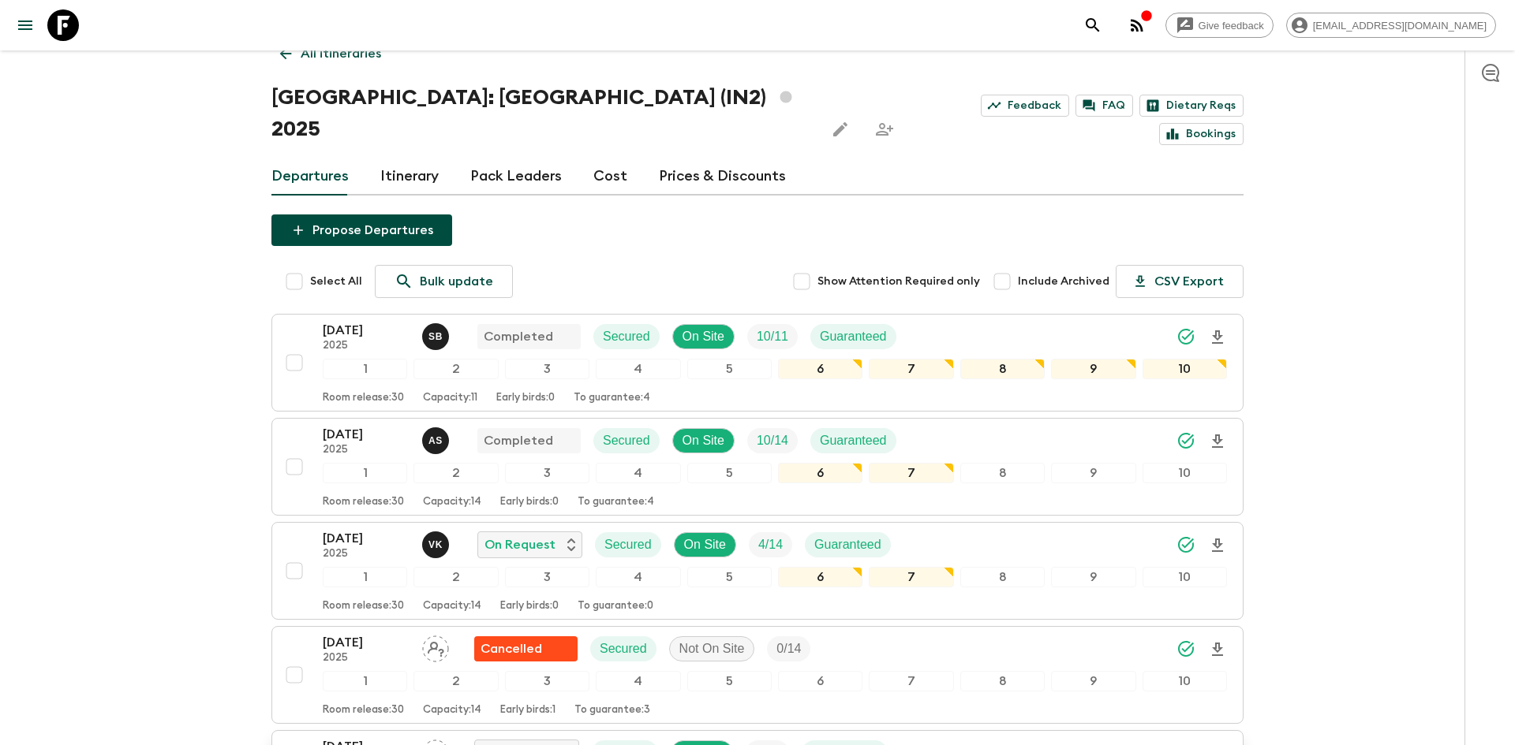
scroll to position [0, 0]
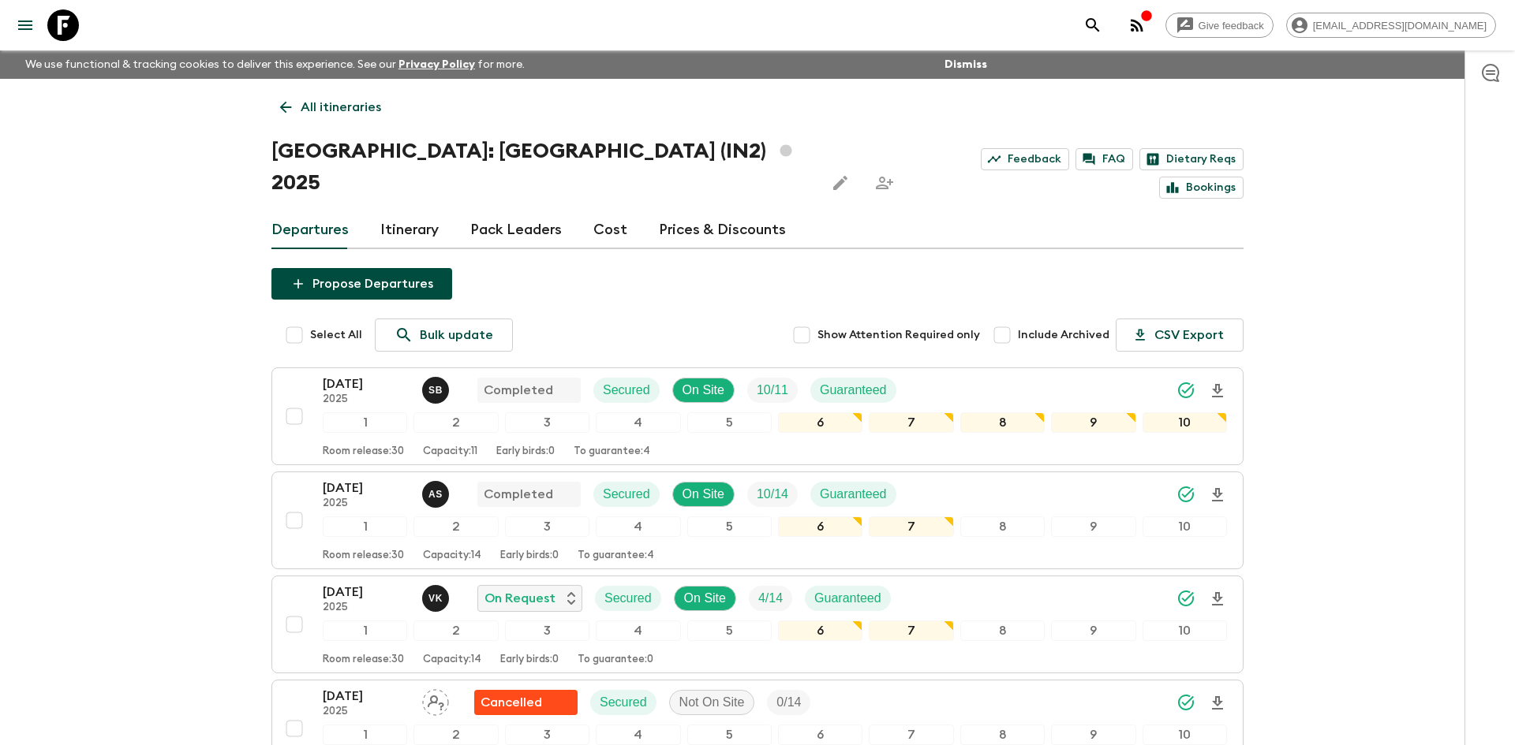
click at [299, 102] on link "All itineraries" at bounding box center [330, 108] width 118 height 32
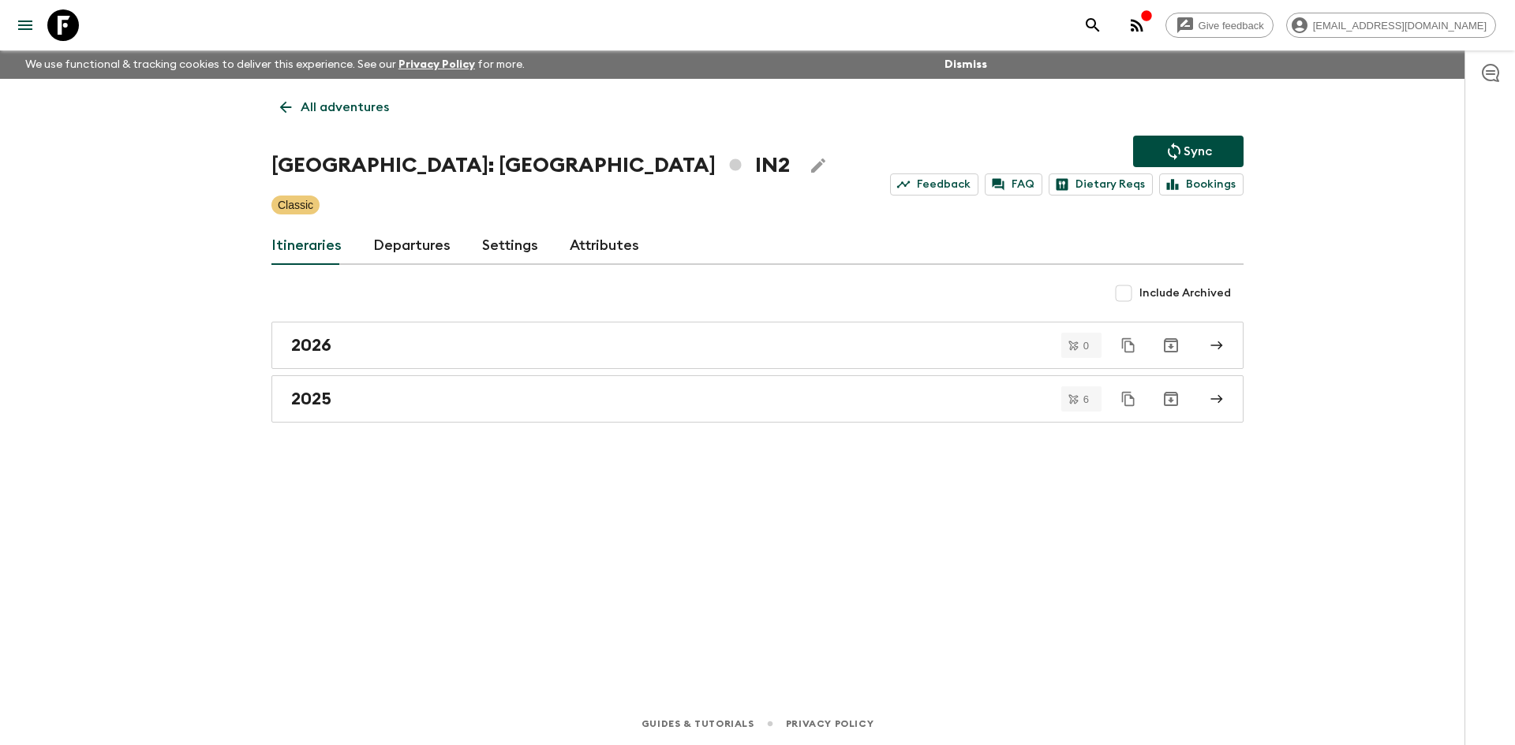
click at [349, 98] on p "All adventures" at bounding box center [345, 107] width 88 height 19
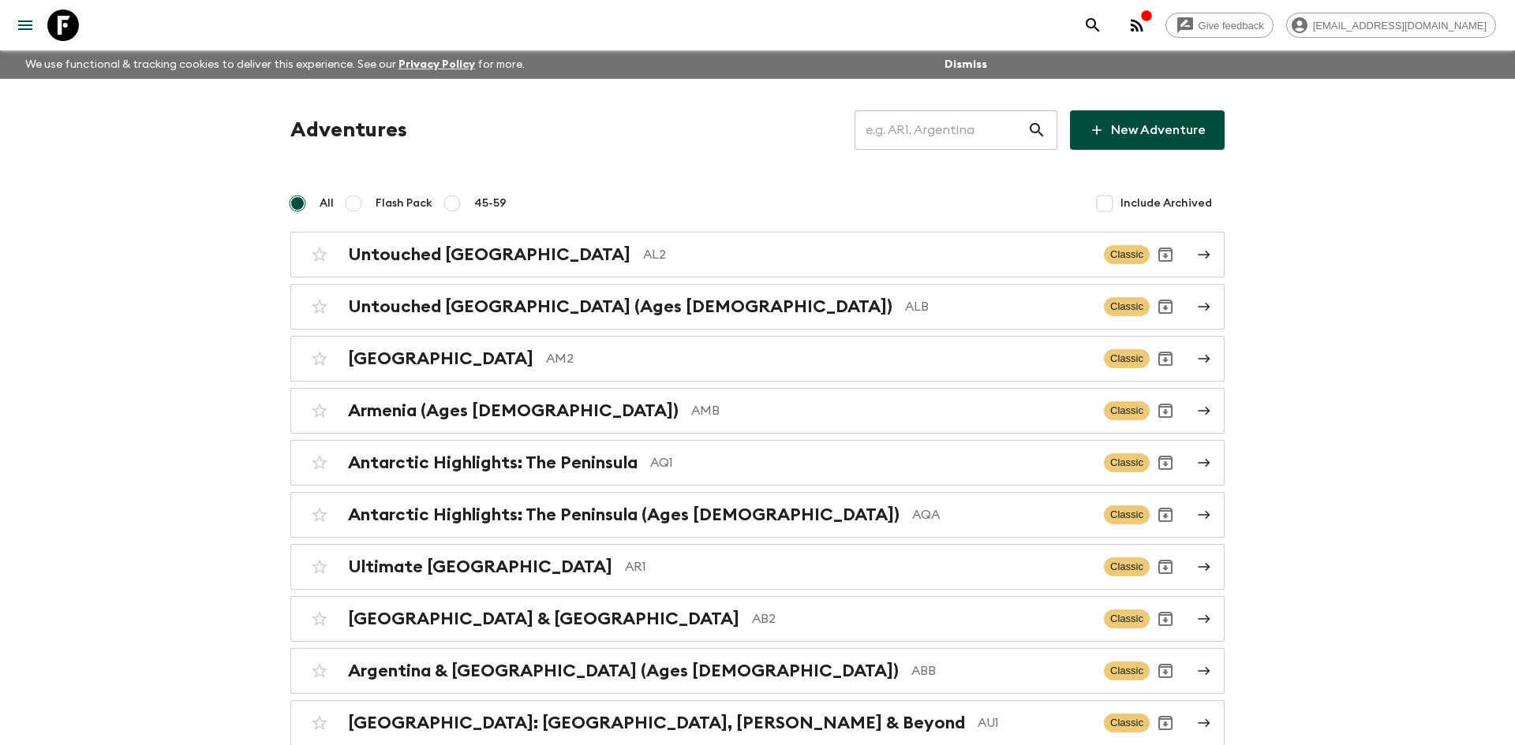
click at [932, 135] on input "text" at bounding box center [940, 130] width 173 height 44
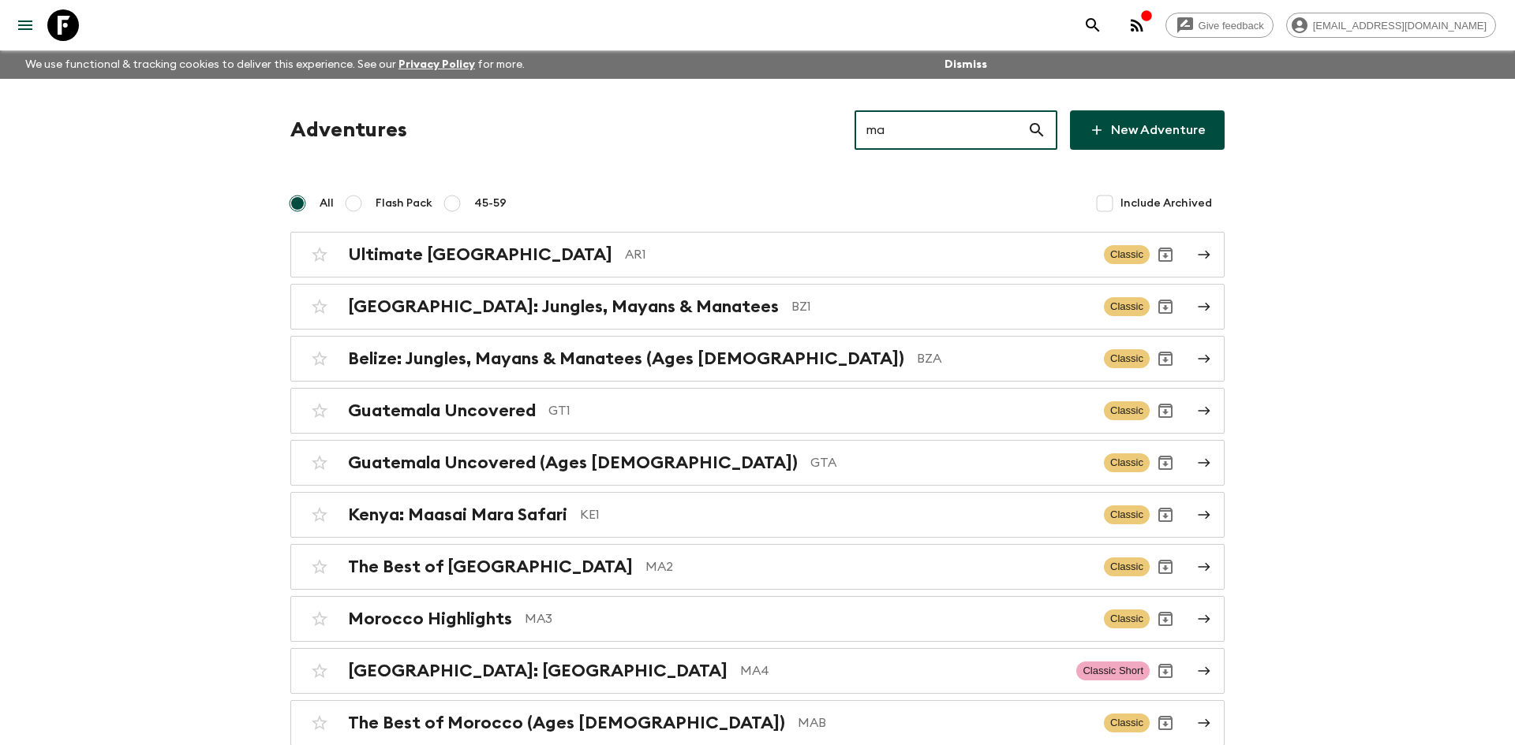
type input "ma2"
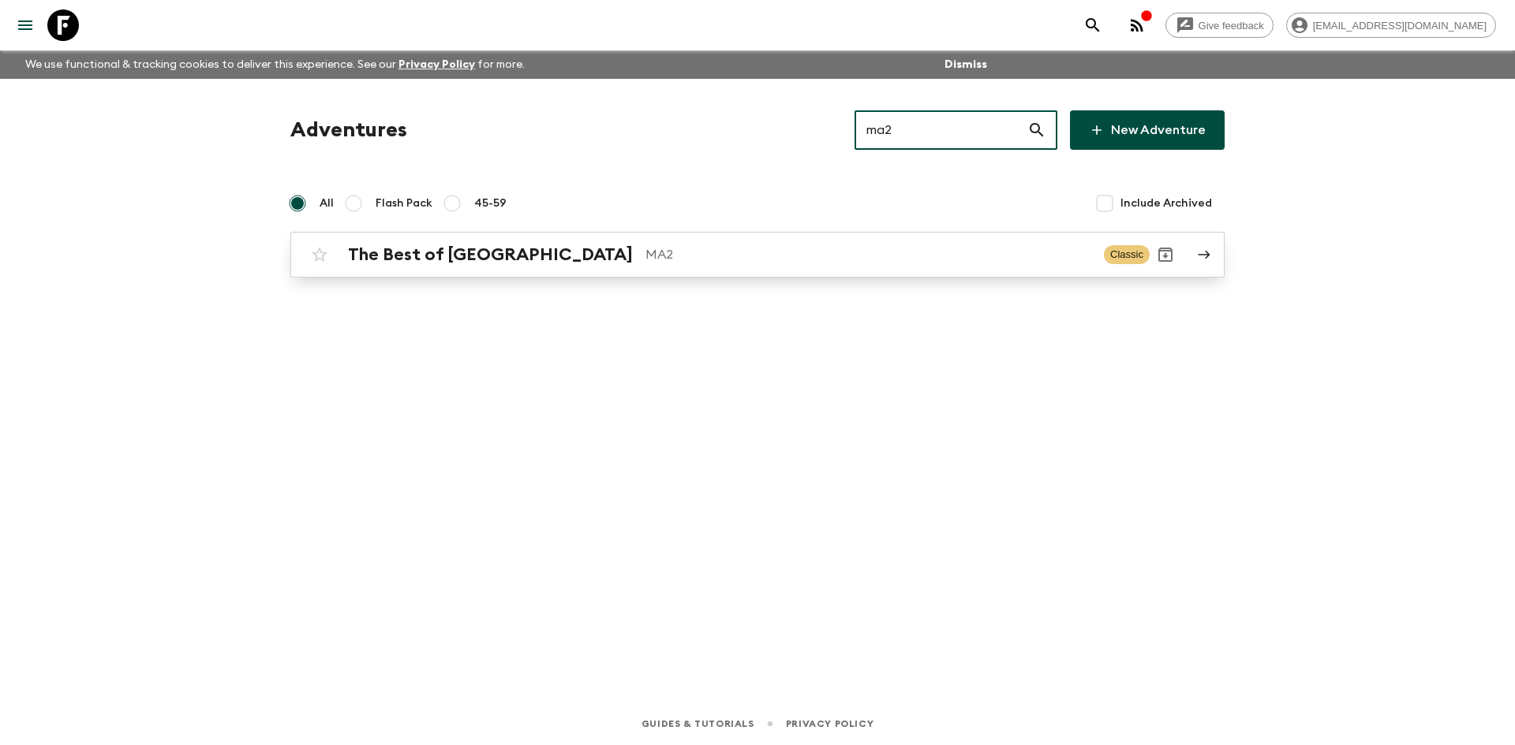
click at [645, 248] on p "MA2" at bounding box center [868, 254] width 446 height 19
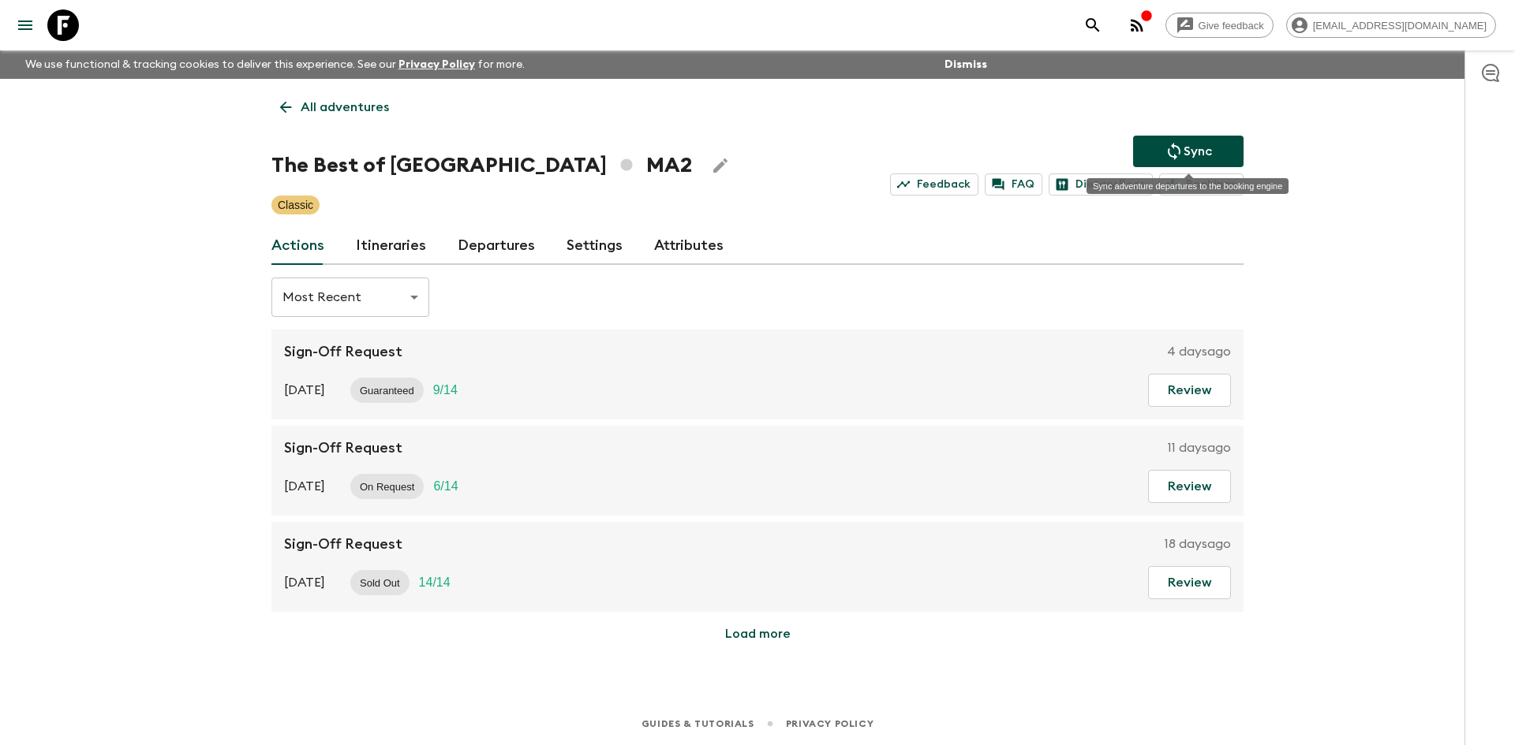
click at [1188, 140] on button "Sync" at bounding box center [1188, 152] width 110 height 32
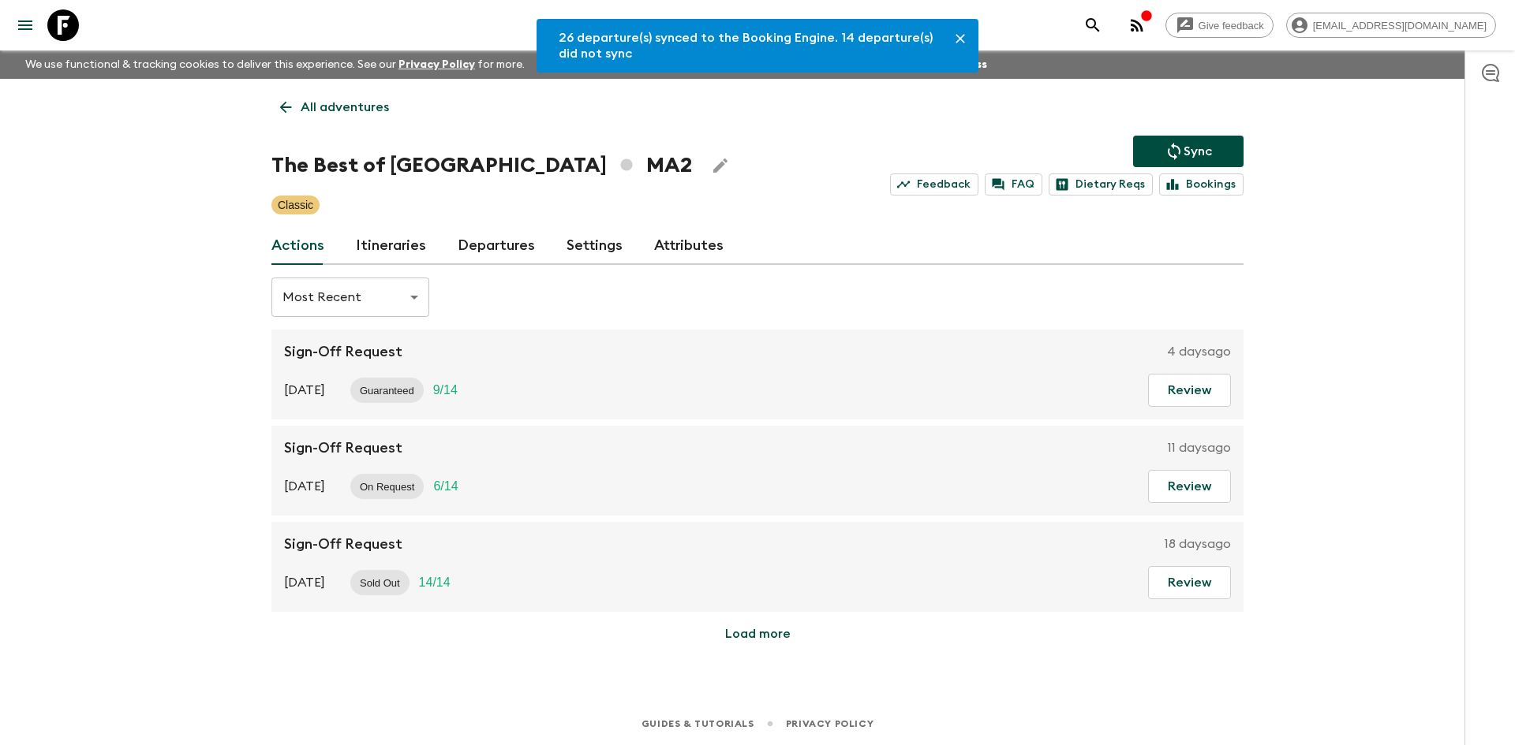
click at [465, 251] on link "Departures" at bounding box center [496, 246] width 77 height 38
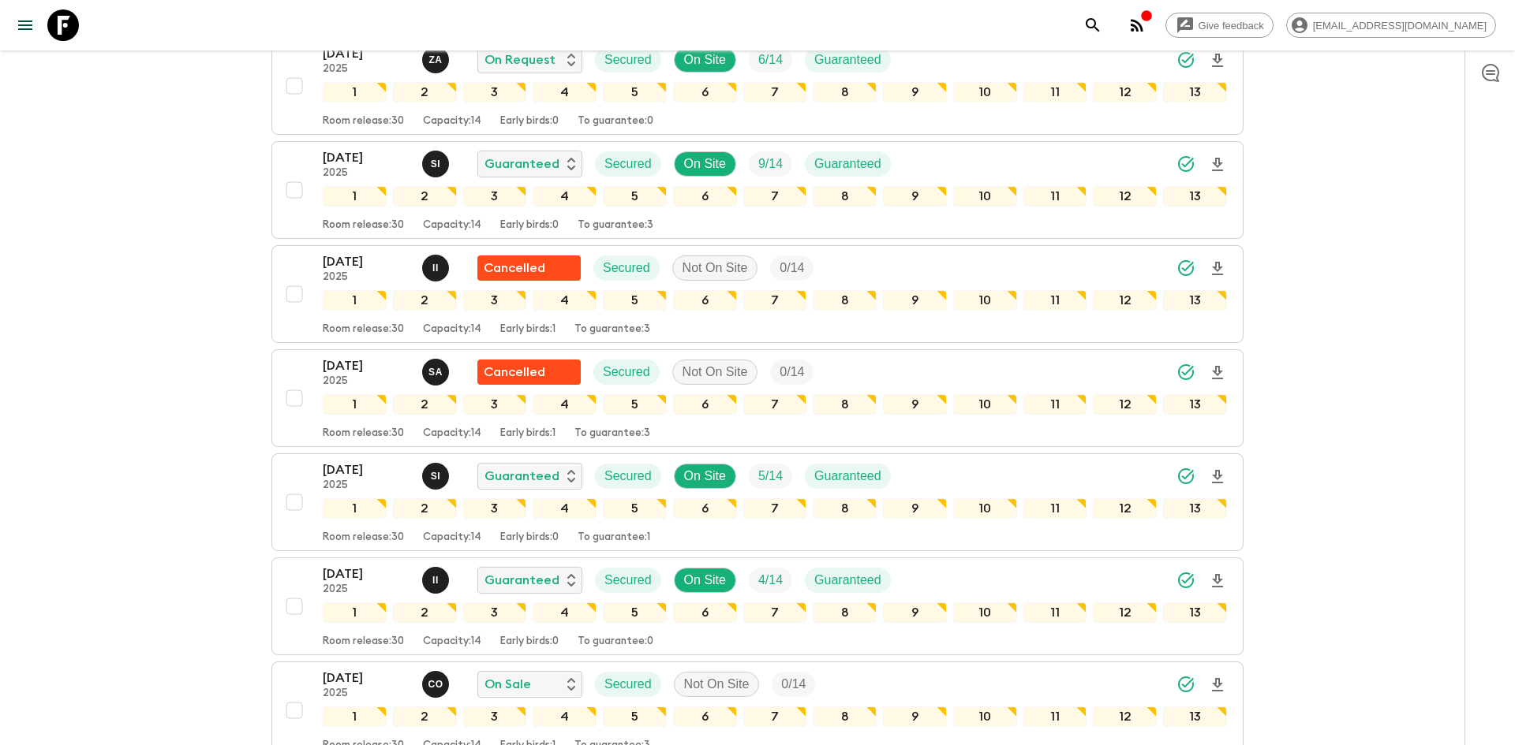
scroll to position [875, 0]
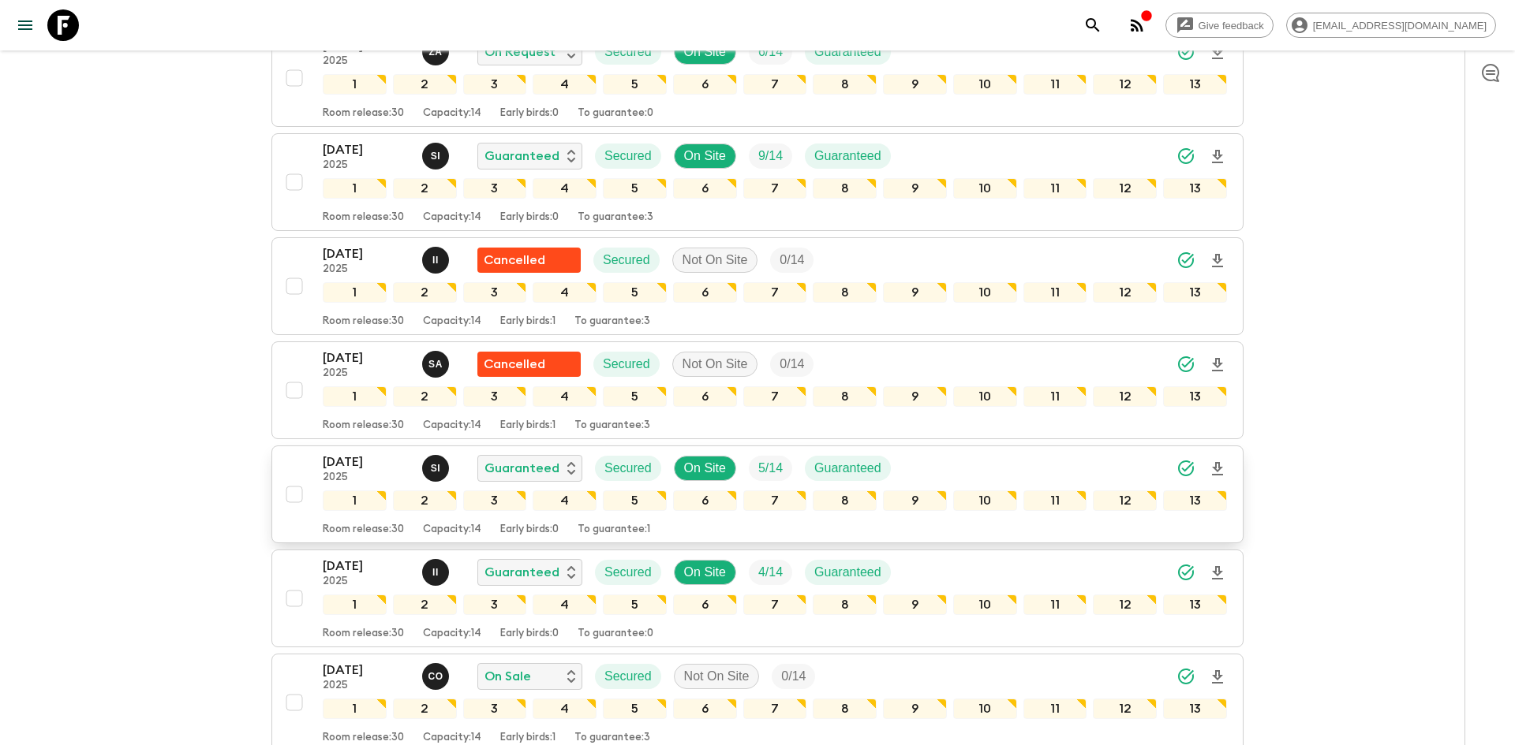
click at [1217, 469] on icon "Download Onboarding" at bounding box center [1217, 468] width 11 height 13
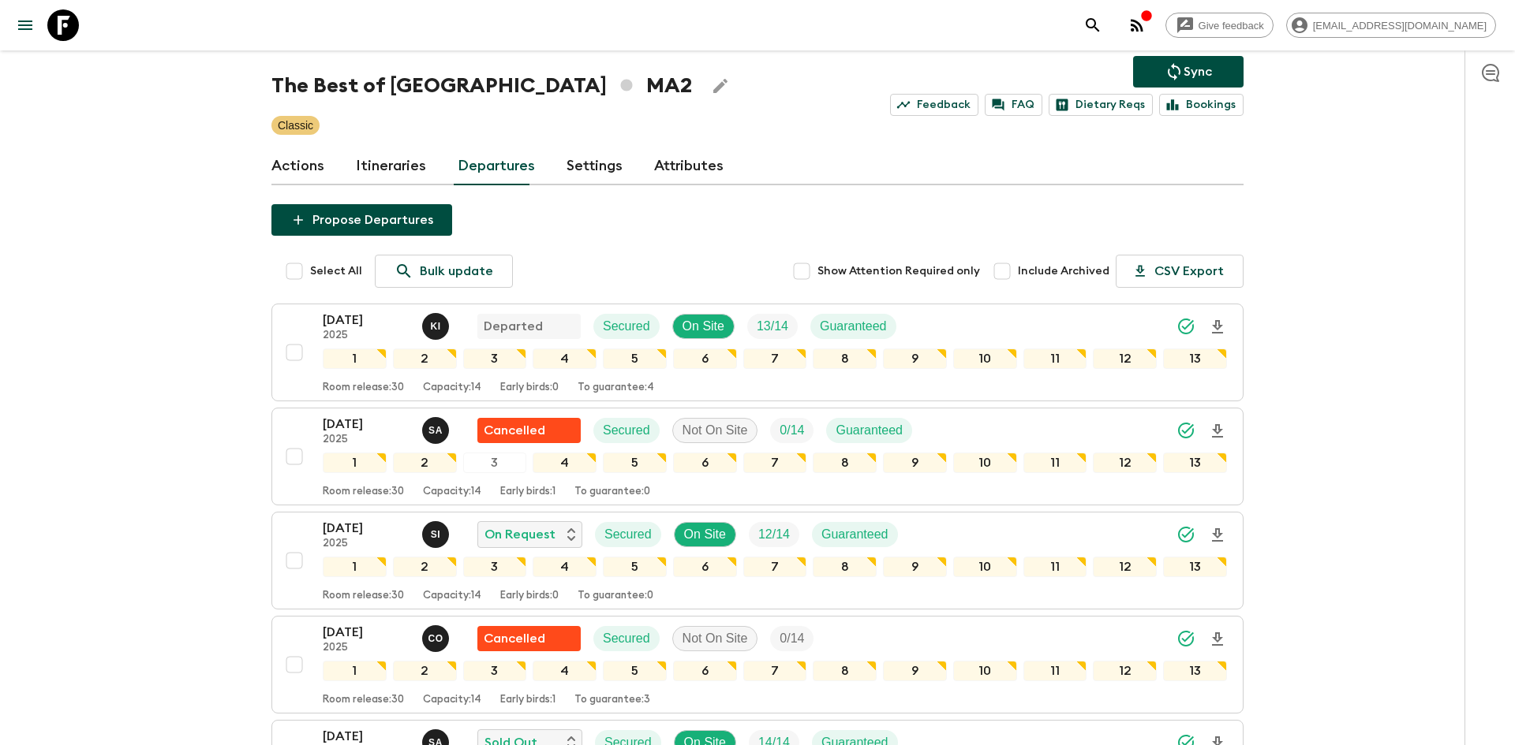
scroll to position [0, 0]
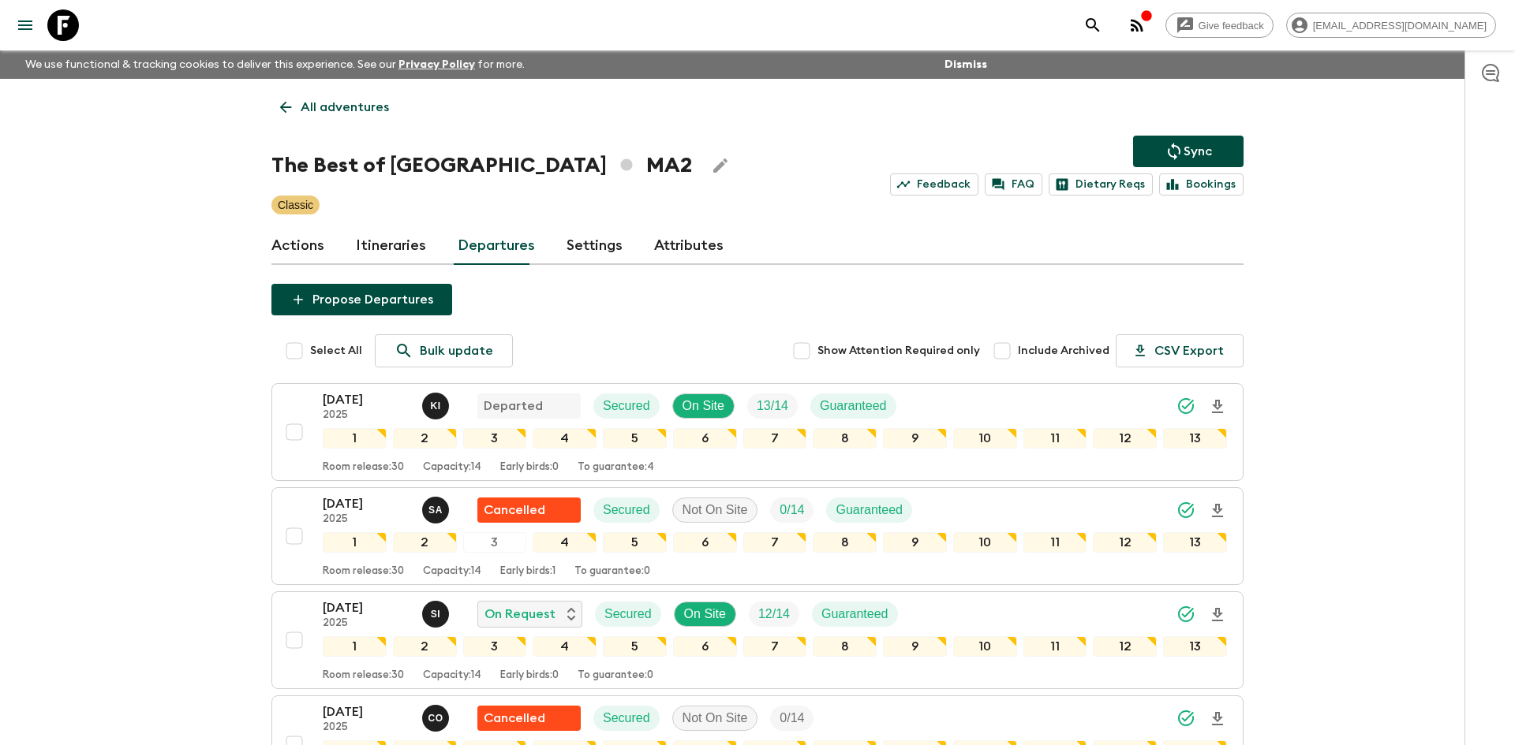
click at [319, 113] on p "All adventures" at bounding box center [345, 107] width 88 height 19
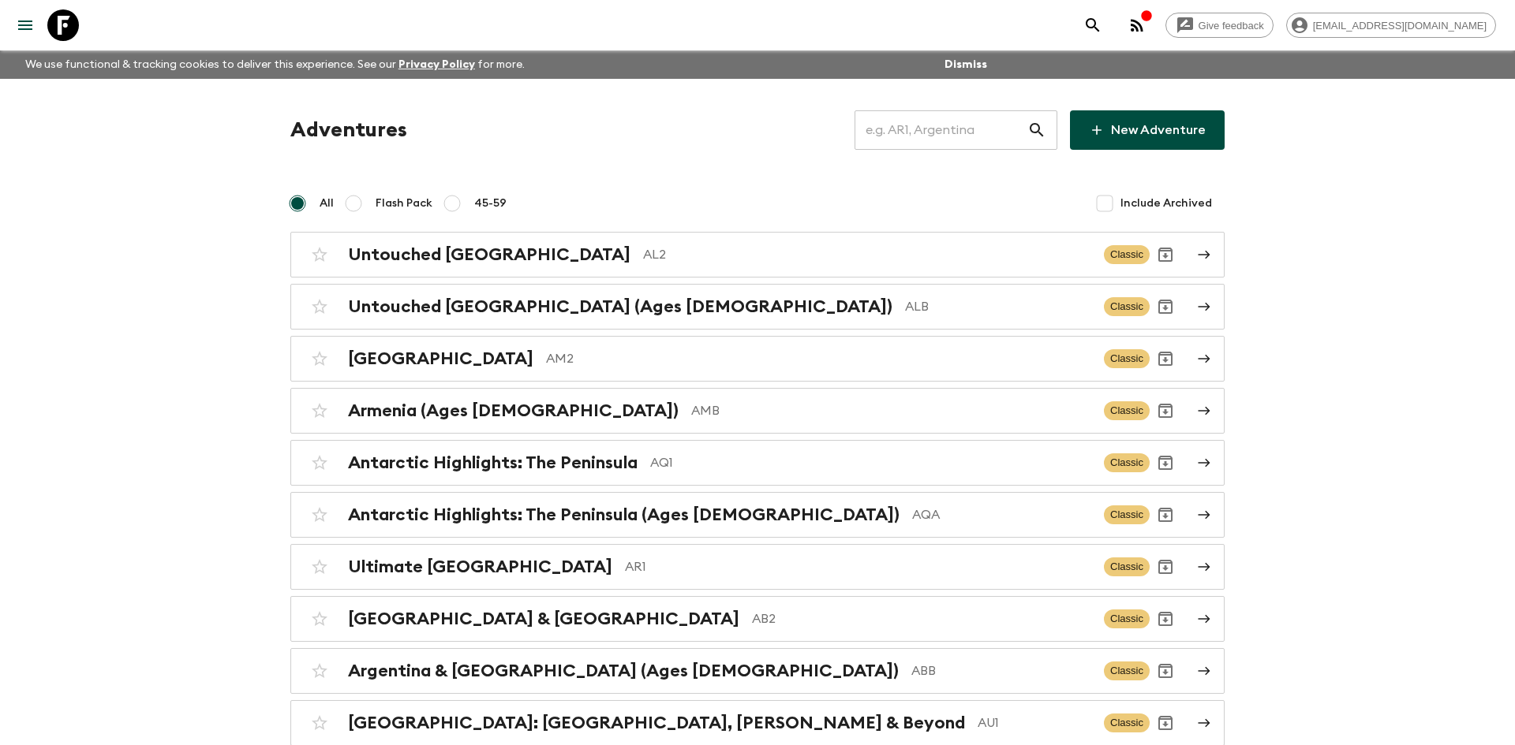
click at [949, 133] on input "text" at bounding box center [940, 130] width 173 height 44
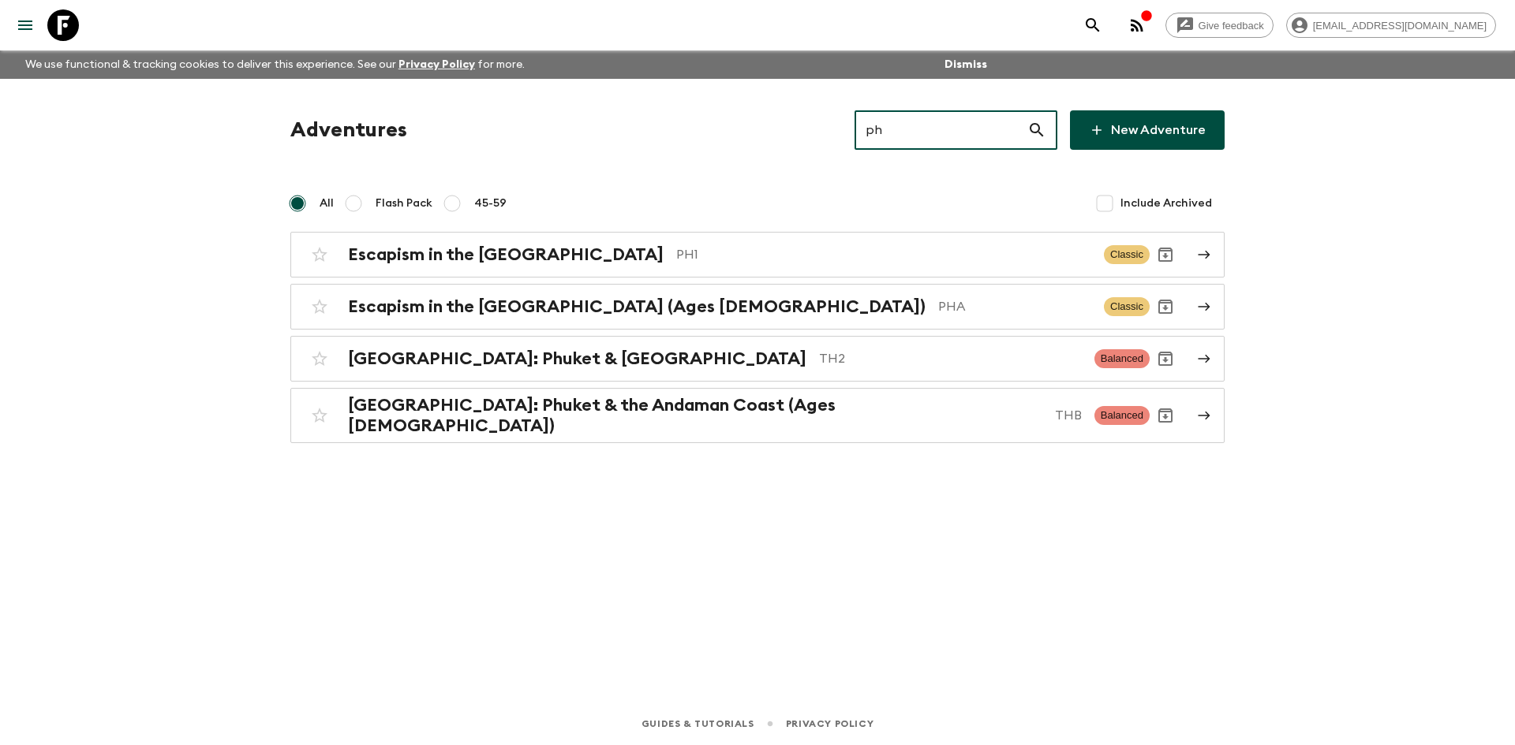
type input "ph1"
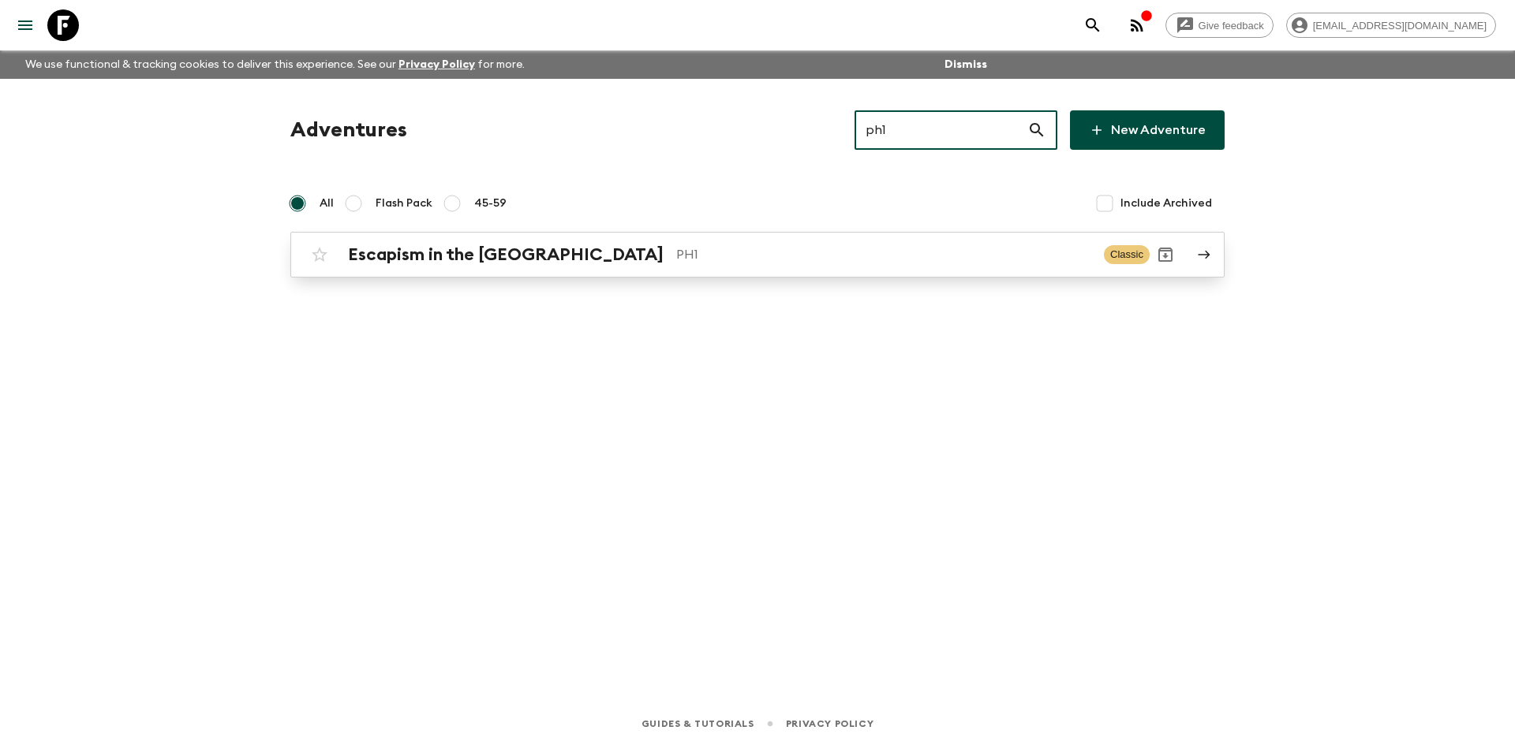
click at [676, 257] on p "PH1" at bounding box center [883, 254] width 415 height 19
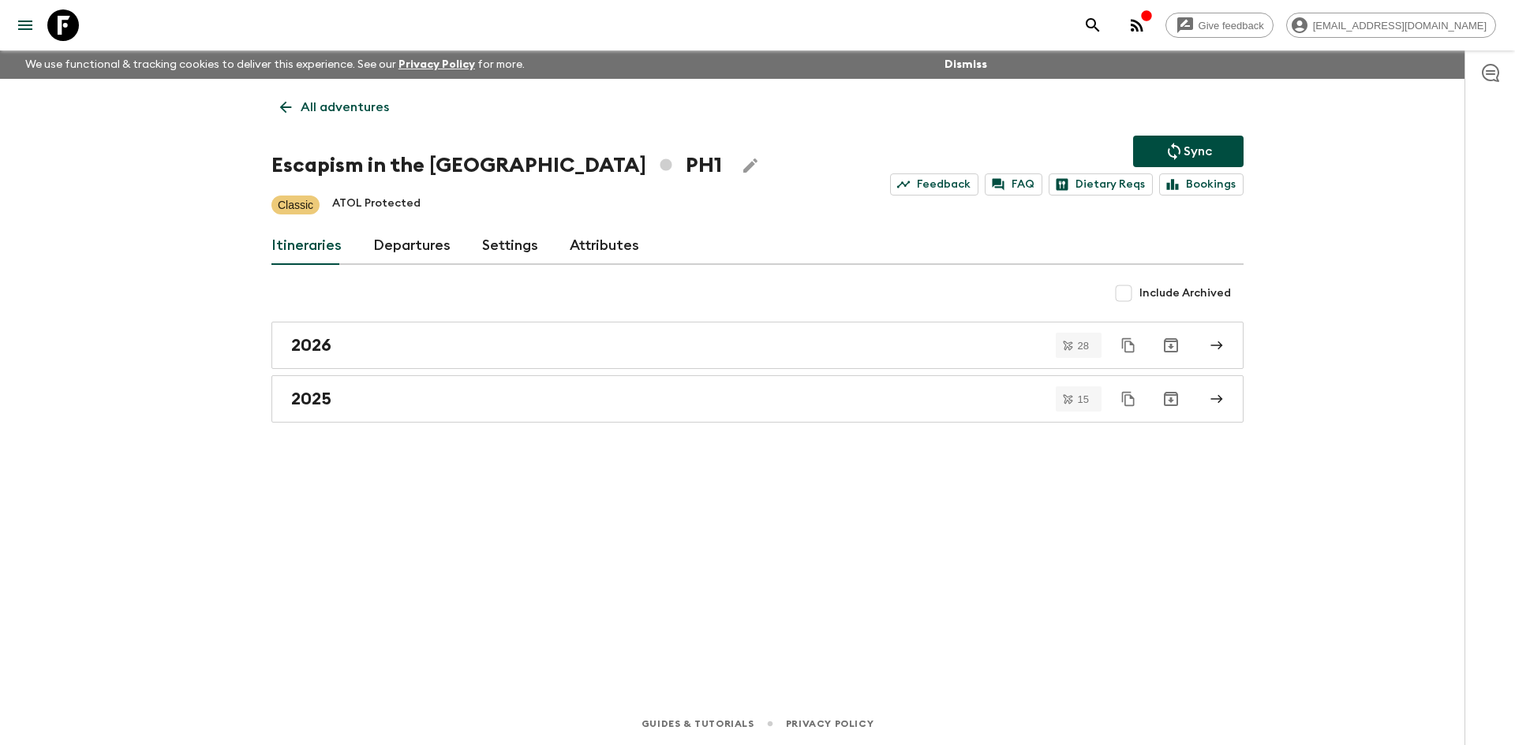
click at [1169, 147] on icon "Sync adventure departures to the booking engine" at bounding box center [1173, 151] width 19 height 19
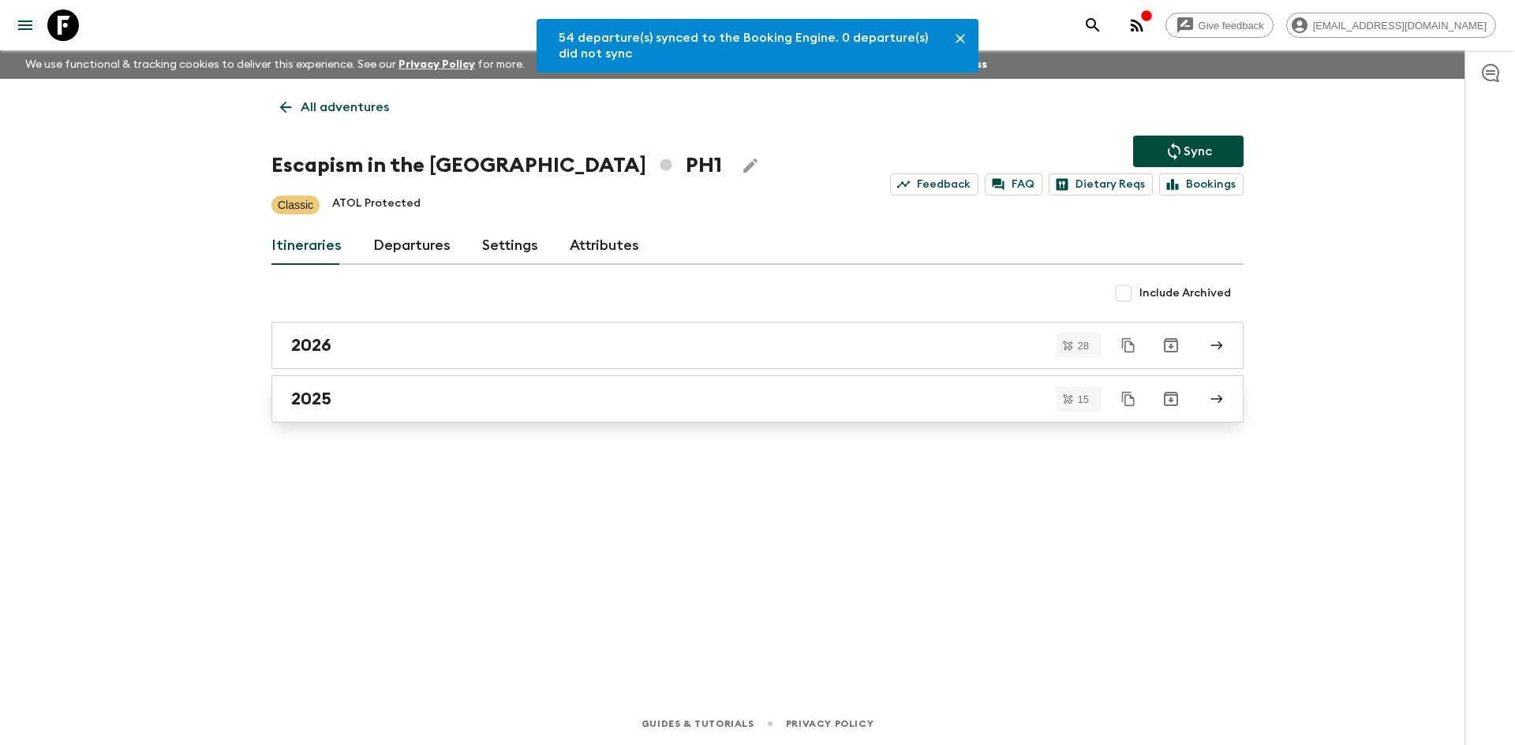
click at [404, 392] on div "2025" at bounding box center [742, 399] width 902 height 21
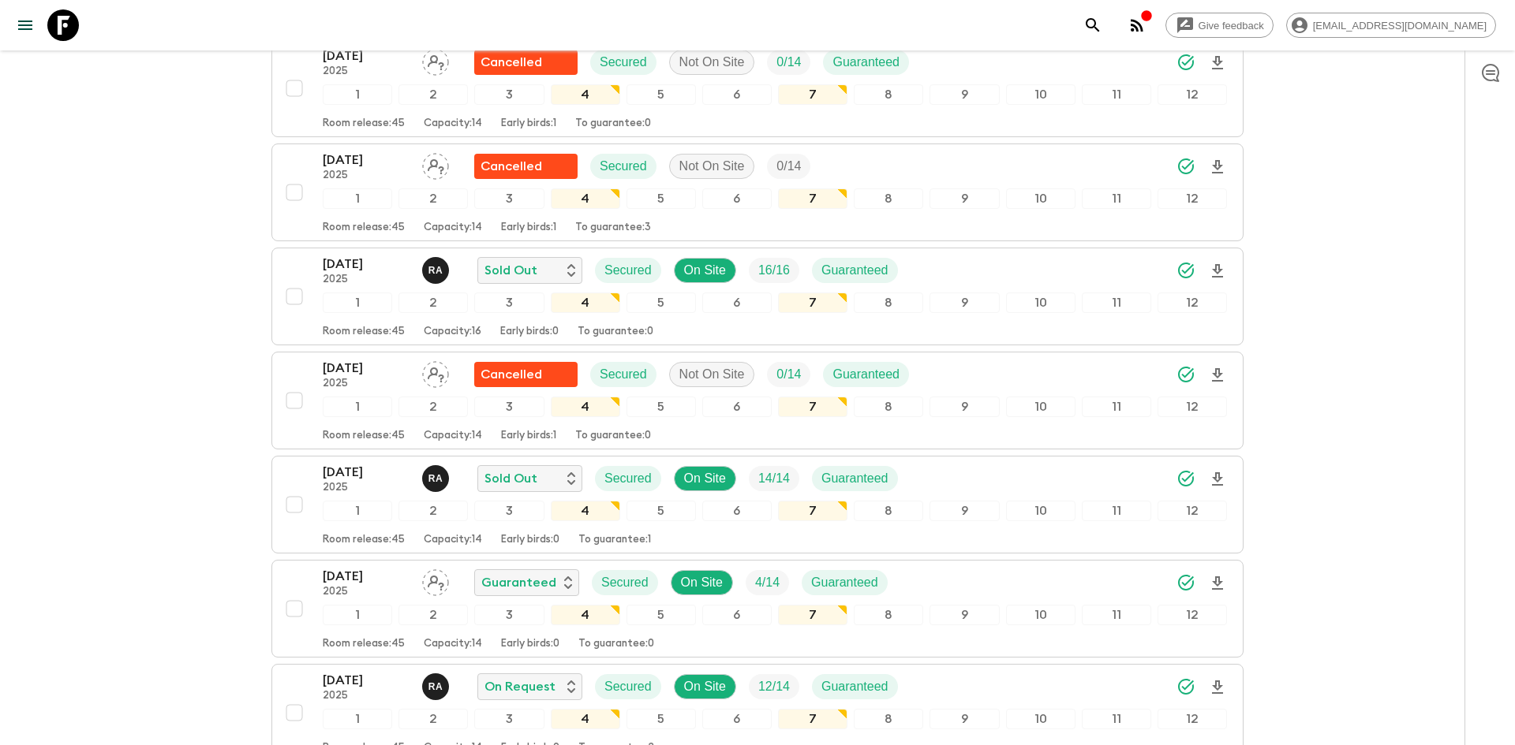
scroll to position [292, 0]
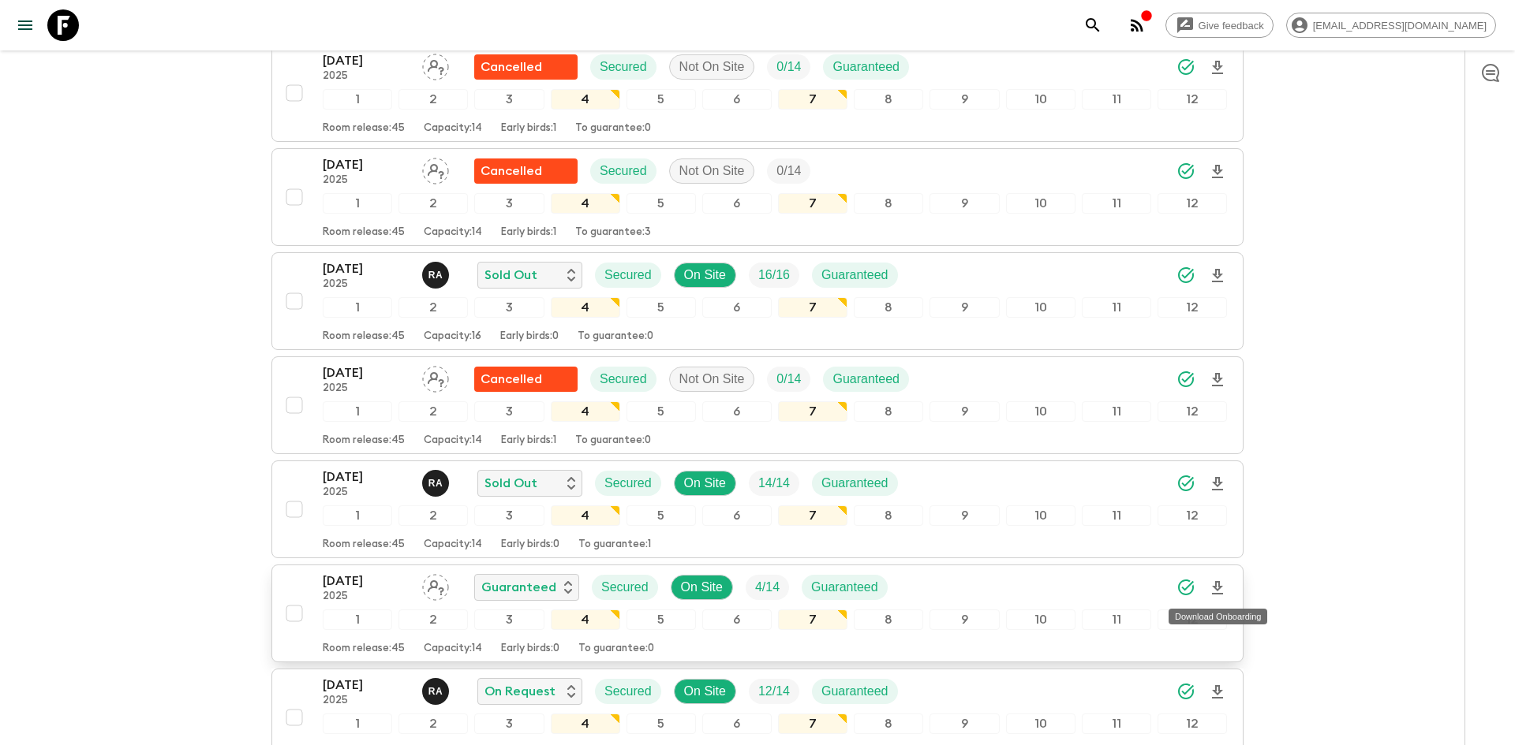
click at [1220, 591] on icon "Download Onboarding" at bounding box center [1217, 588] width 19 height 19
